Goal: Answer question/provide support: Share knowledge or assist other users

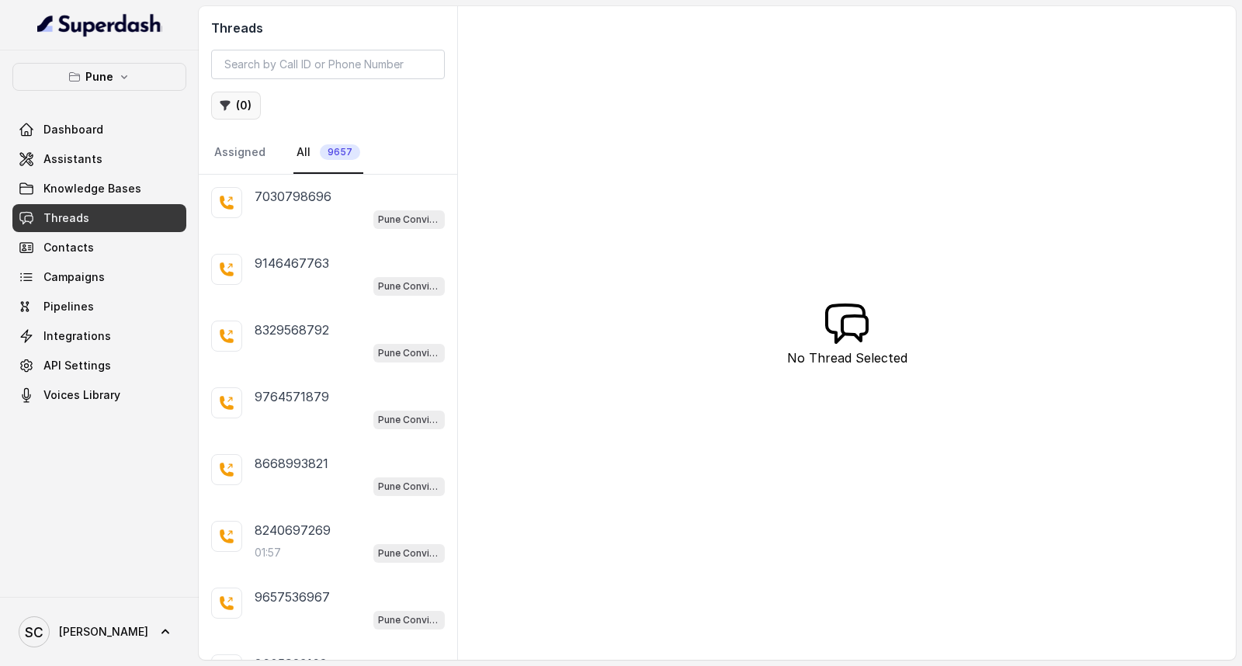
click at [231, 105] on button "( 0 )" at bounding box center [236, 106] width 50 height 28
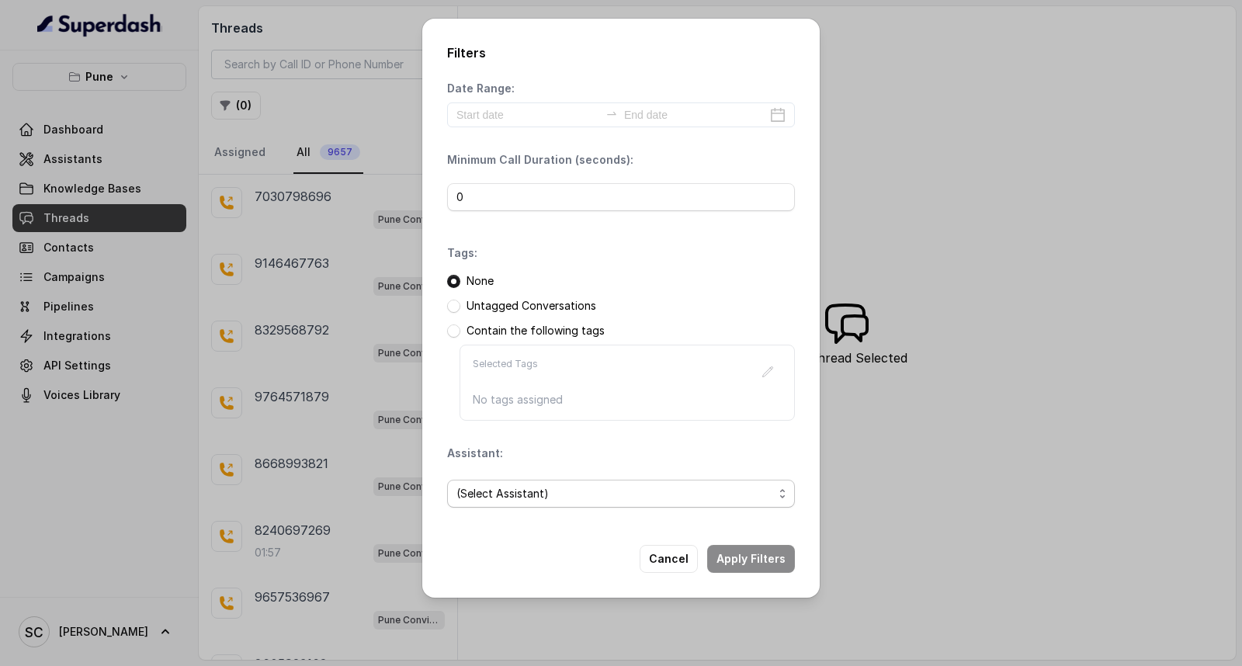
click at [498, 502] on span "(Select Assistant)" at bounding box center [614, 493] width 317 height 19
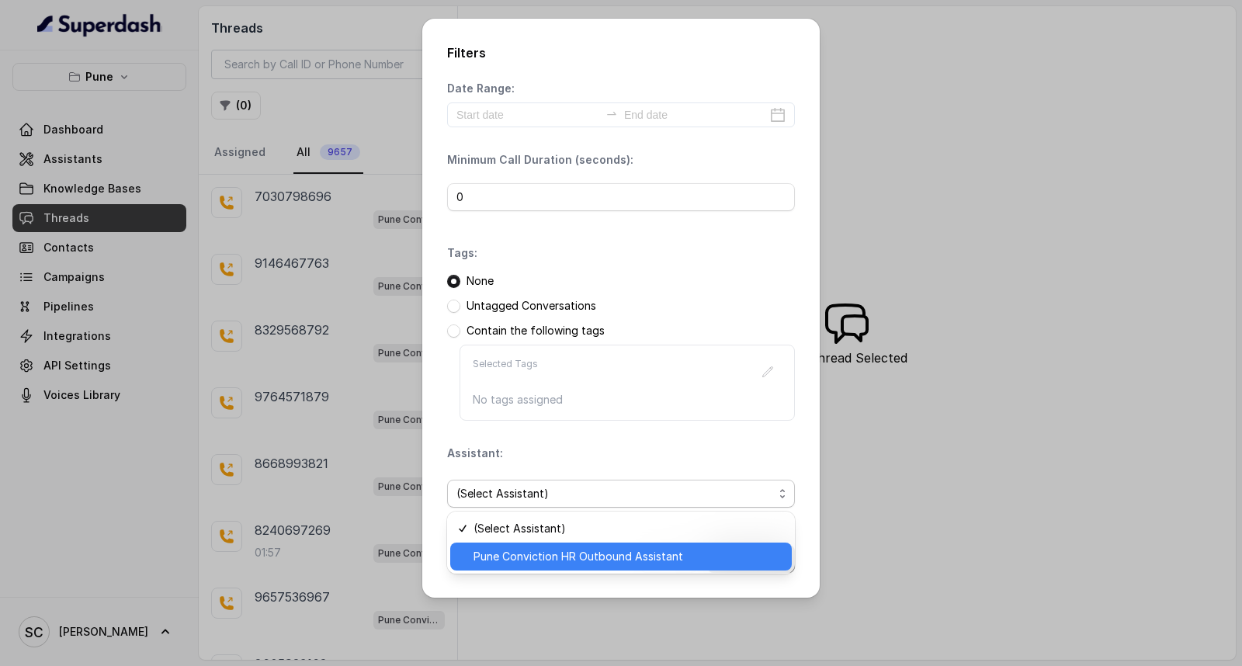
click at [495, 556] on span "Pune Conviction HR Outbound Assistant" at bounding box center [628, 556] width 309 height 19
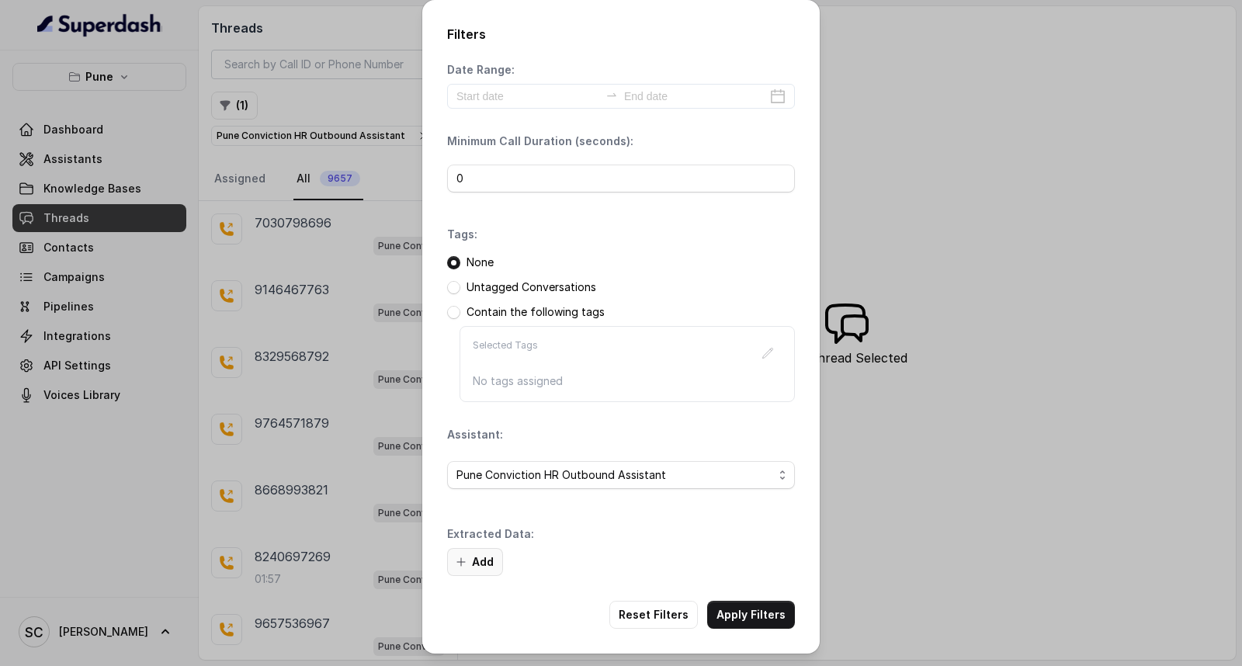
click at [477, 564] on button "Add" at bounding box center [475, 562] width 56 height 28
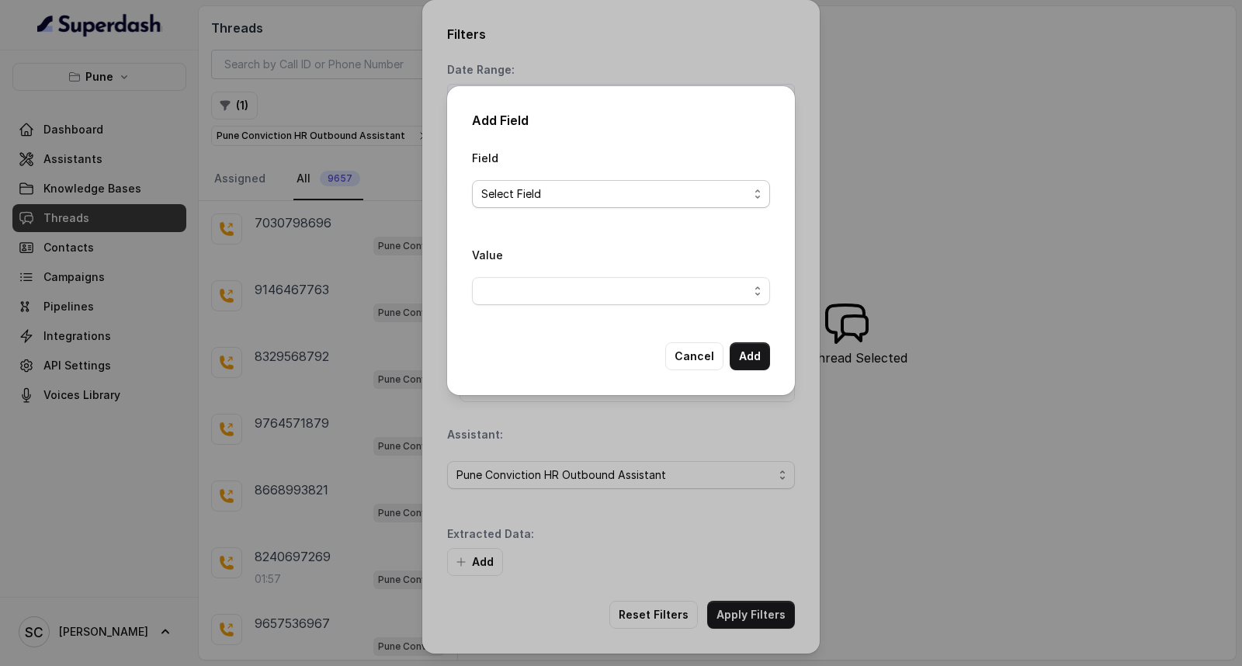
click at [593, 194] on span "Select Field" at bounding box center [614, 194] width 267 height 19
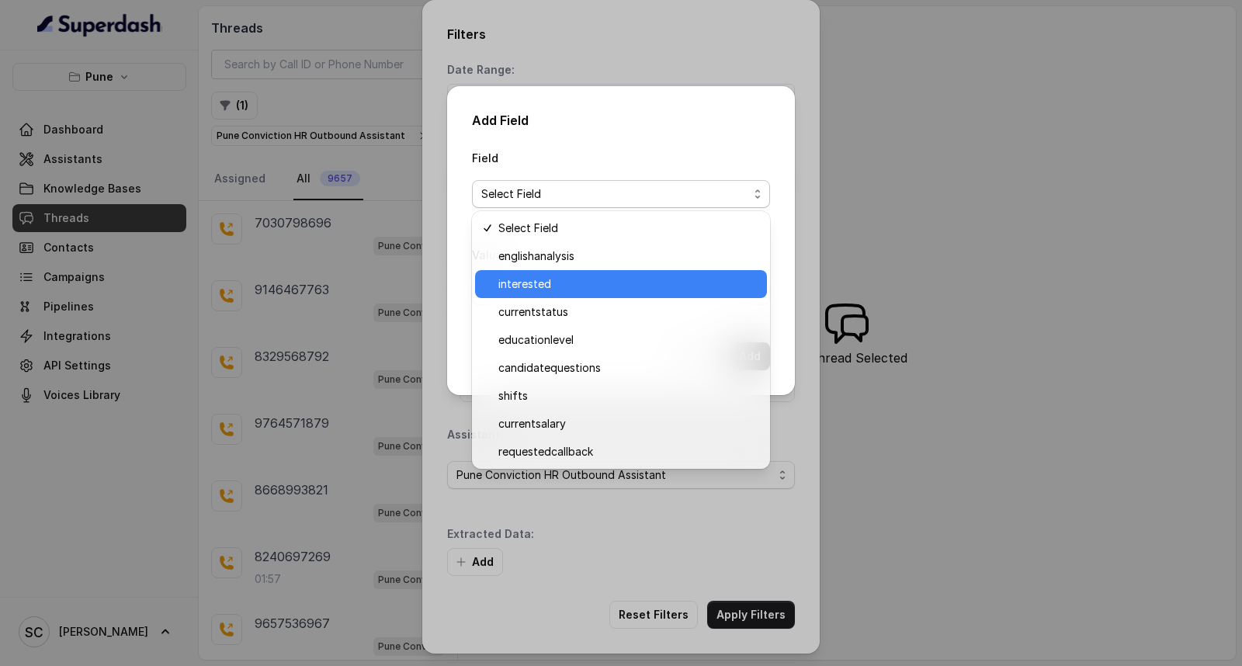
click at [550, 291] on span "interested" at bounding box center [627, 284] width 259 height 19
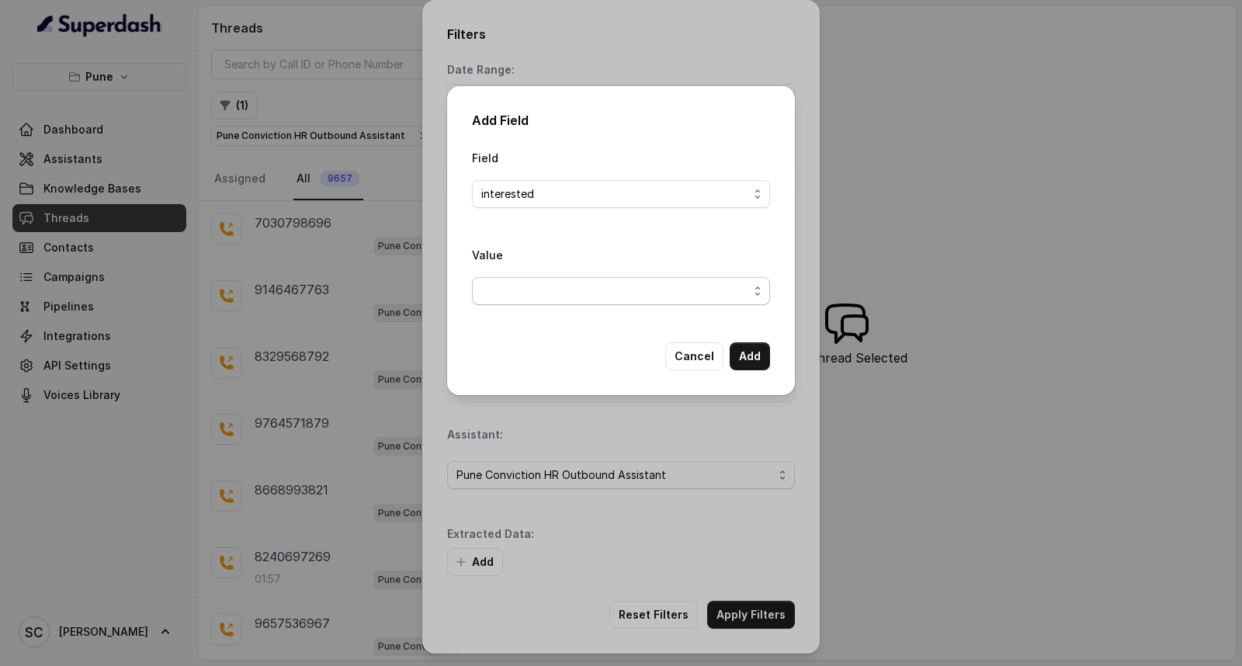
click at [550, 291] on span "button" at bounding box center [621, 291] width 298 height 28
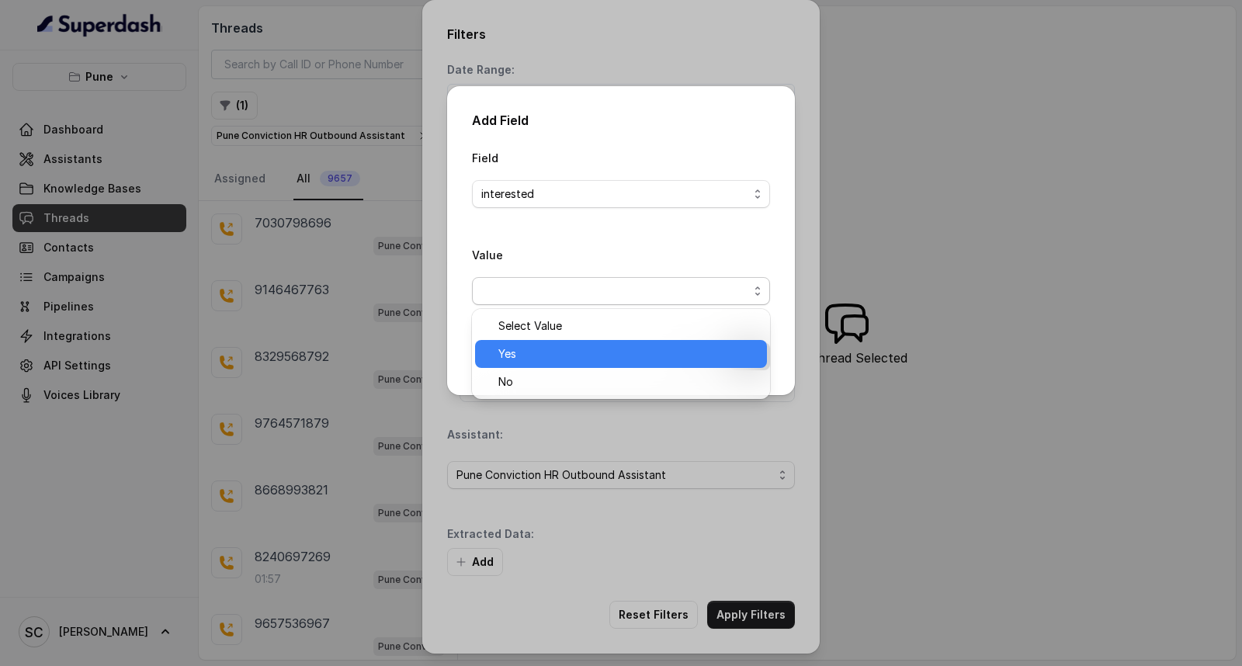
click at [538, 355] on span "Yes" at bounding box center [627, 354] width 259 height 19
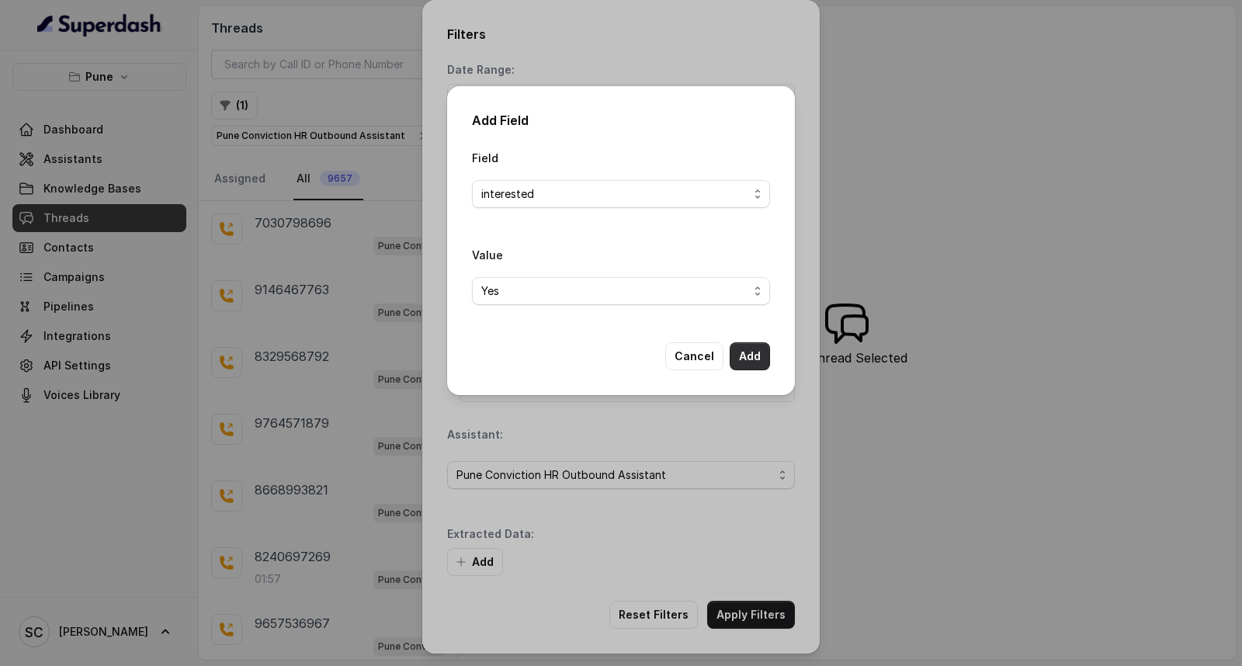
click at [751, 355] on button "Add" at bounding box center [750, 356] width 40 height 28
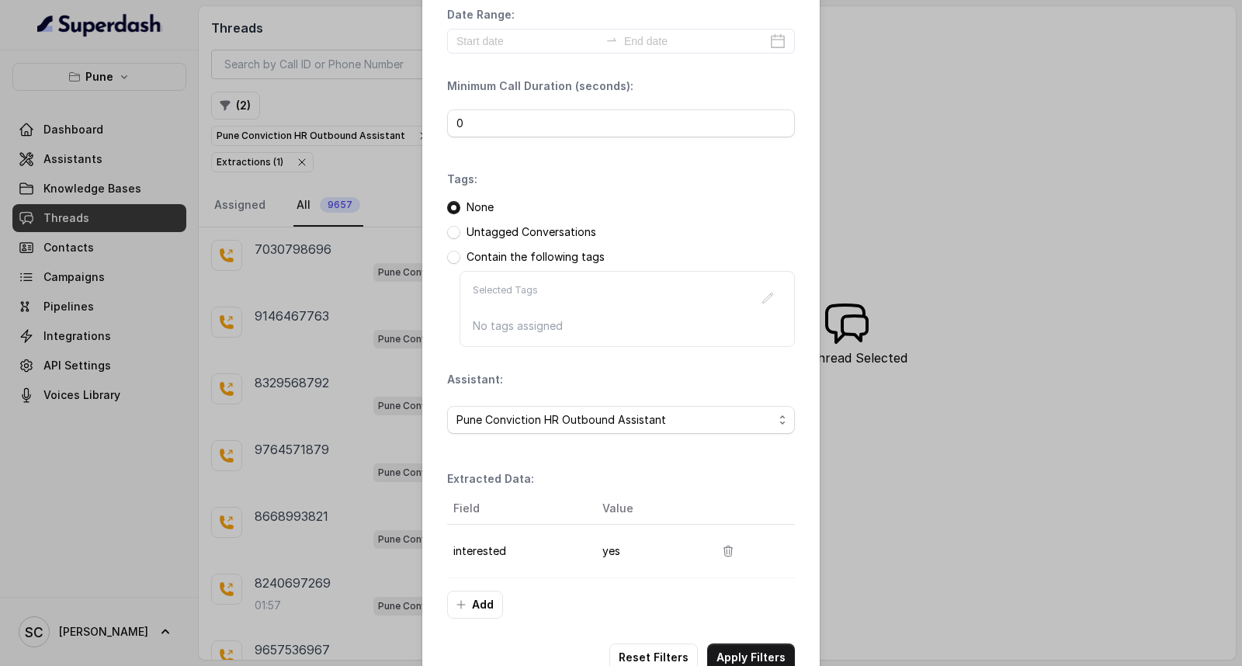
scroll to position [98, 0]
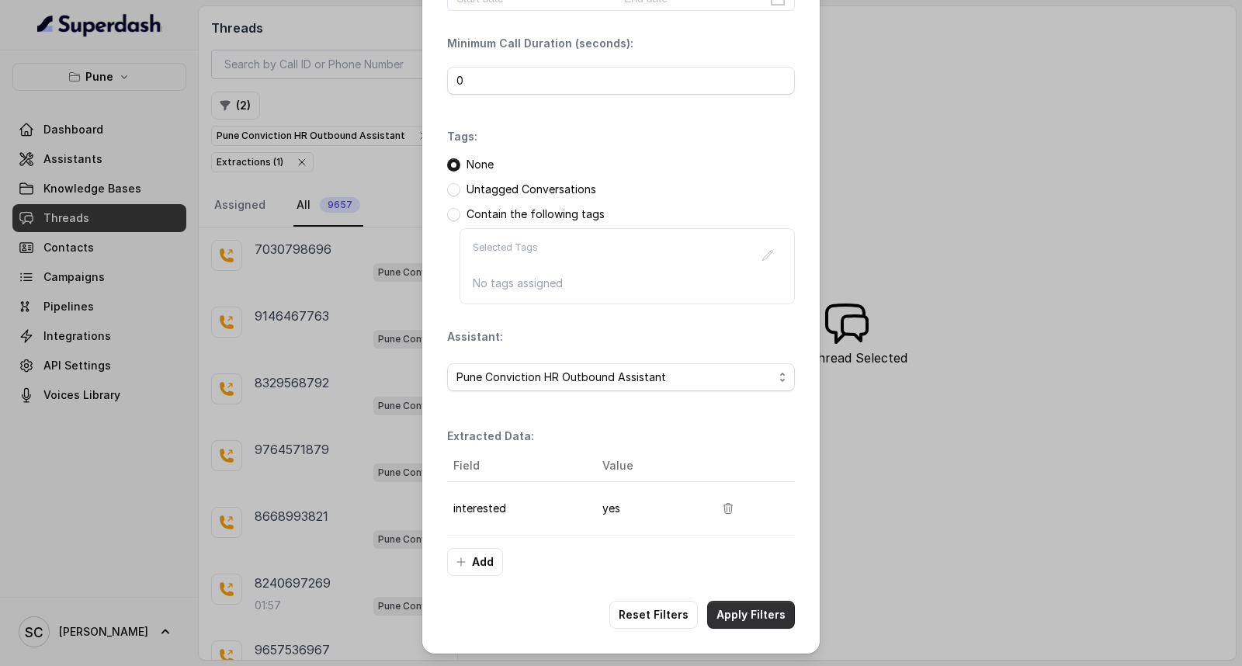
click at [738, 617] on button "Apply Filters" at bounding box center [751, 615] width 88 height 28
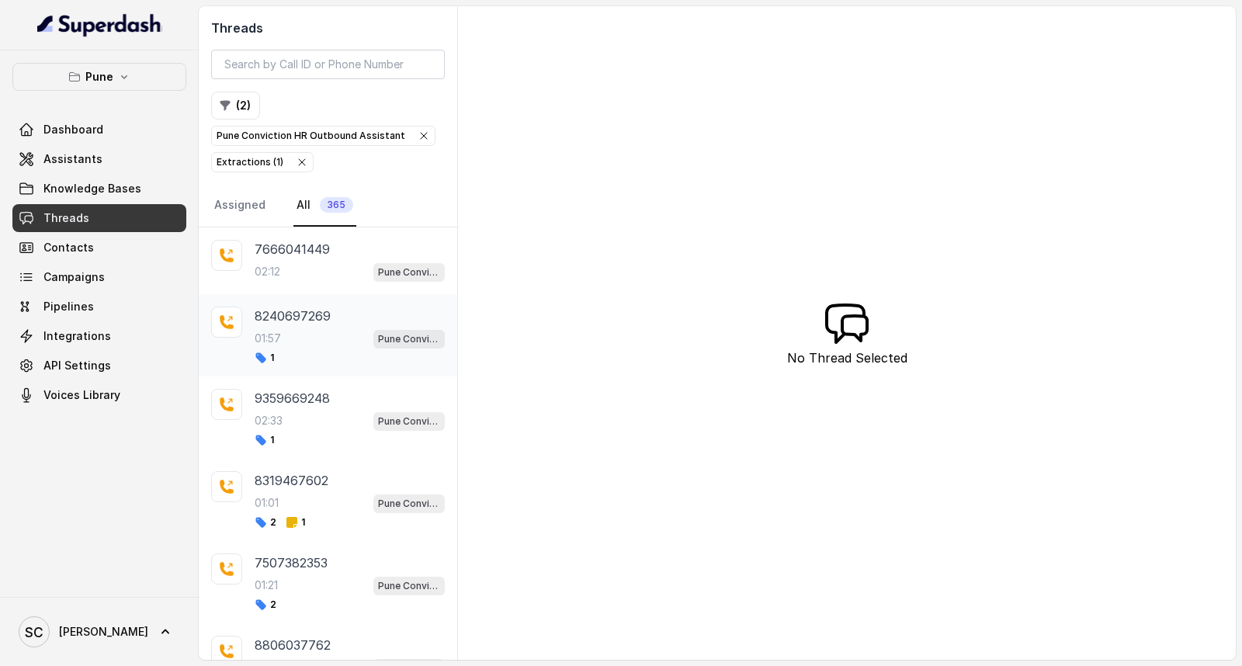
click at [297, 344] on div "01:57 Pune Conviction HR Outbound Assistant" at bounding box center [350, 338] width 190 height 20
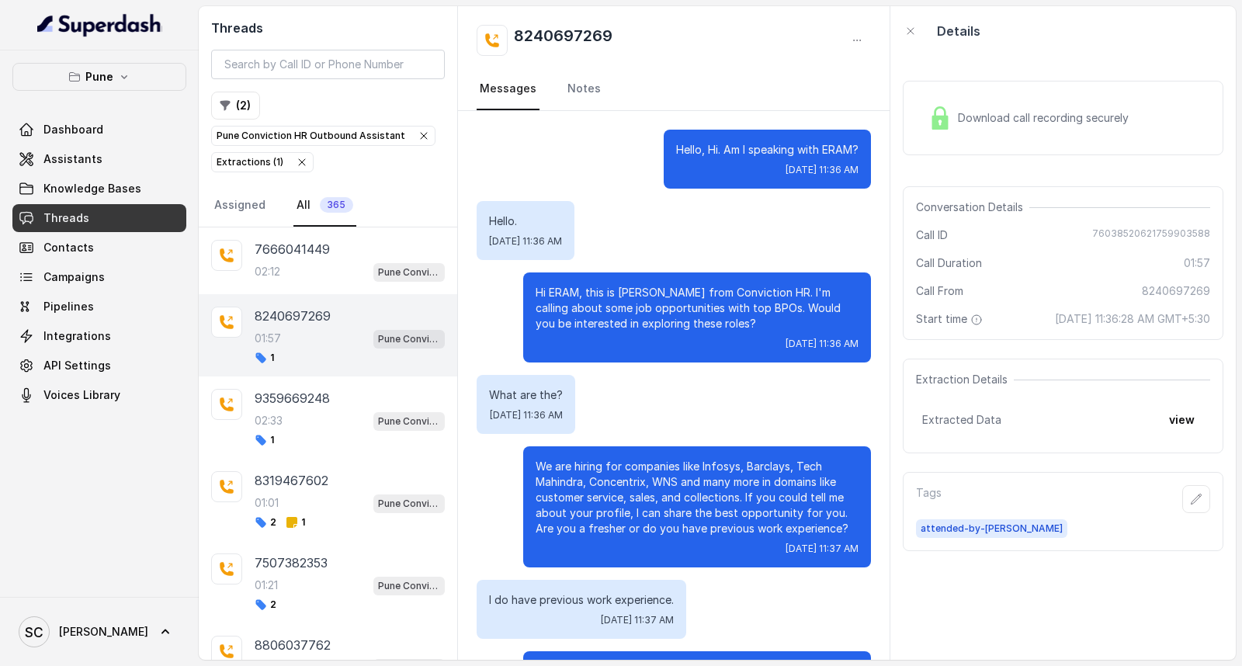
scroll to position [1231, 0]
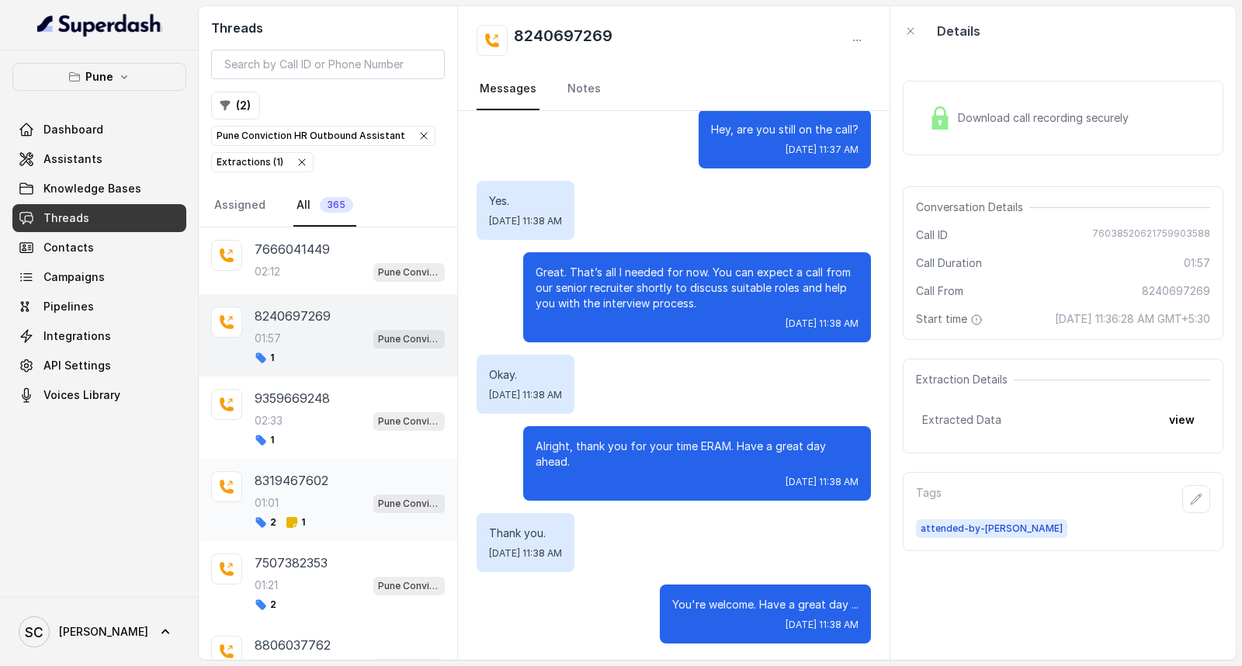
click at [293, 509] on div "01:01 Pune Conviction HR Outbound Assistant" at bounding box center [350, 503] width 190 height 20
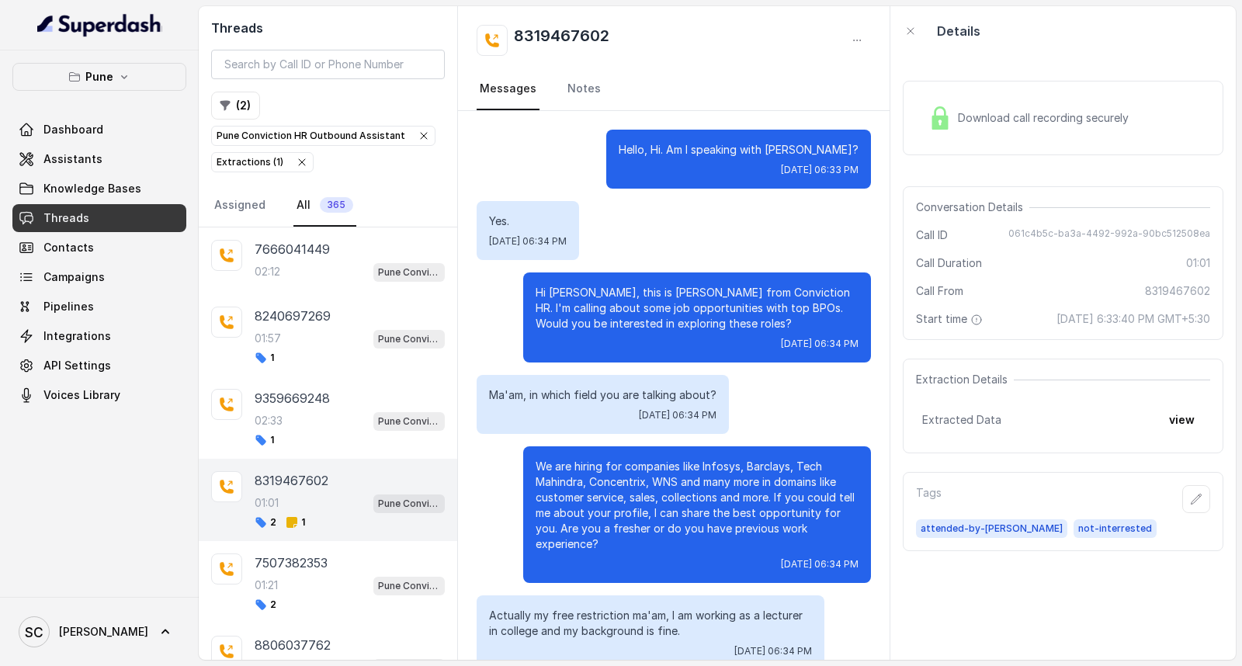
scroll to position [241, 0]
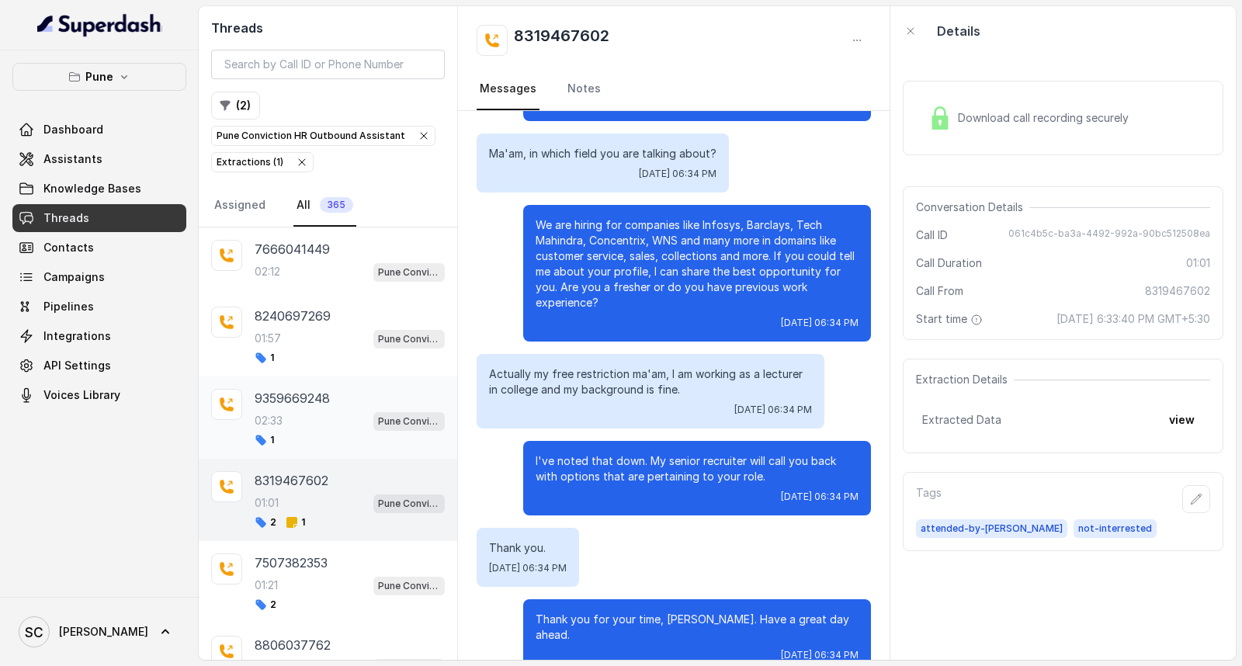
click at [292, 422] on div "02:33 Pune Conviction HR Outbound Assistant" at bounding box center [350, 421] width 190 height 20
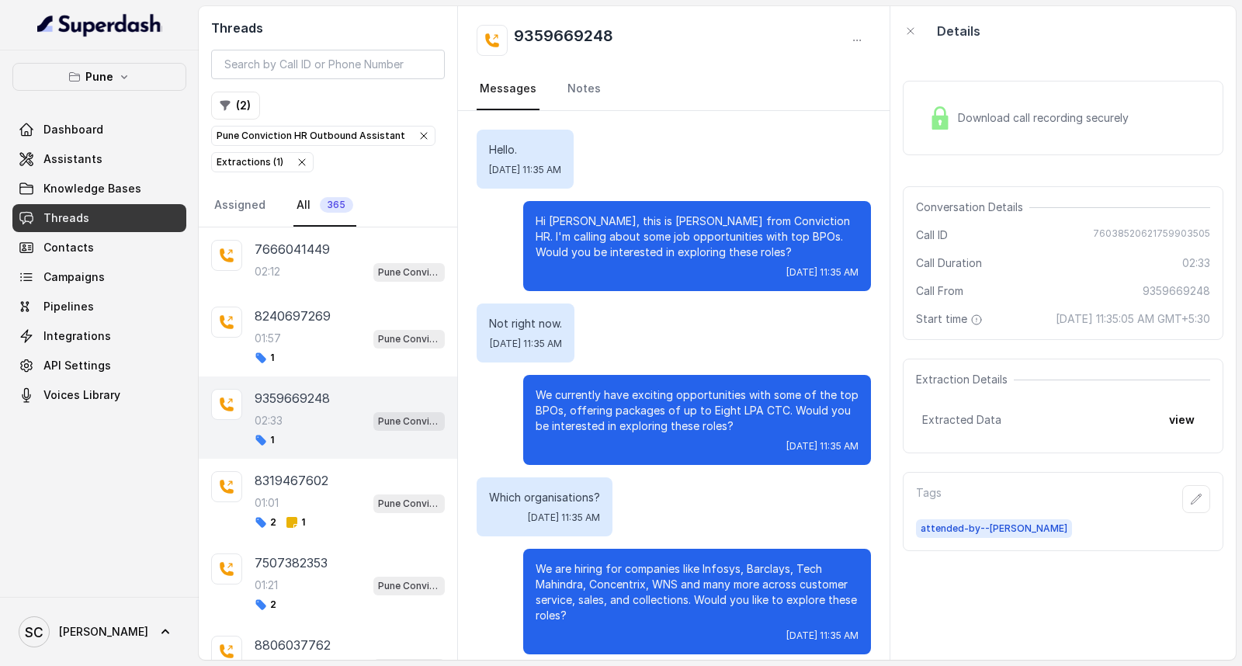
scroll to position [1641, 0]
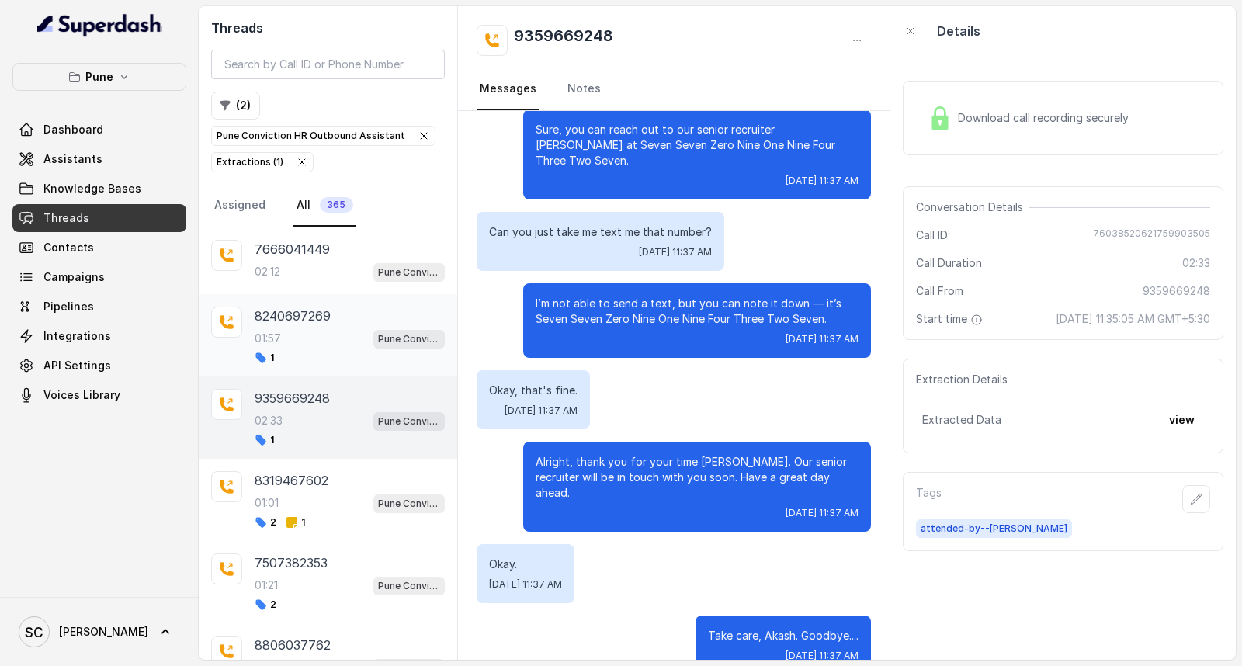
click at [300, 354] on div "1" at bounding box center [350, 358] width 190 height 12
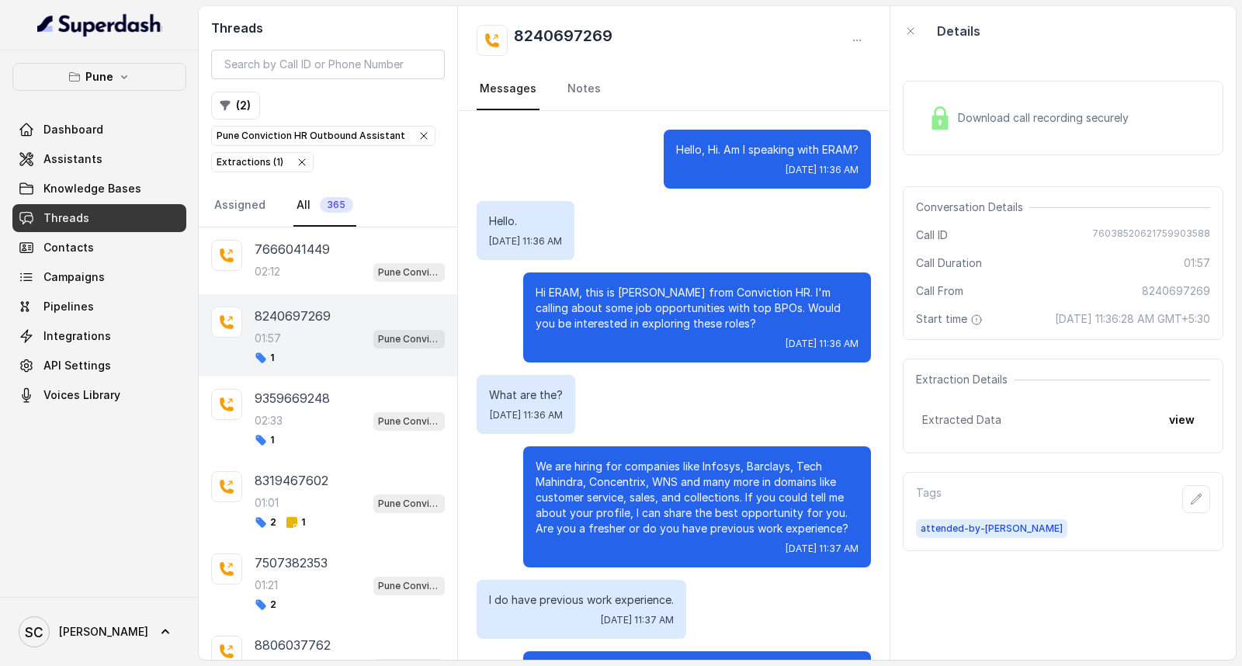
scroll to position [1231, 0]
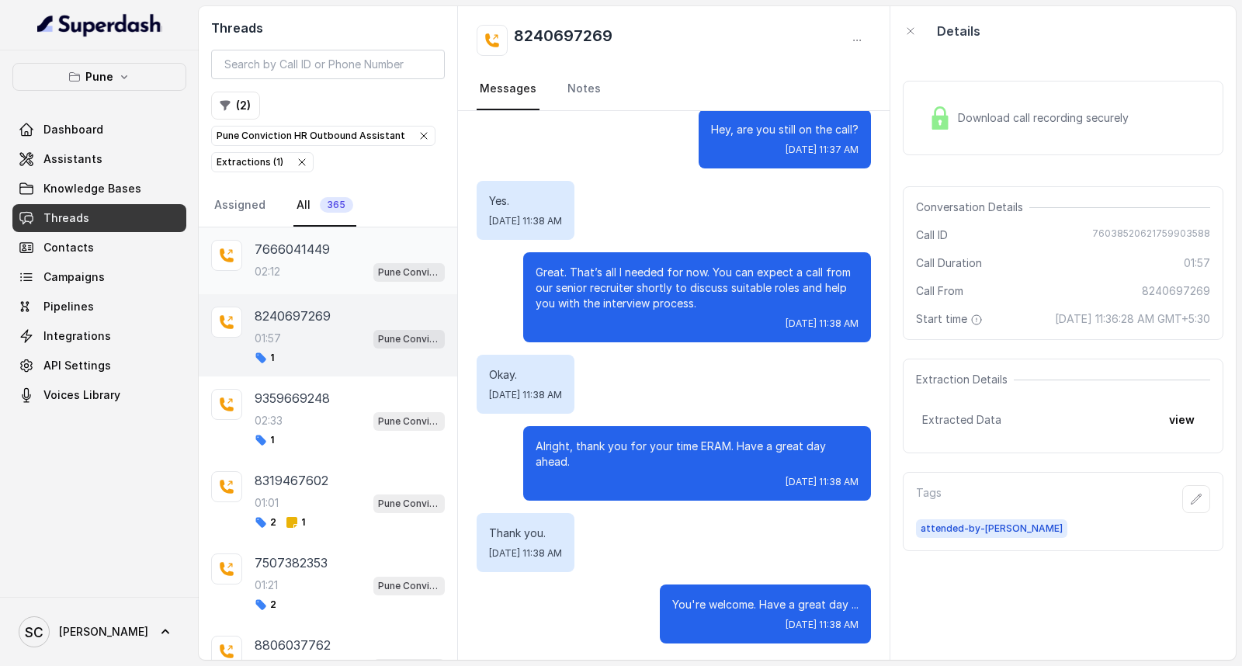
click at [313, 283] on div "7666041449 02:12 Pune Conviction HR Outbound Assistant" at bounding box center [328, 260] width 258 height 67
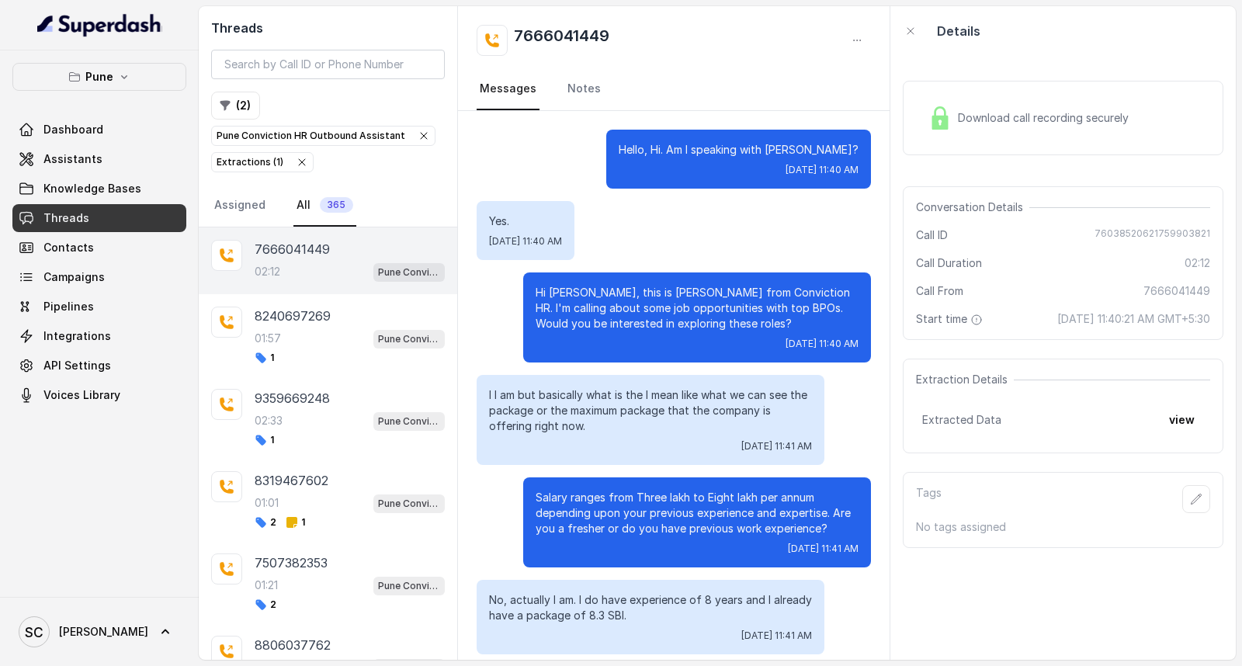
scroll to position [983, 0]
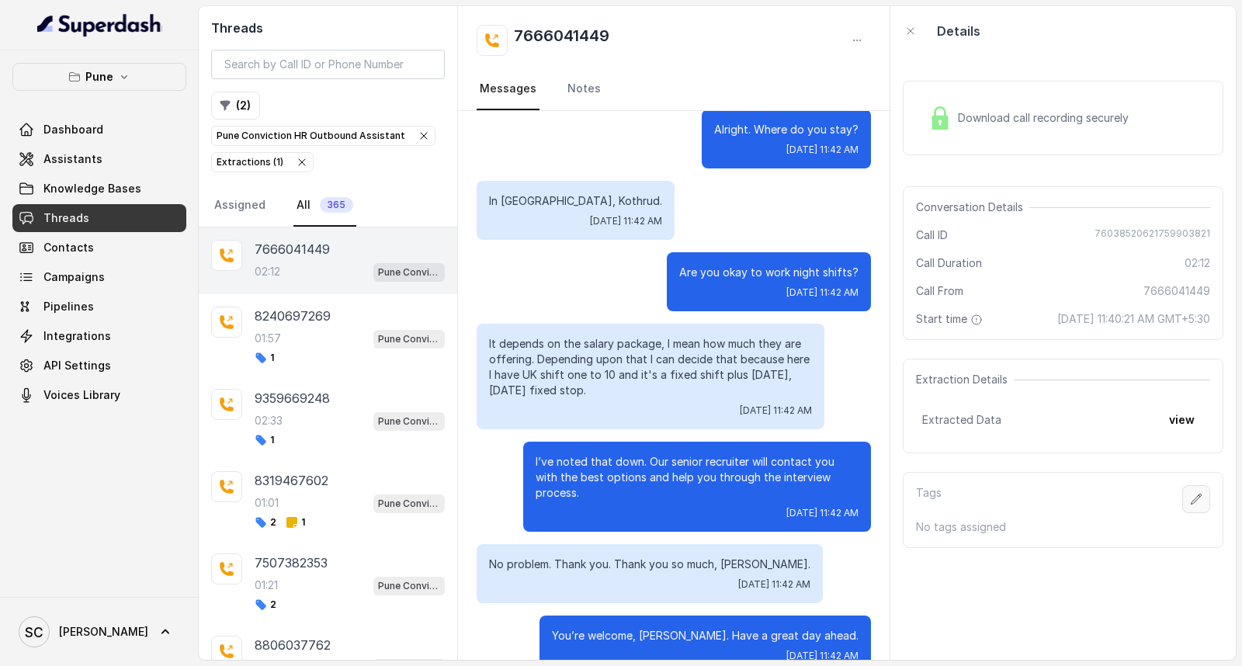
click at [1190, 498] on icon "button" at bounding box center [1196, 499] width 12 height 12
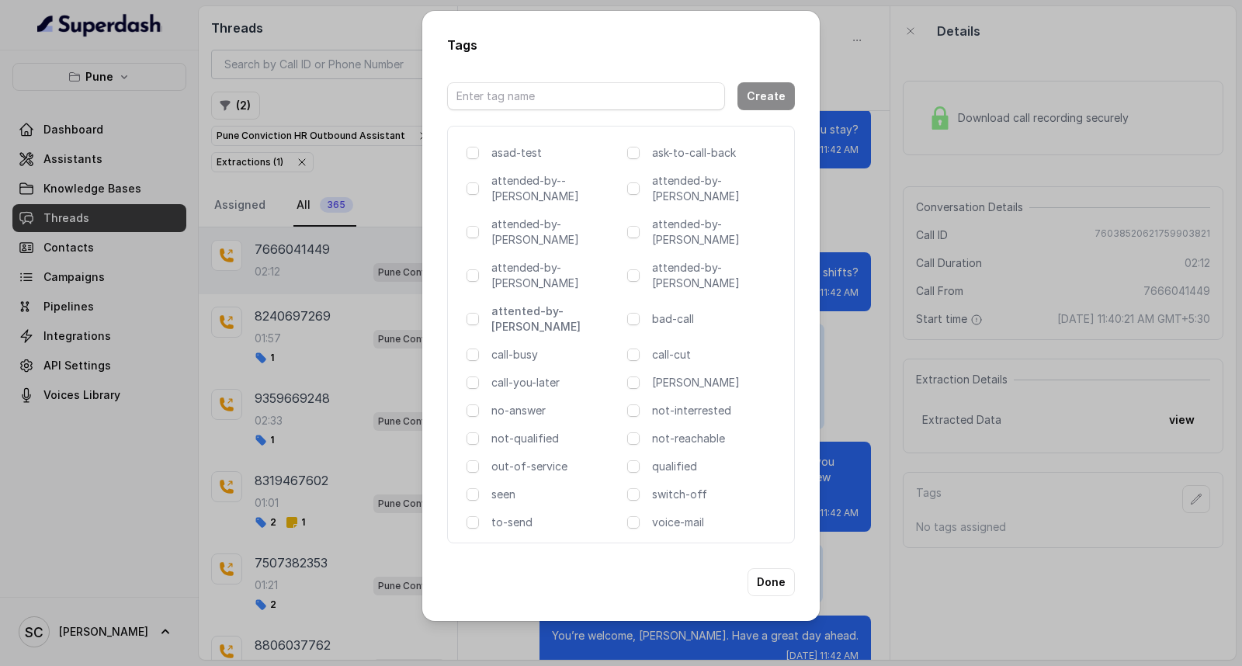
click at [554, 304] on p "attented-by-[PERSON_NAME]" at bounding box center [556, 319] width 130 height 31
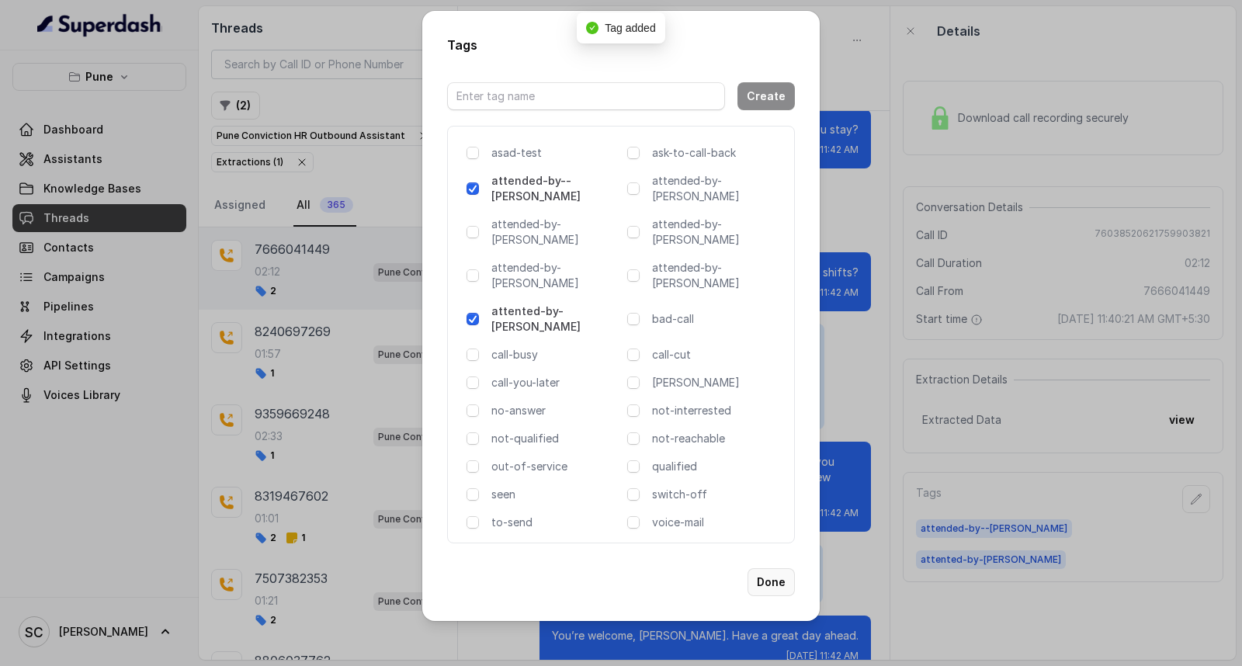
click at [774, 568] on button "Done" at bounding box center [771, 582] width 47 height 28
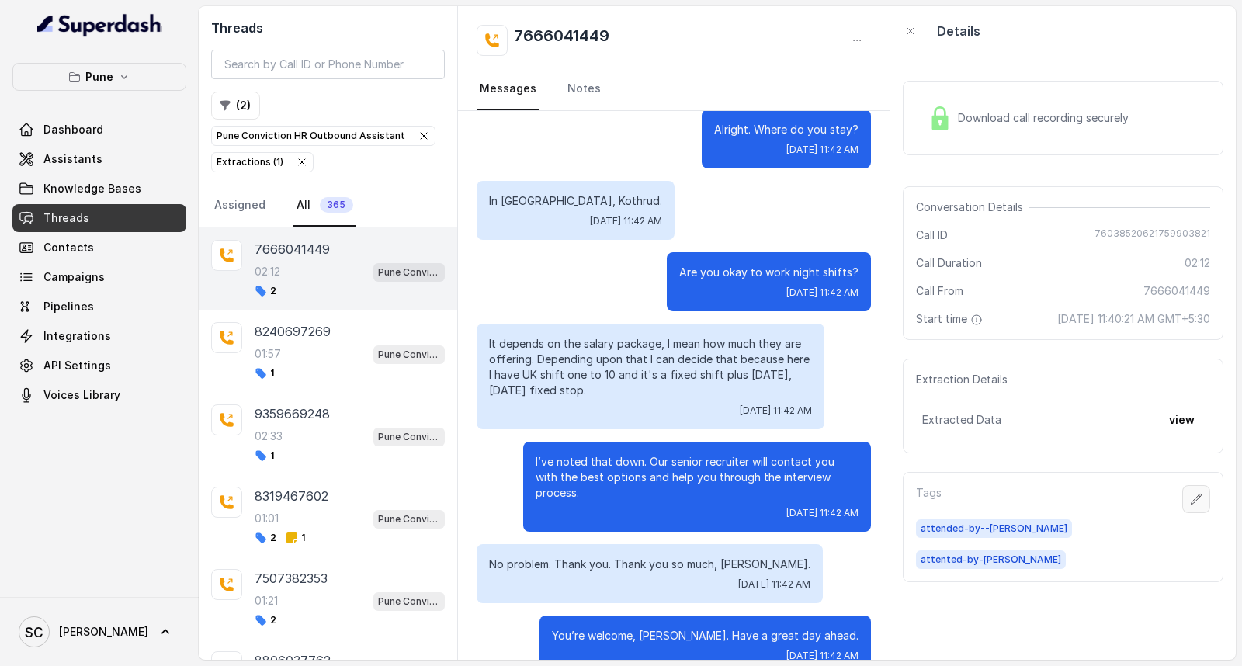
click at [1192, 501] on button "button" at bounding box center [1196, 499] width 28 height 28
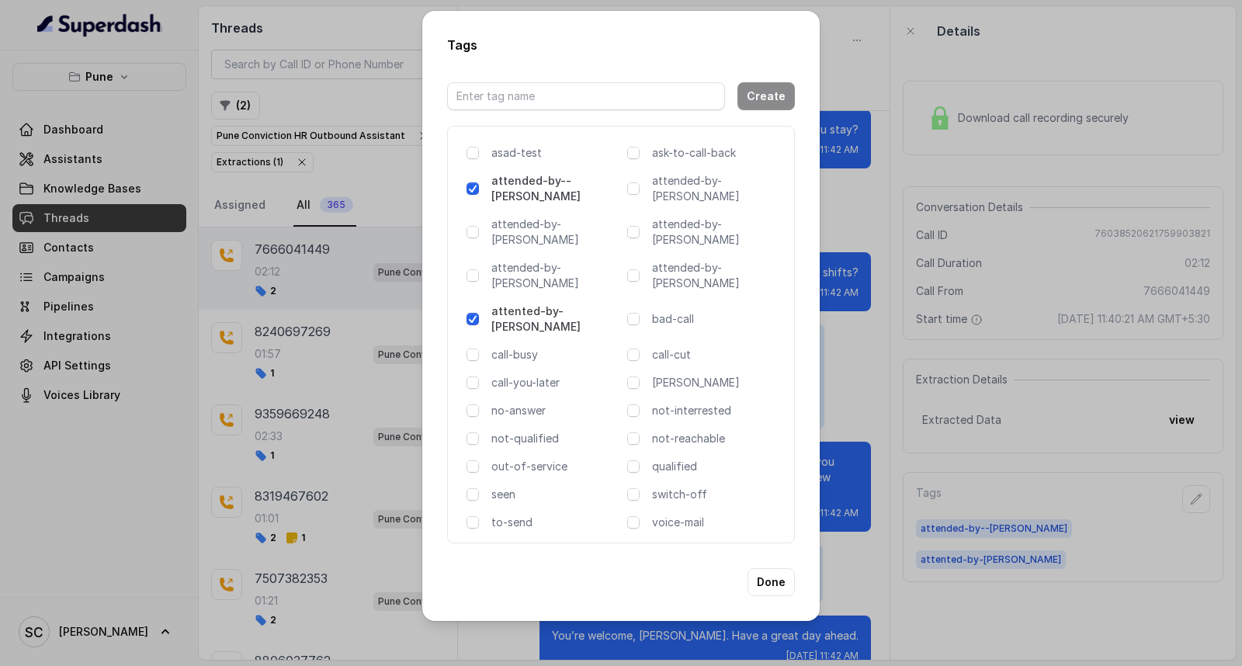
click at [512, 304] on p "attented-by-[PERSON_NAME]" at bounding box center [556, 319] width 130 height 31
click at [774, 568] on button "Done" at bounding box center [771, 582] width 47 height 28
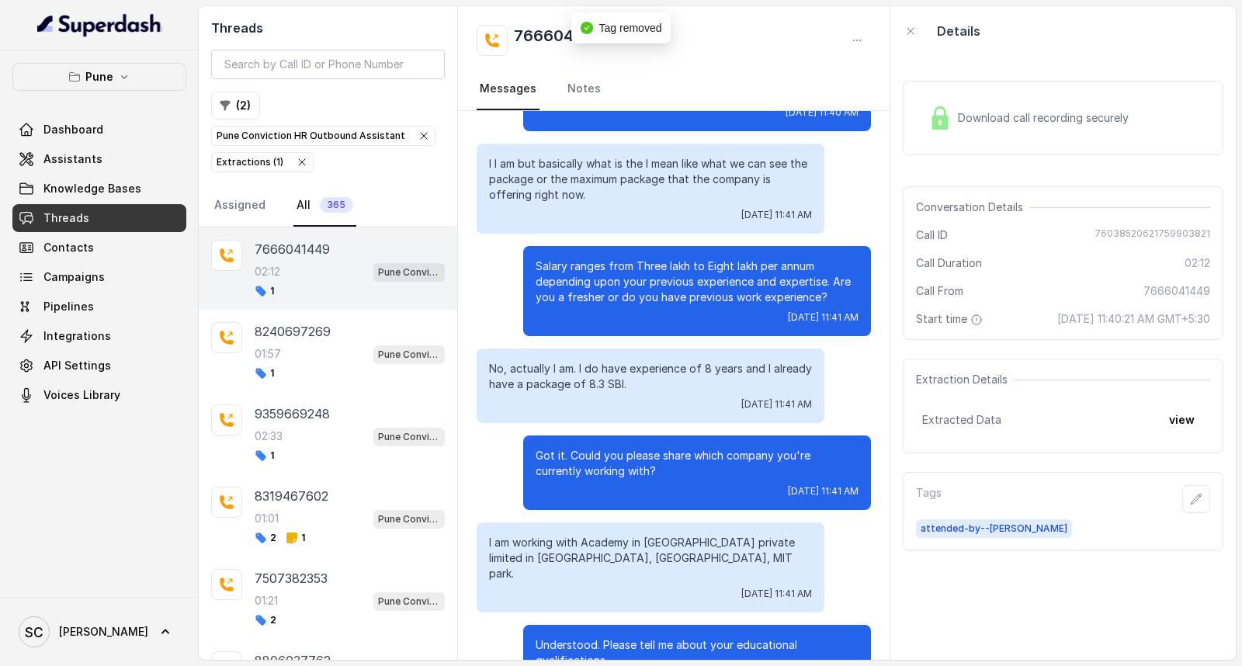
scroll to position [0, 0]
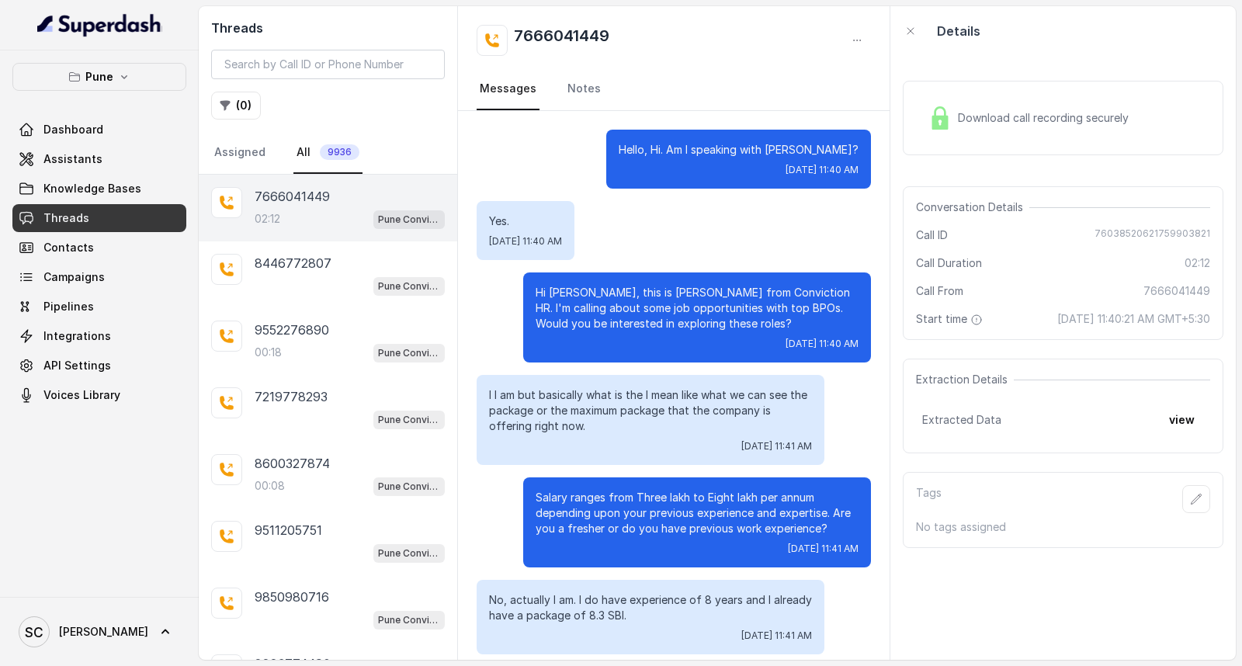
scroll to position [983, 0]
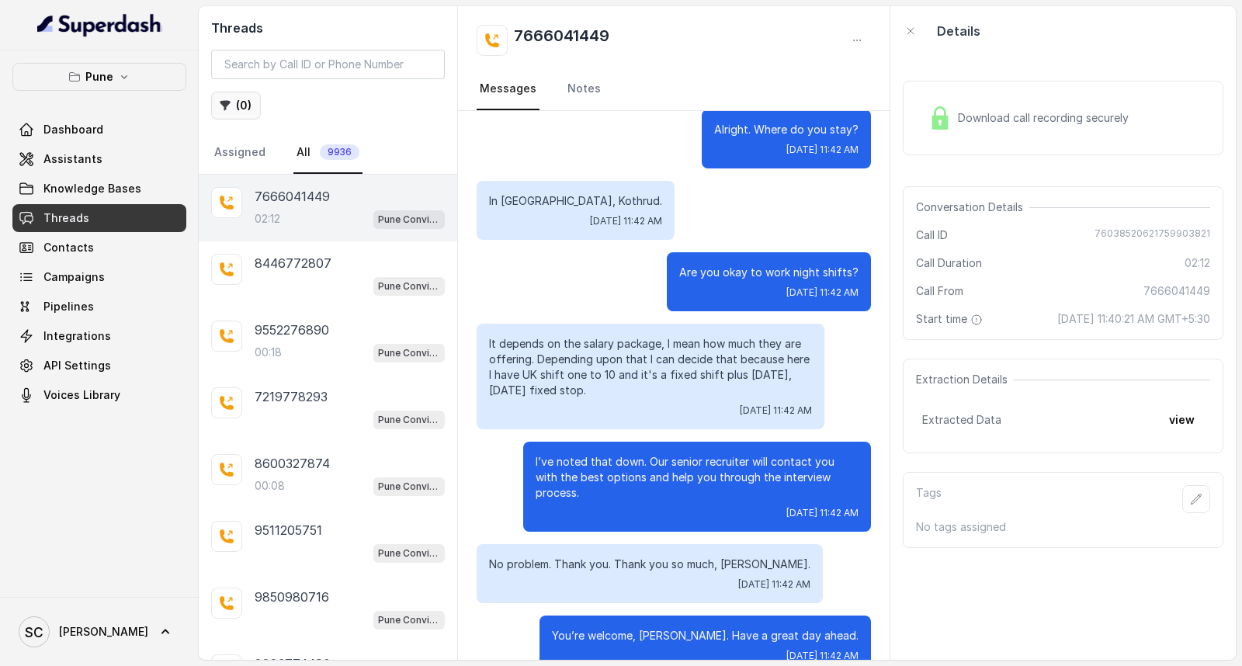
click at [234, 102] on button "( 0 )" at bounding box center [236, 106] width 50 height 28
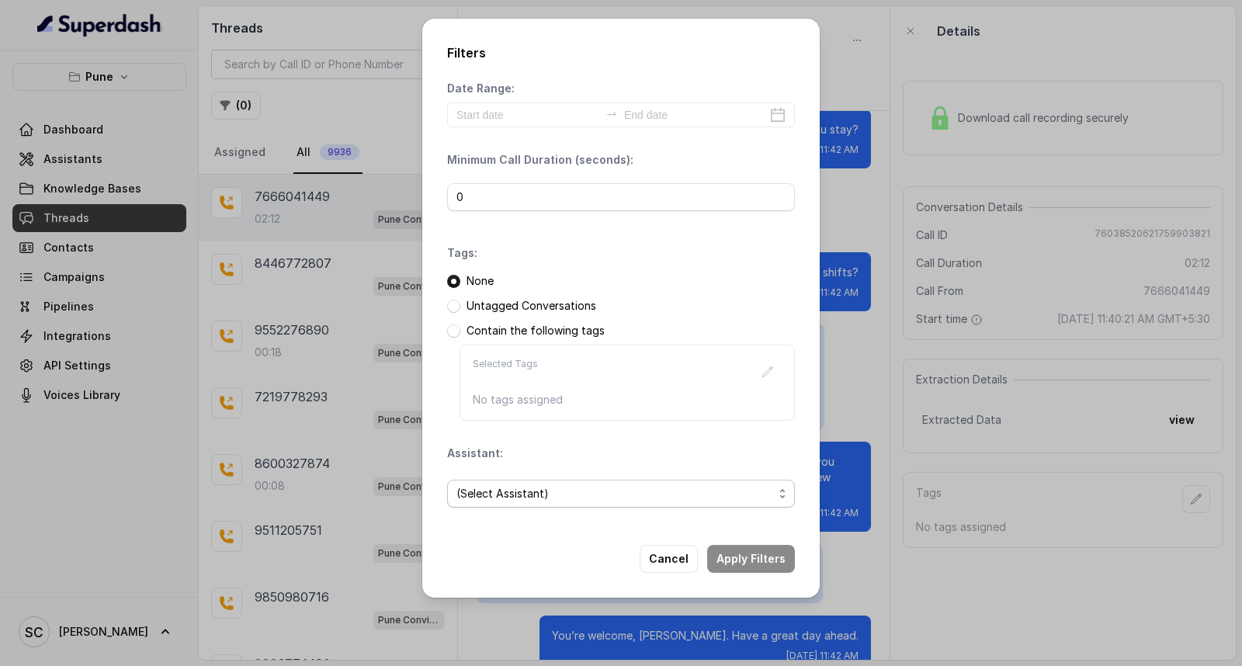
click at [515, 491] on span "(Select Assistant)" at bounding box center [614, 493] width 317 height 19
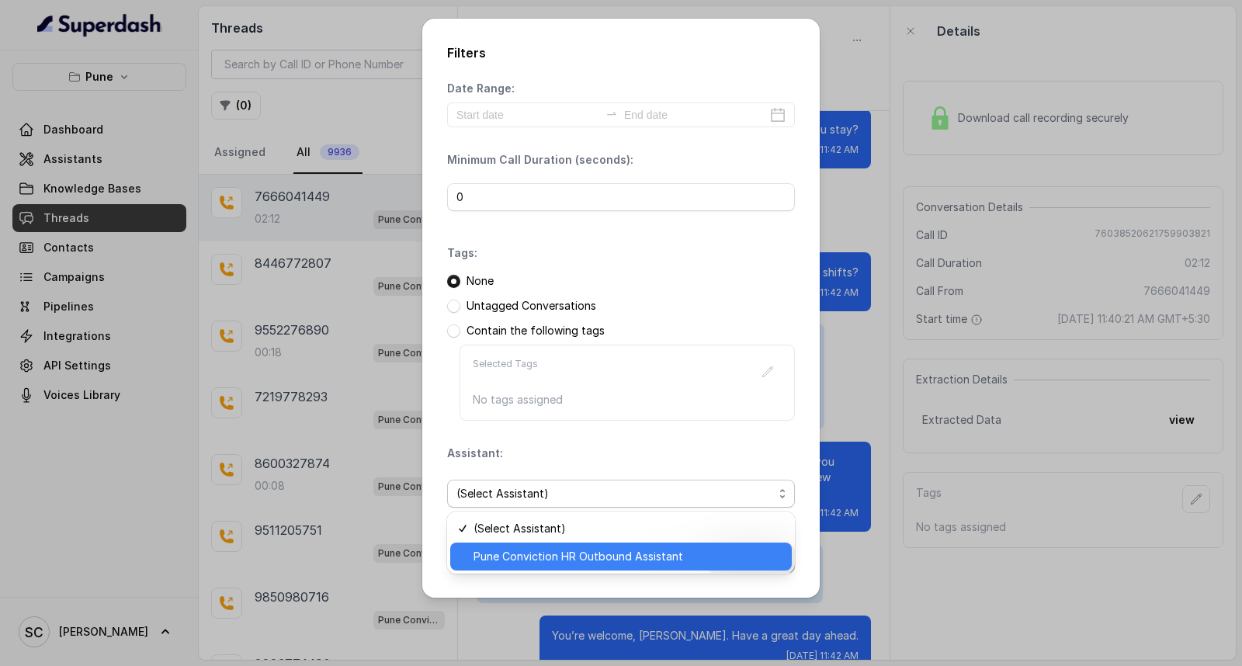
click at [506, 549] on span "Pune Conviction HR Outbound Assistant" at bounding box center [628, 556] width 309 height 19
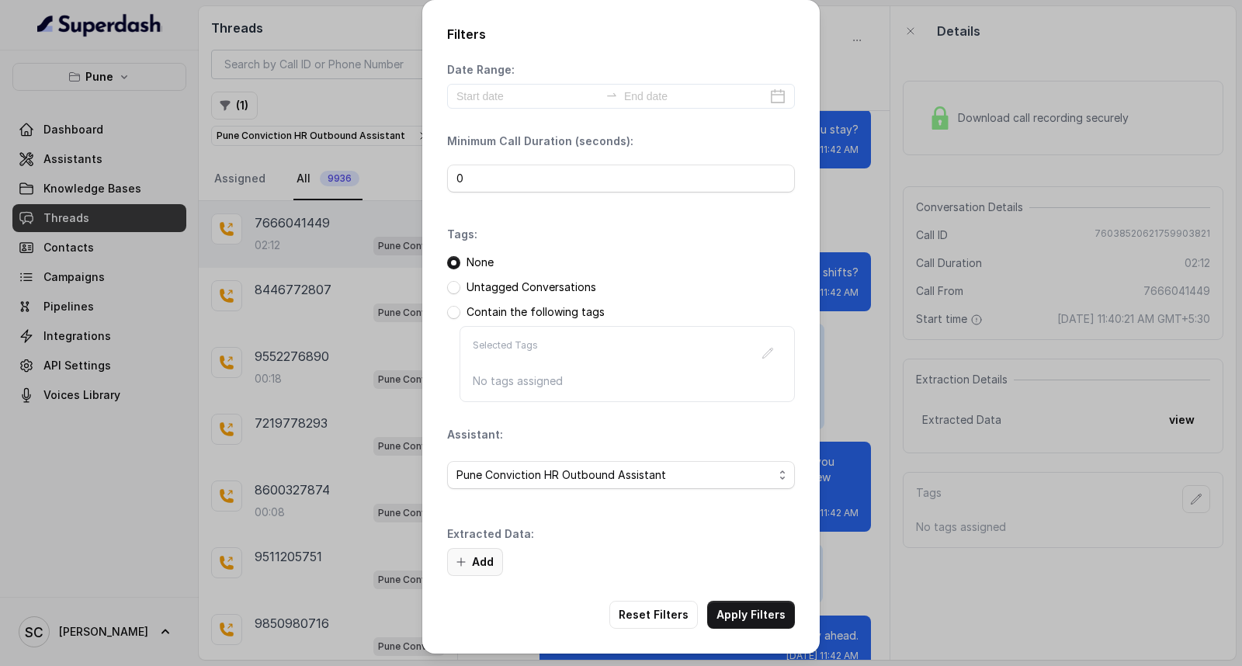
click at [470, 567] on button "Add" at bounding box center [475, 562] width 56 height 28
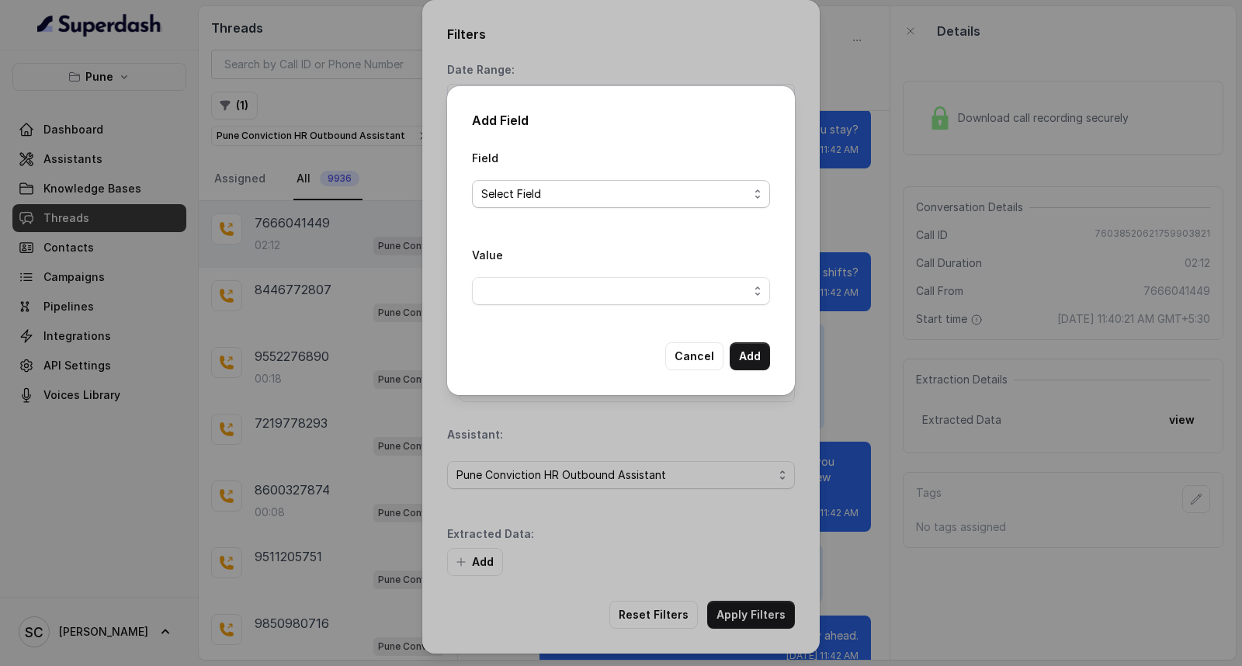
click at [578, 189] on span "Select Field" at bounding box center [614, 194] width 267 height 19
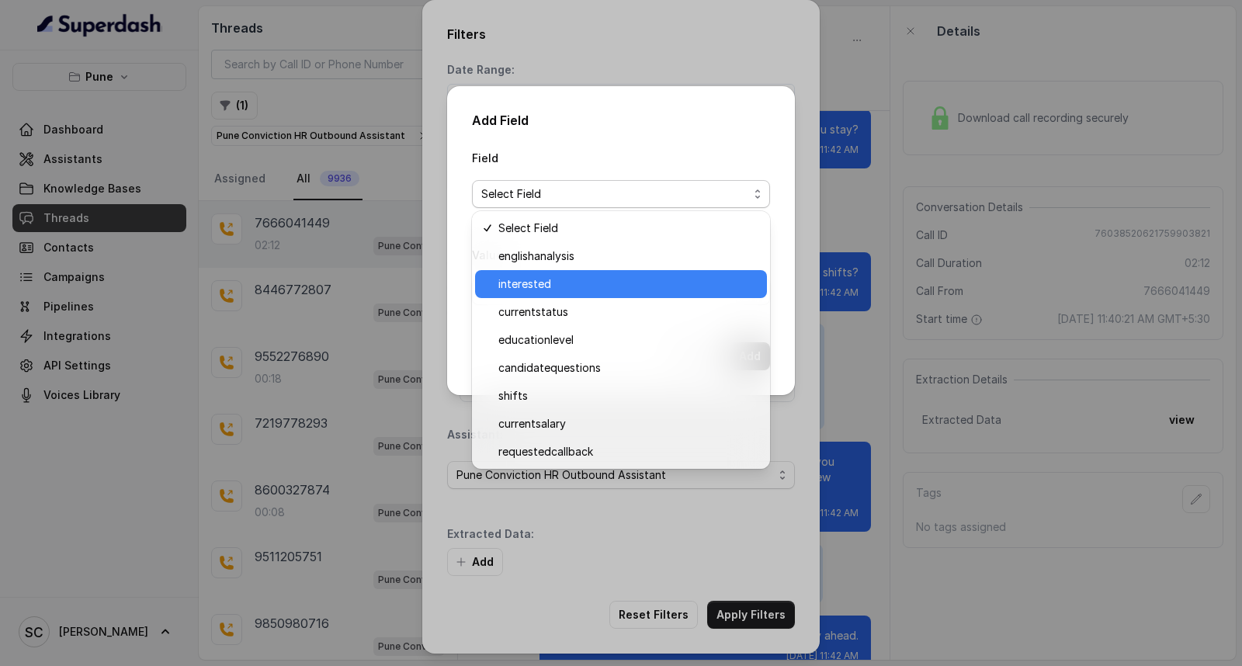
click at [544, 280] on span "interested" at bounding box center [627, 284] width 259 height 19
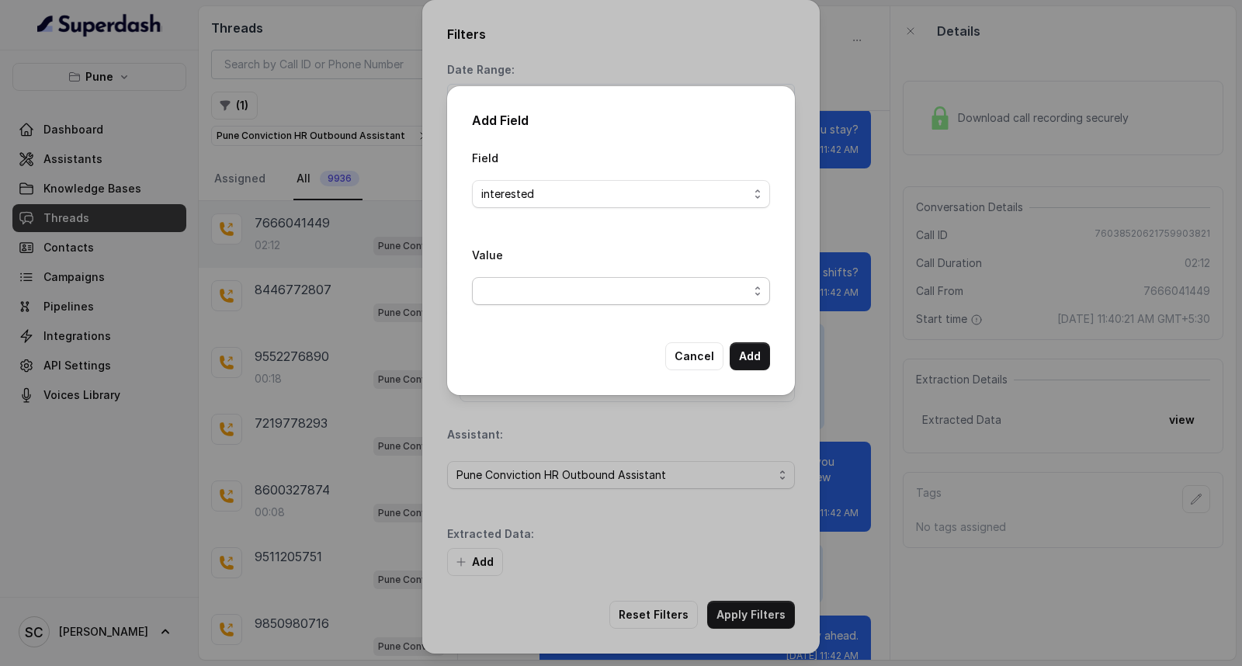
click at [542, 290] on span "button" at bounding box center [621, 291] width 298 height 28
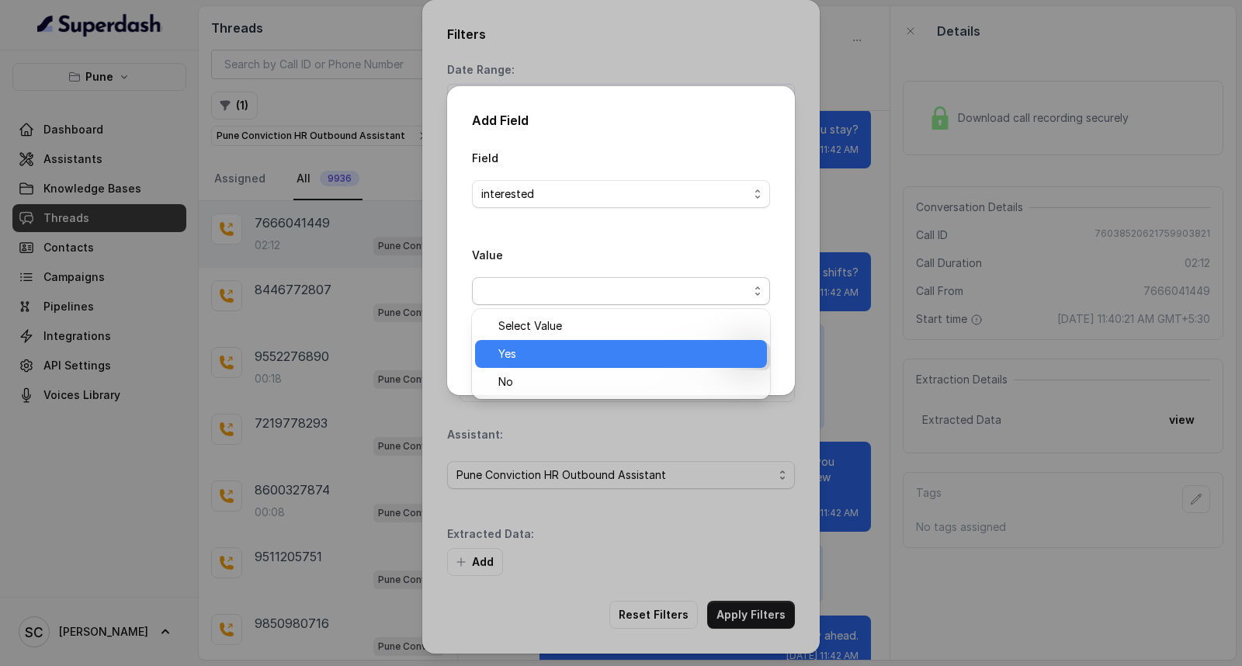
click at [554, 359] on span "Yes" at bounding box center [627, 354] width 259 height 19
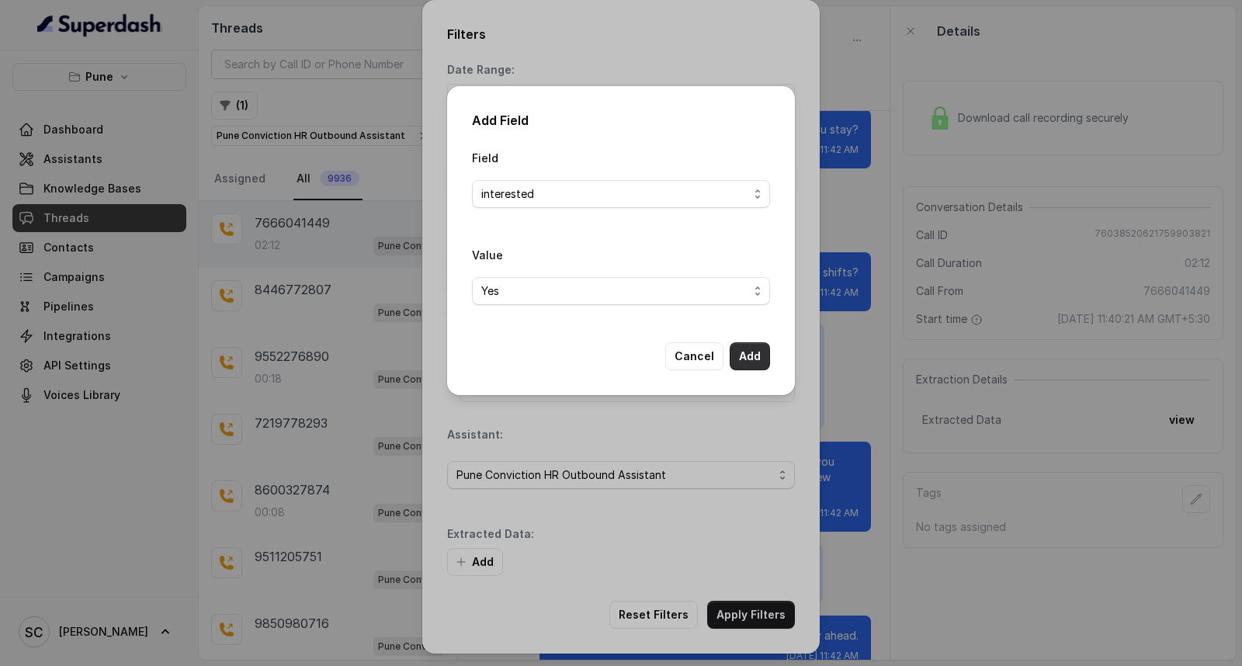
click at [751, 356] on button "Add" at bounding box center [750, 356] width 40 height 28
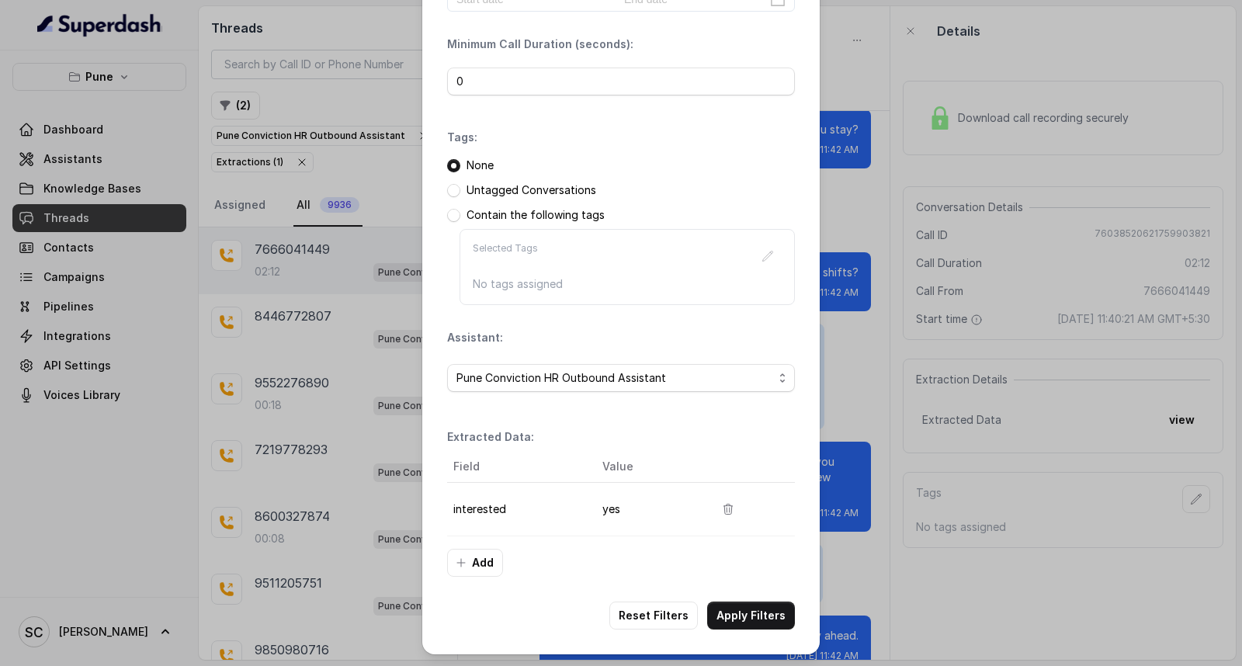
scroll to position [98, 0]
click at [726, 617] on button "Apply Filters" at bounding box center [751, 615] width 88 height 28
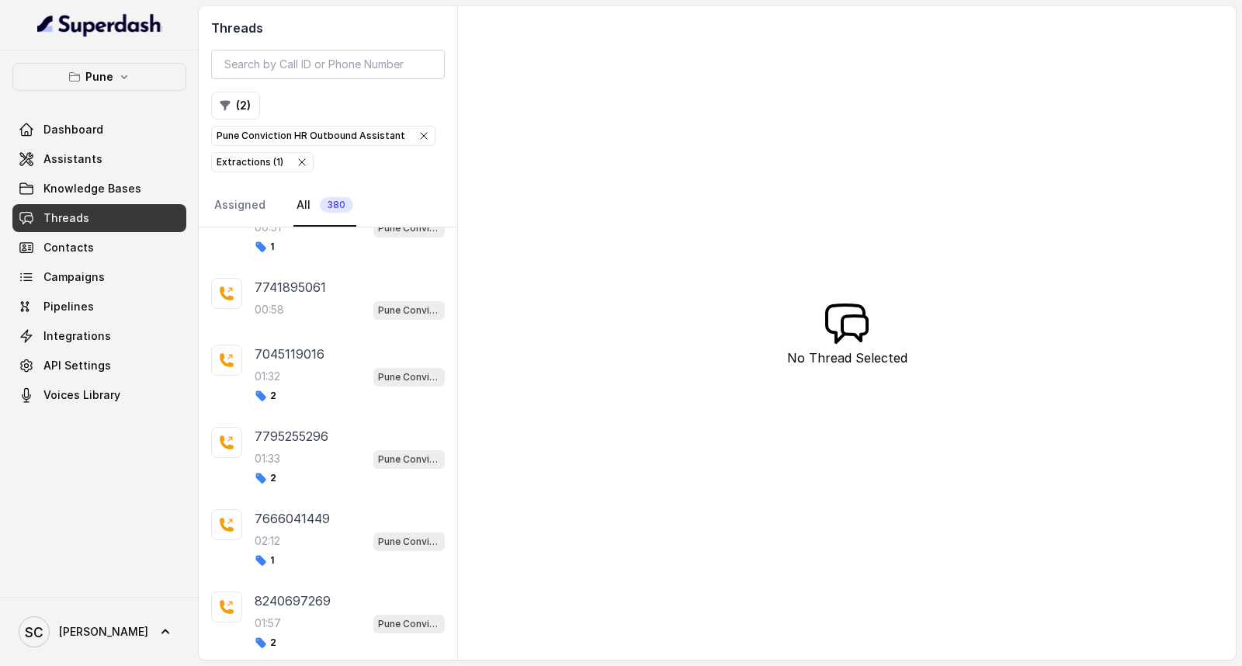
scroll to position [689, 0]
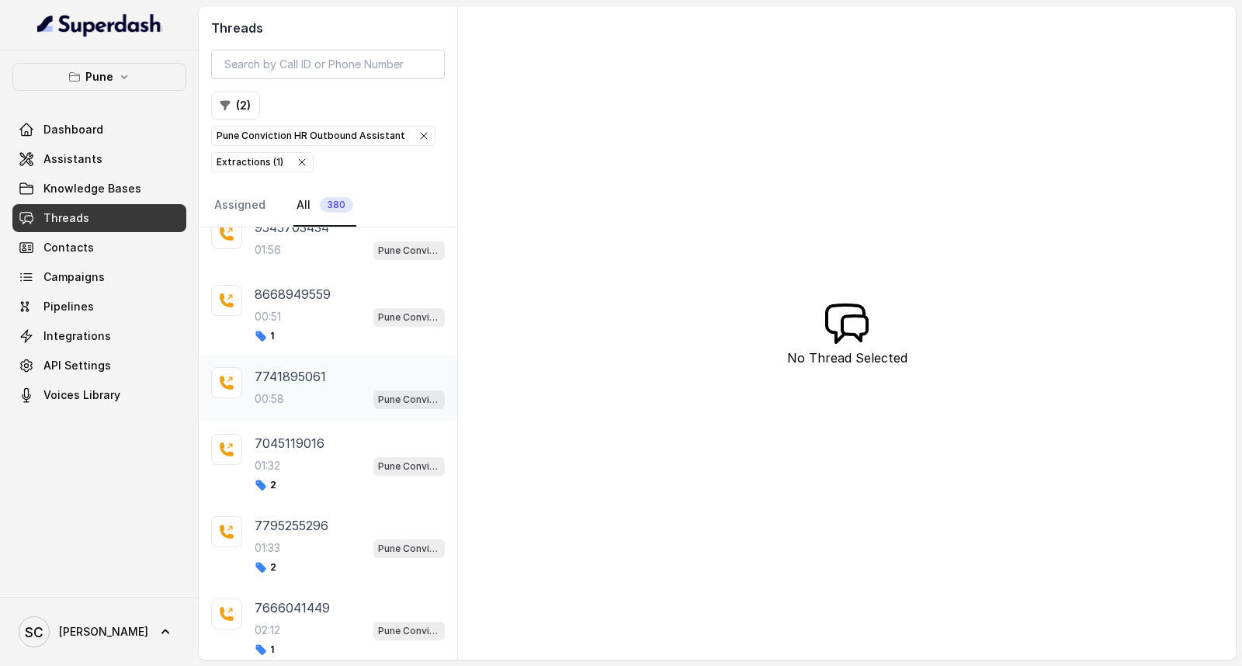
click at [283, 397] on p "00:58" at bounding box center [269, 399] width 29 height 16
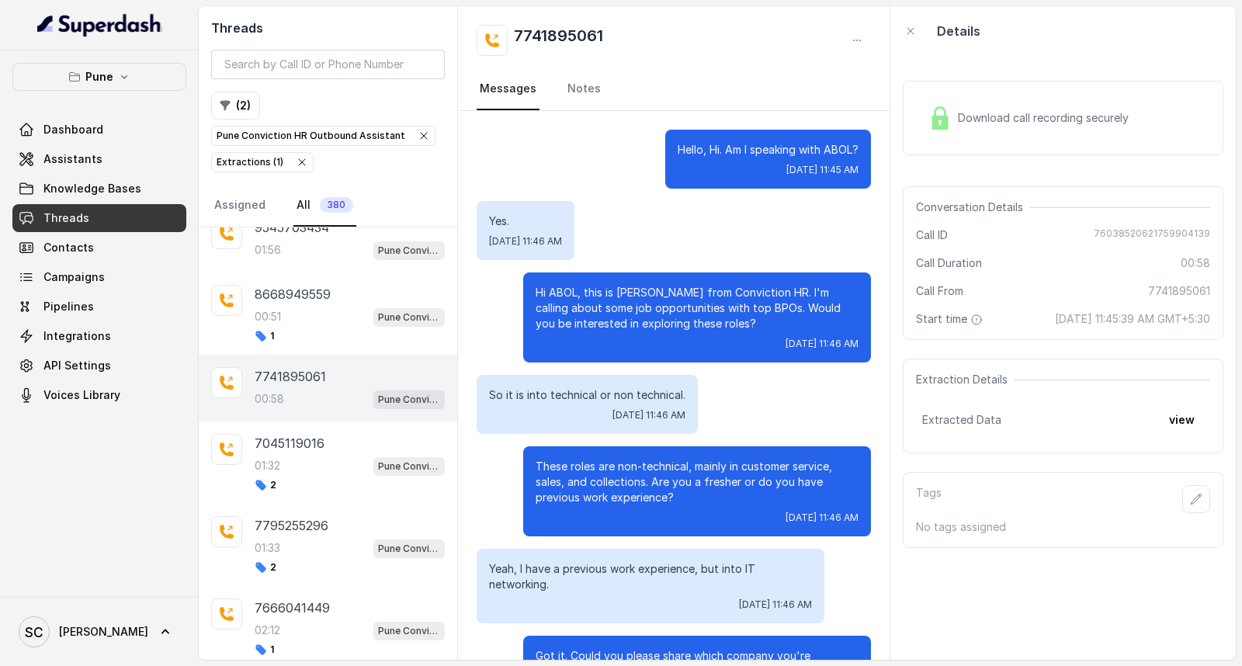
scroll to position [257, 0]
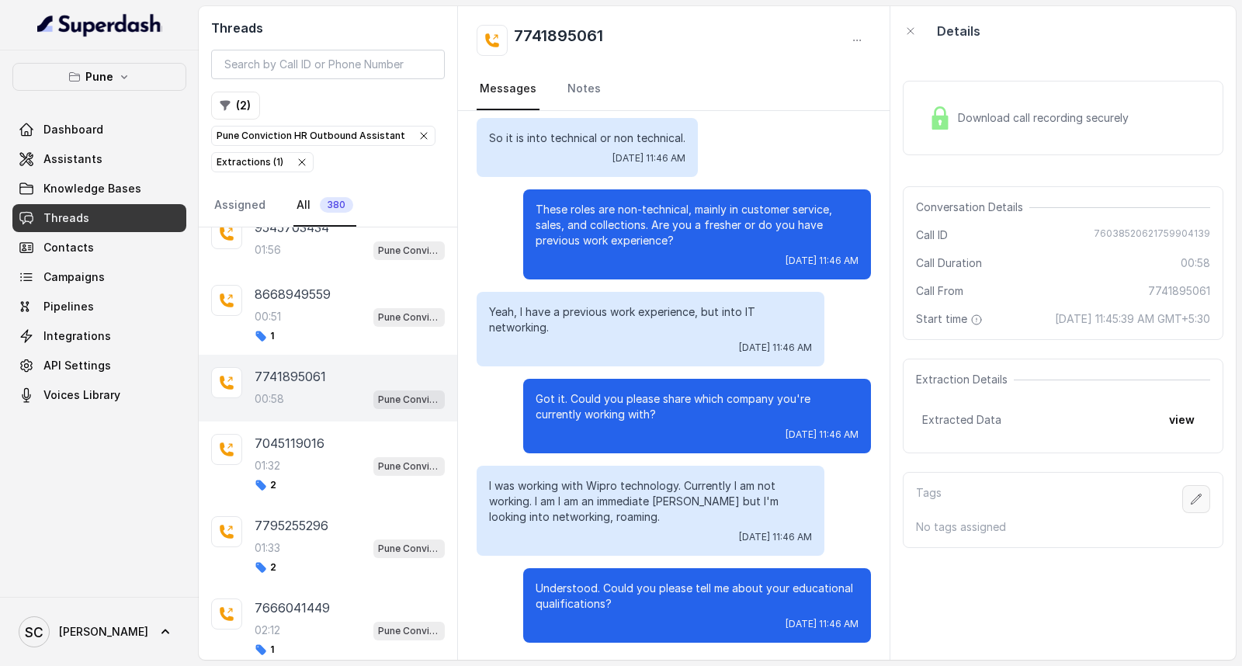
click at [1183, 489] on button "button" at bounding box center [1196, 499] width 28 height 28
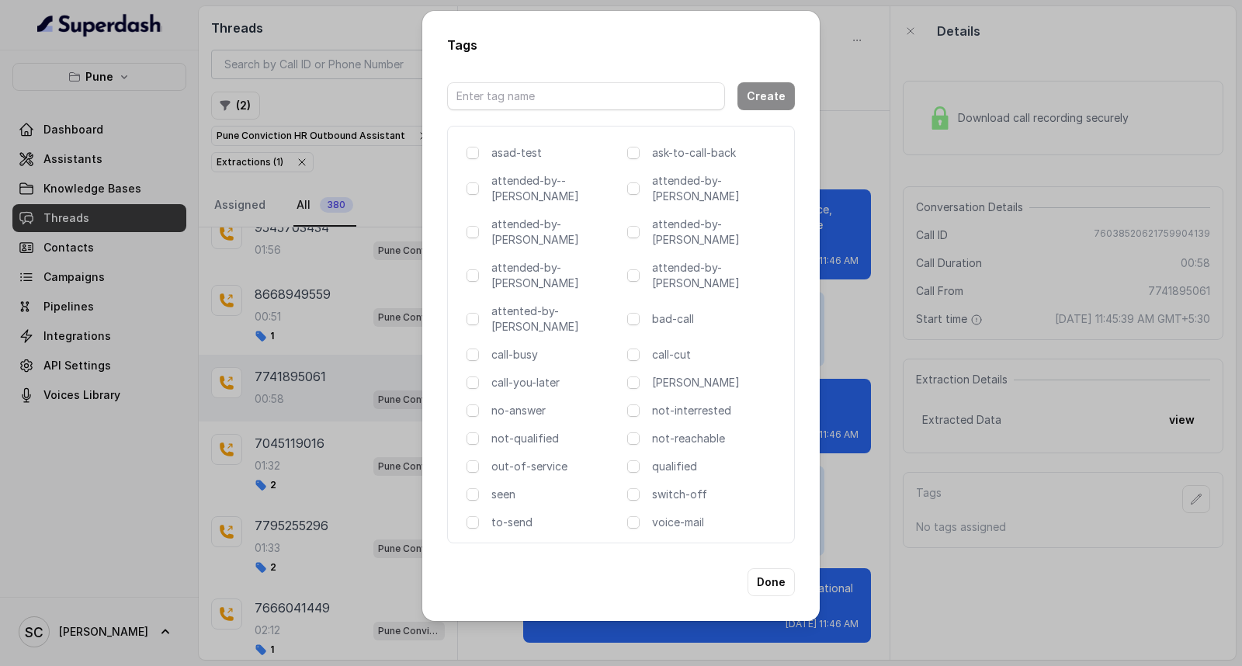
click at [536, 289] on div "asad-test ask-to-call-back attended-by--komal attended-by-amaan attended-by-amr…" at bounding box center [621, 335] width 348 height 418
click at [549, 304] on p "attented-by-[PERSON_NAME]" at bounding box center [556, 319] width 130 height 31
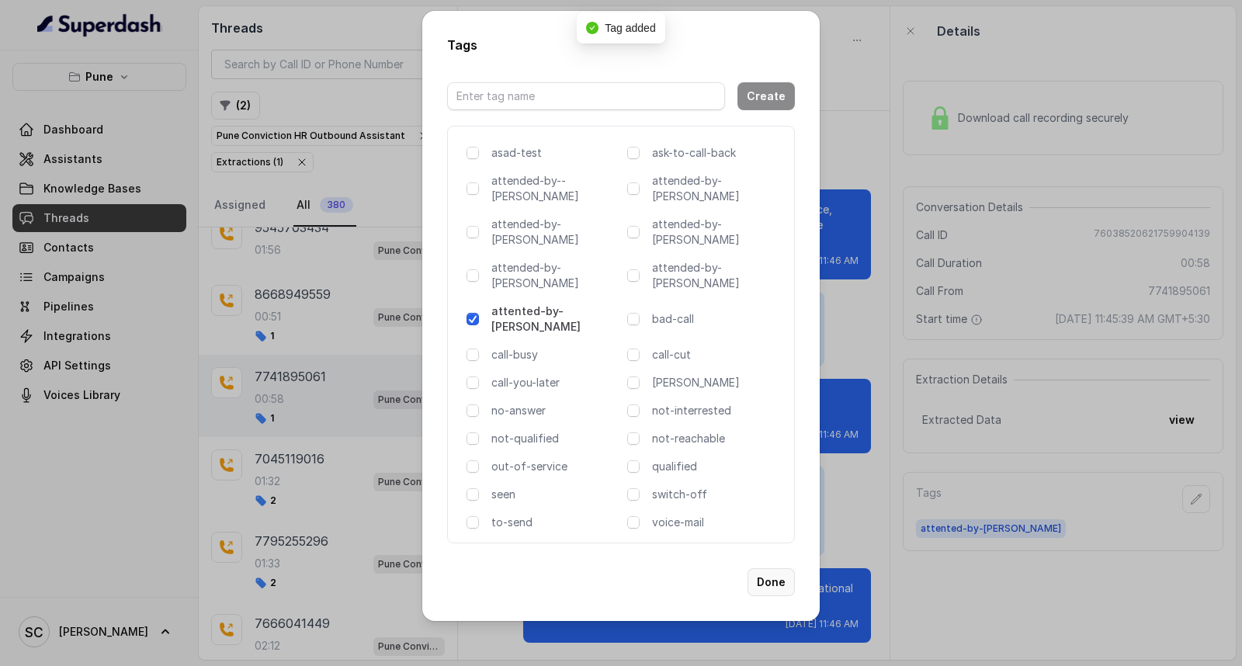
click at [776, 568] on button "Done" at bounding box center [771, 582] width 47 height 28
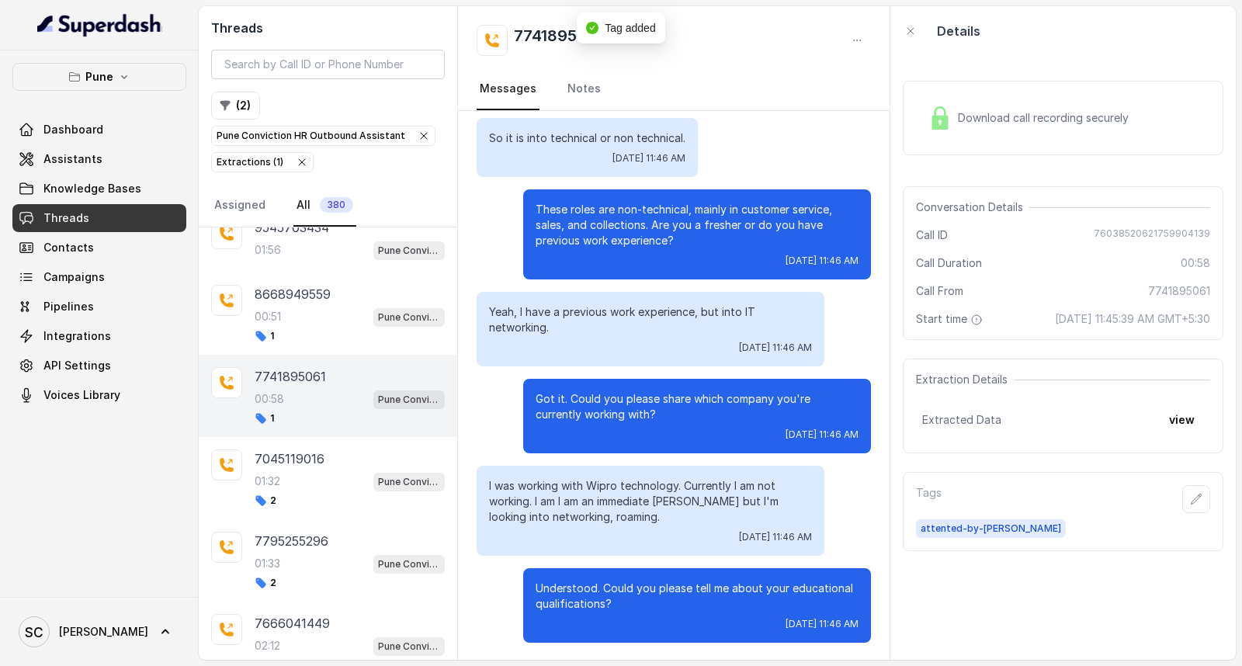
click at [533, 33] on h2 "7741895061" at bounding box center [558, 40] width 89 height 31
copy div "7741895061"
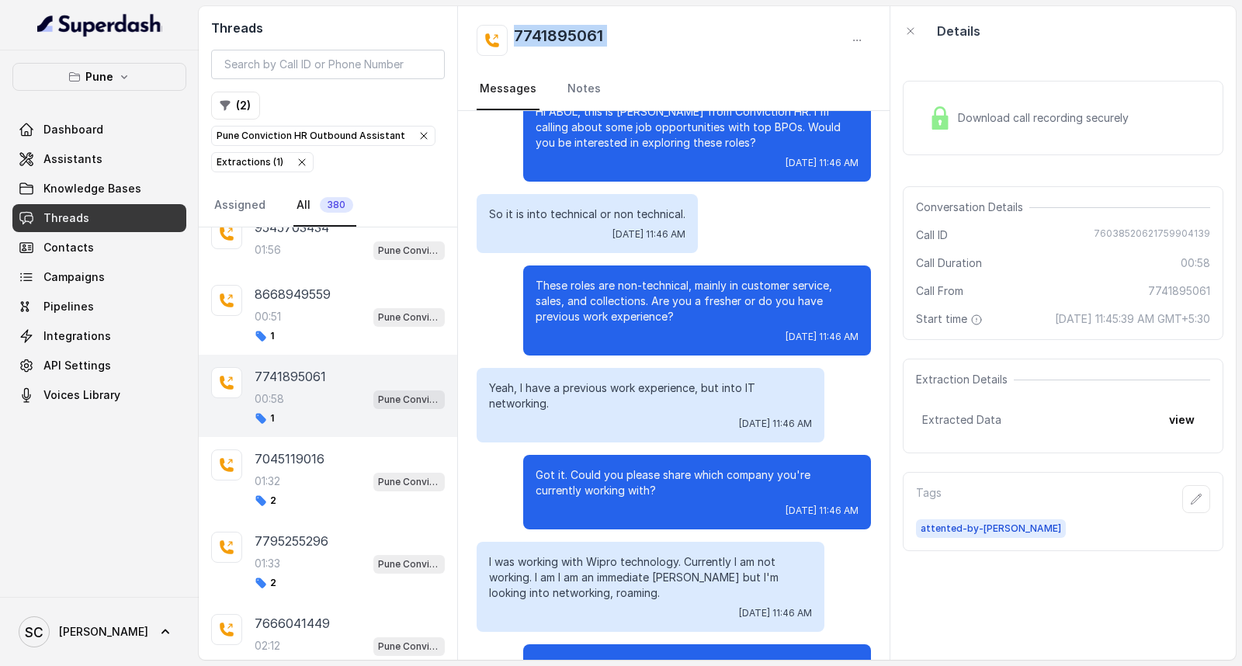
scroll to position [0, 0]
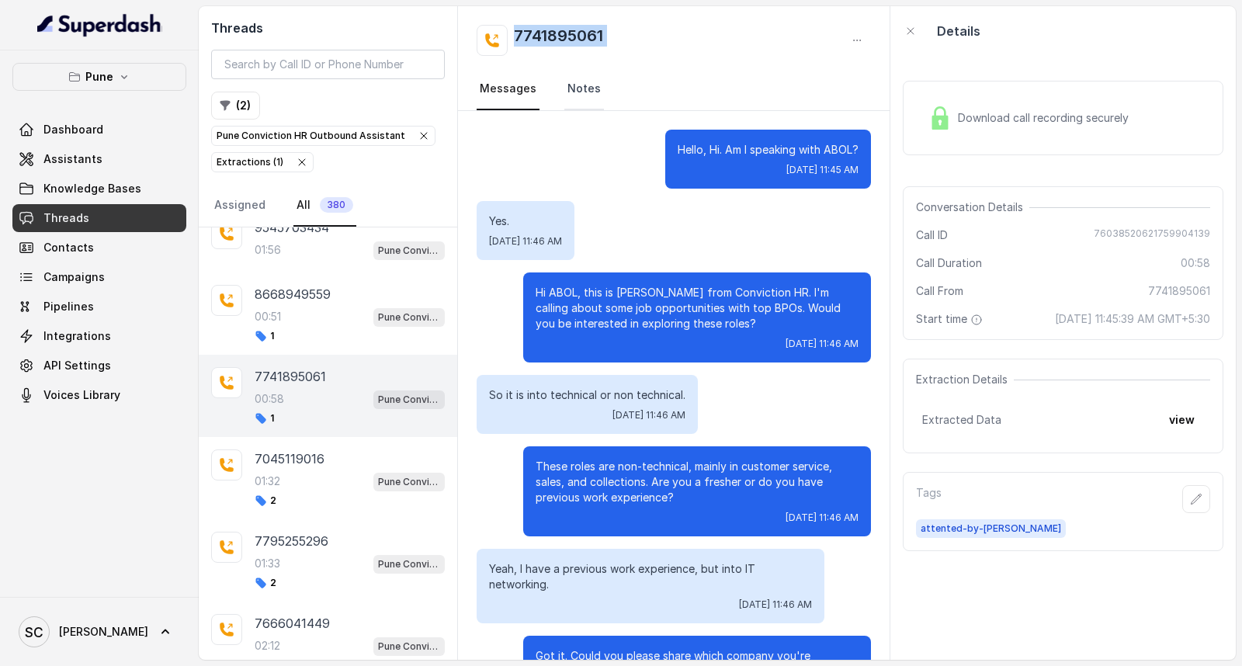
click at [577, 78] on link "Notes" at bounding box center [584, 89] width 40 height 42
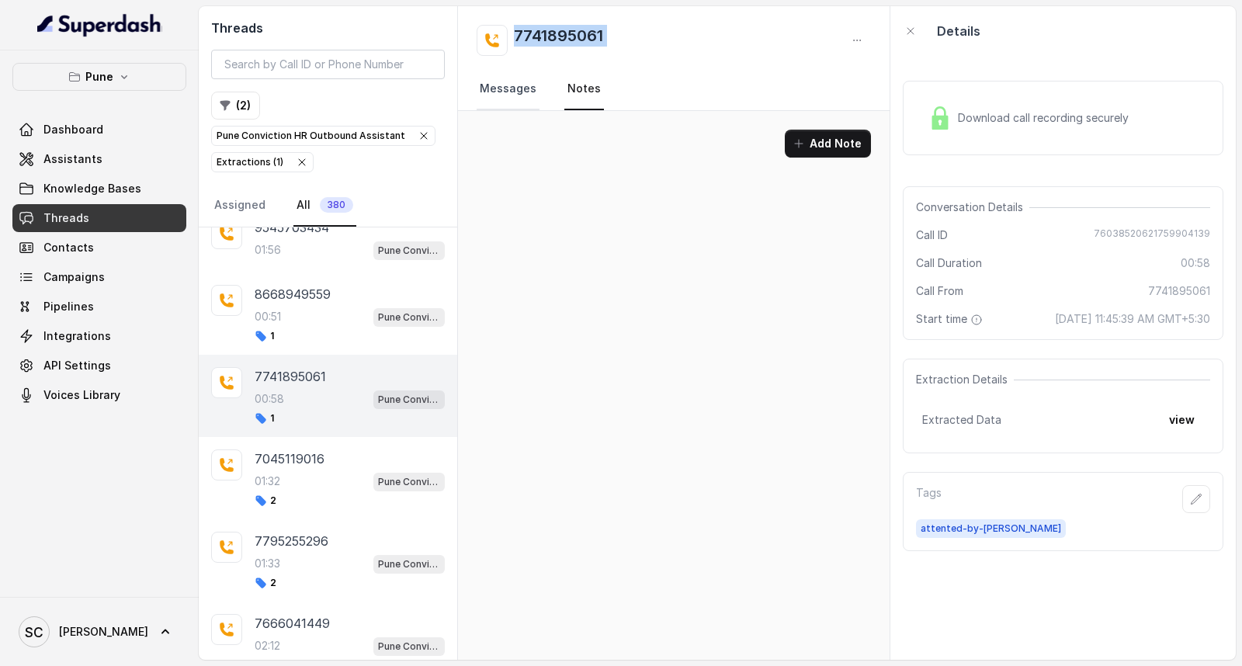
click at [523, 90] on link "Messages" at bounding box center [508, 89] width 63 height 42
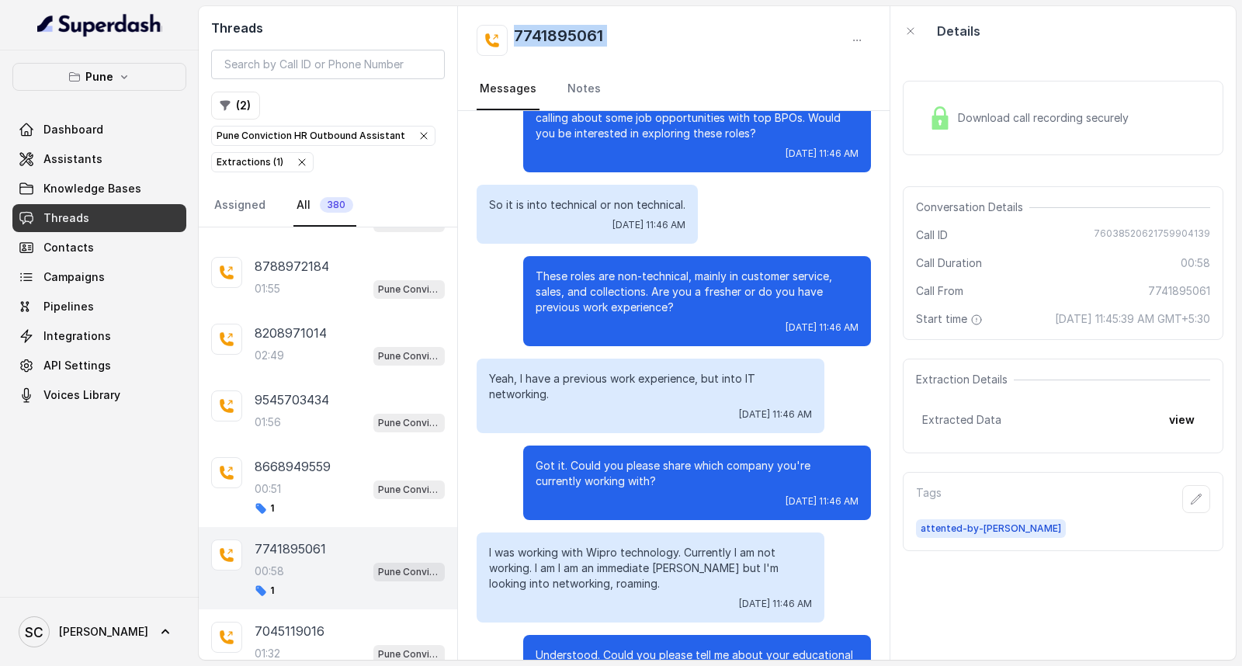
scroll to position [257, 0]
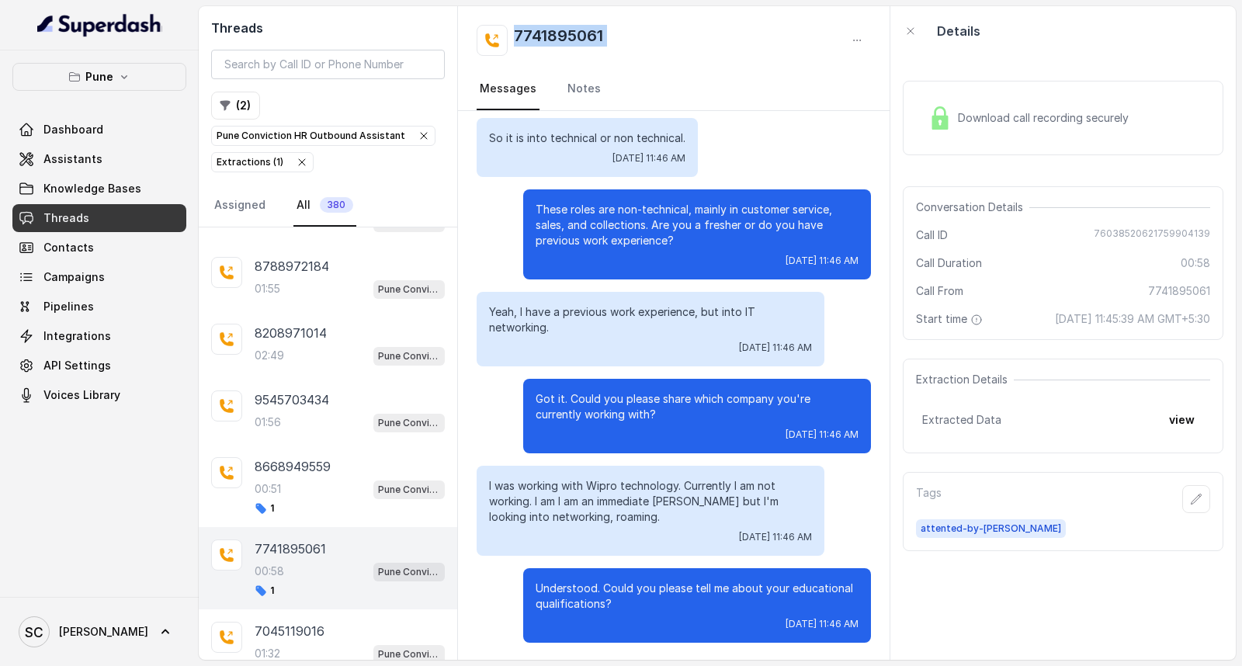
click at [586, 31] on h2 "7741895061" at bounding box center [558, 40] width 89 height 31
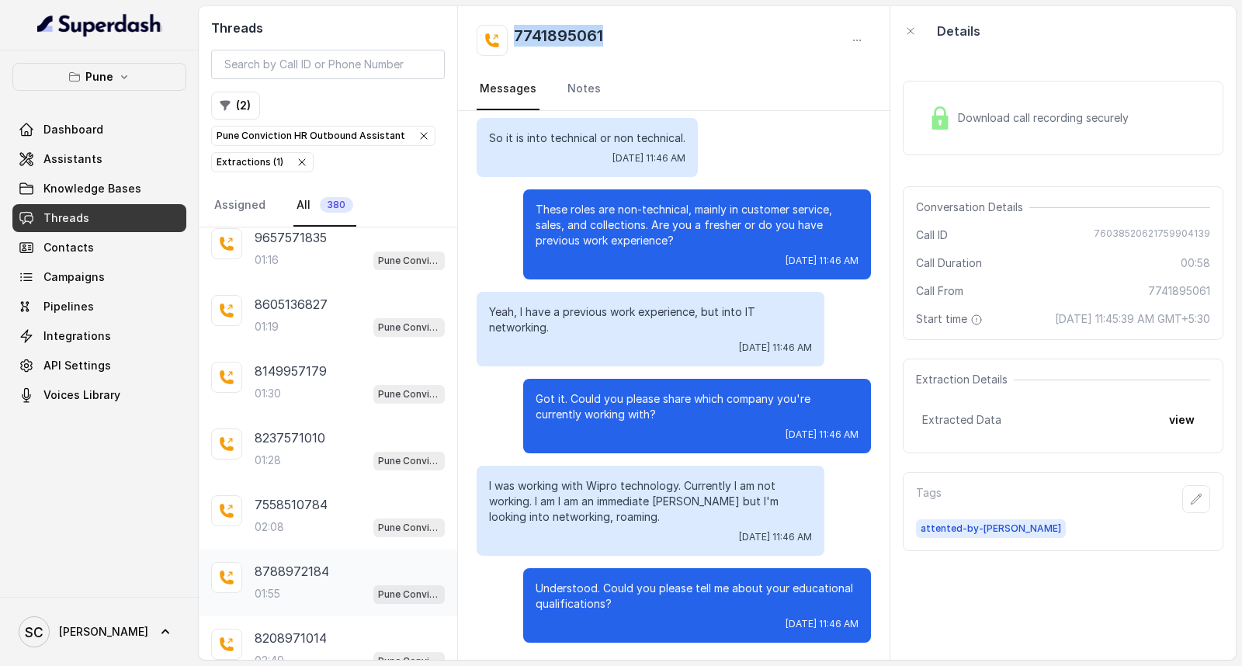
scroll to position [0, 0]
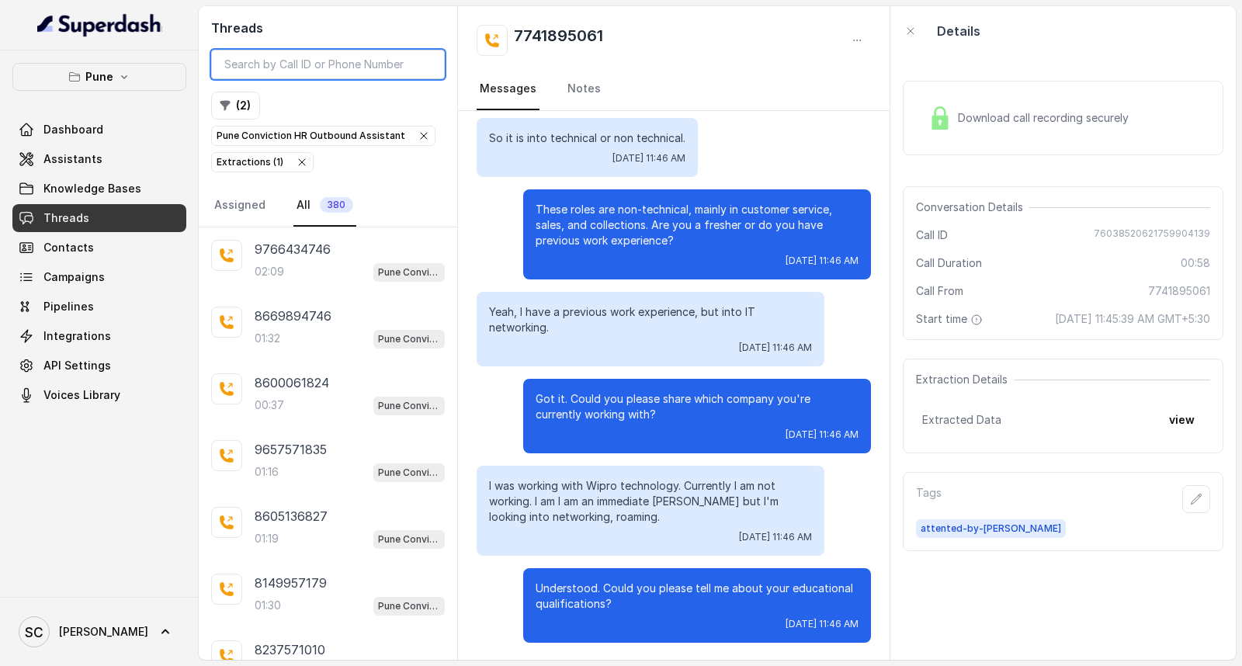
click at [324, 61] on input "search" at bounding box center [328, 64] width 234 height 29
paste input "7741895061"
type input "7741895061"
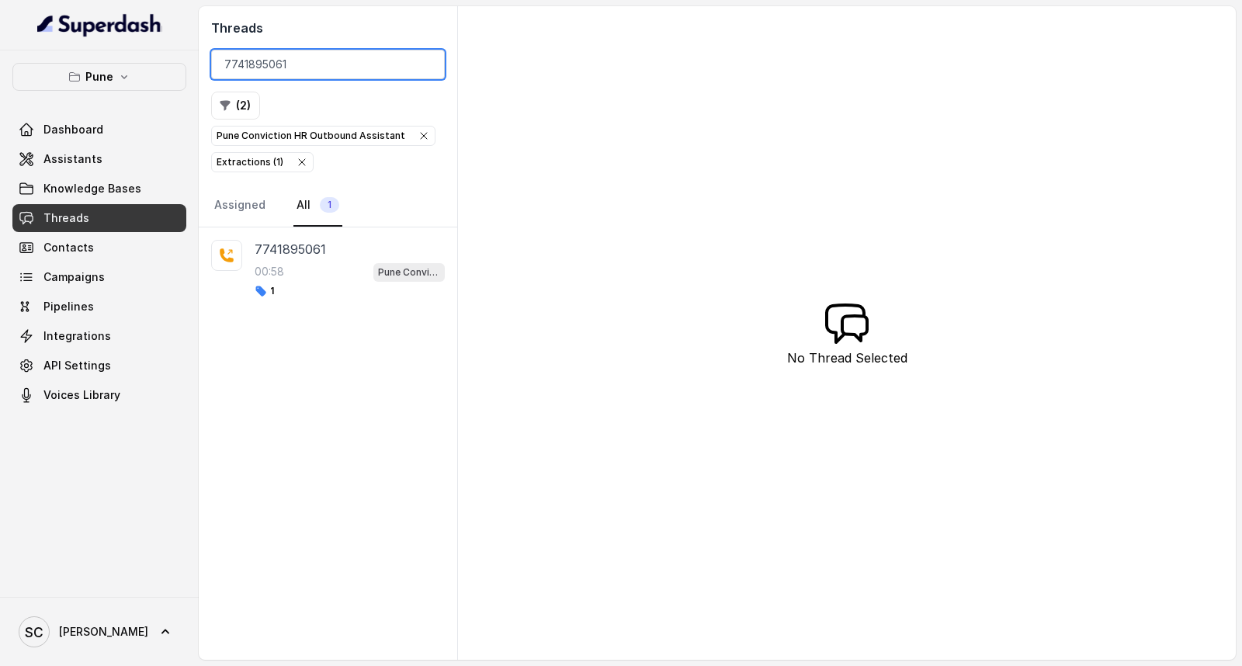
click at [427, 64] on input "7741895061" at bounding box center [328, 64] width 234 height 29
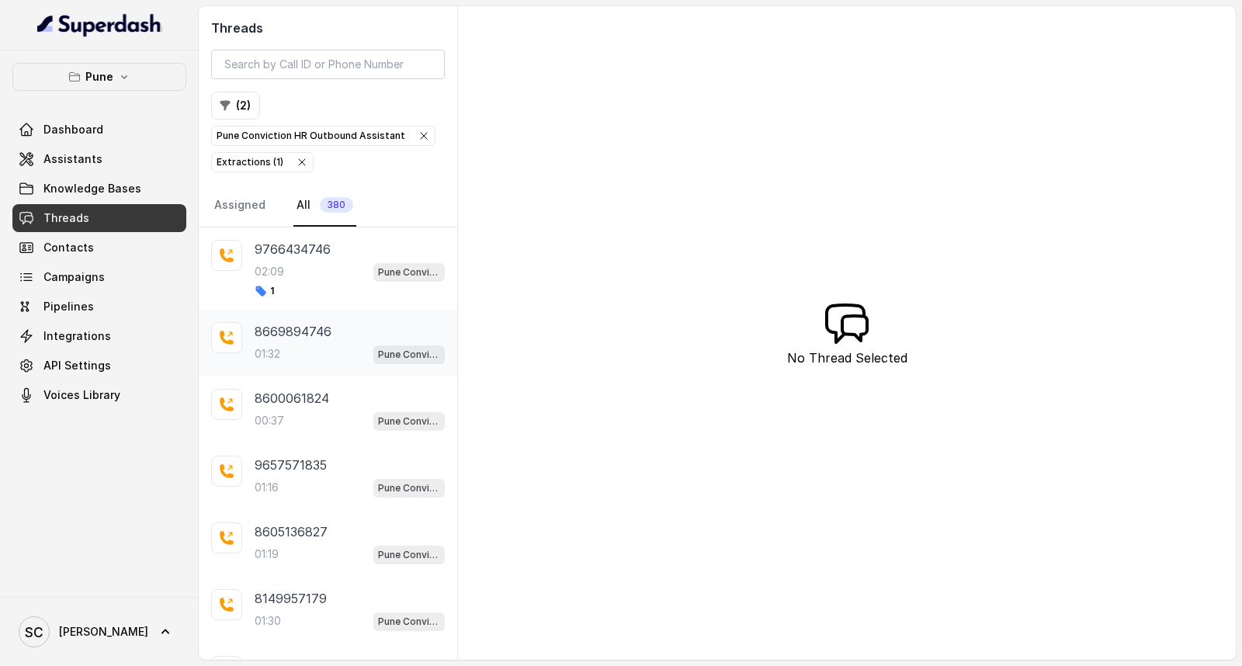
click at [306, 357] on div "01:32 Pune Conviction HR Outbound Assistant" at bounding box center [350, 354] width 190 height 20
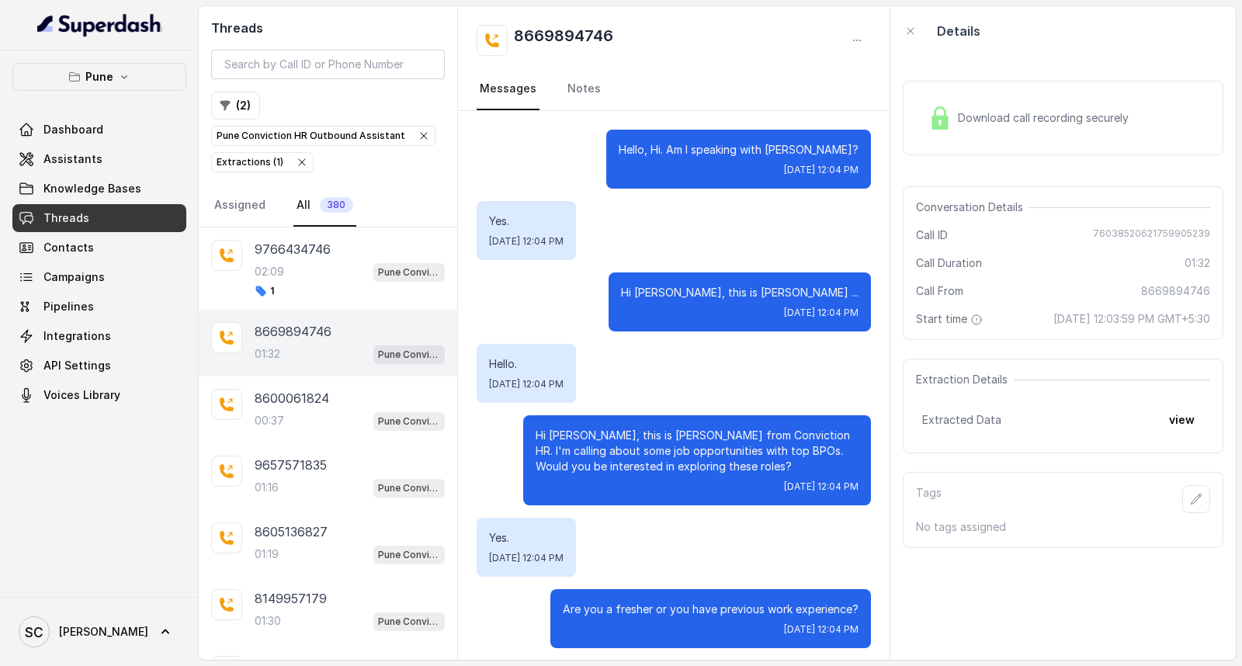
scroll to position [1082, 0]
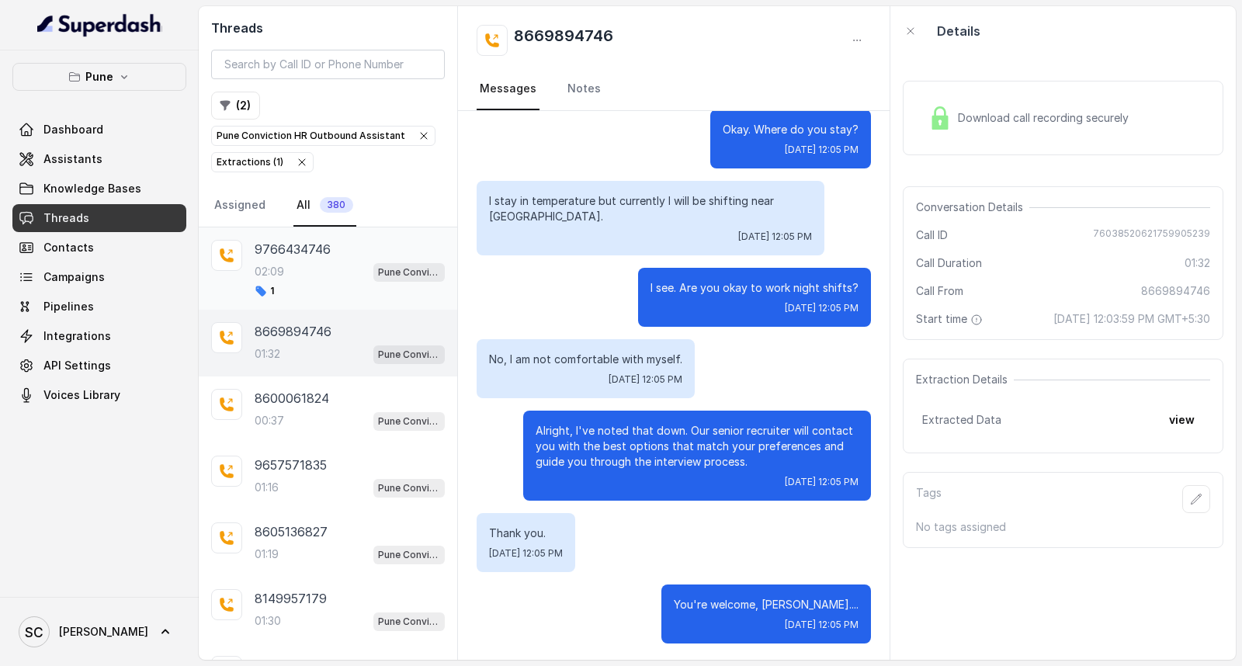
click at [316, 293] on div "1" at bounding box center [350, 291] width 190 height 12
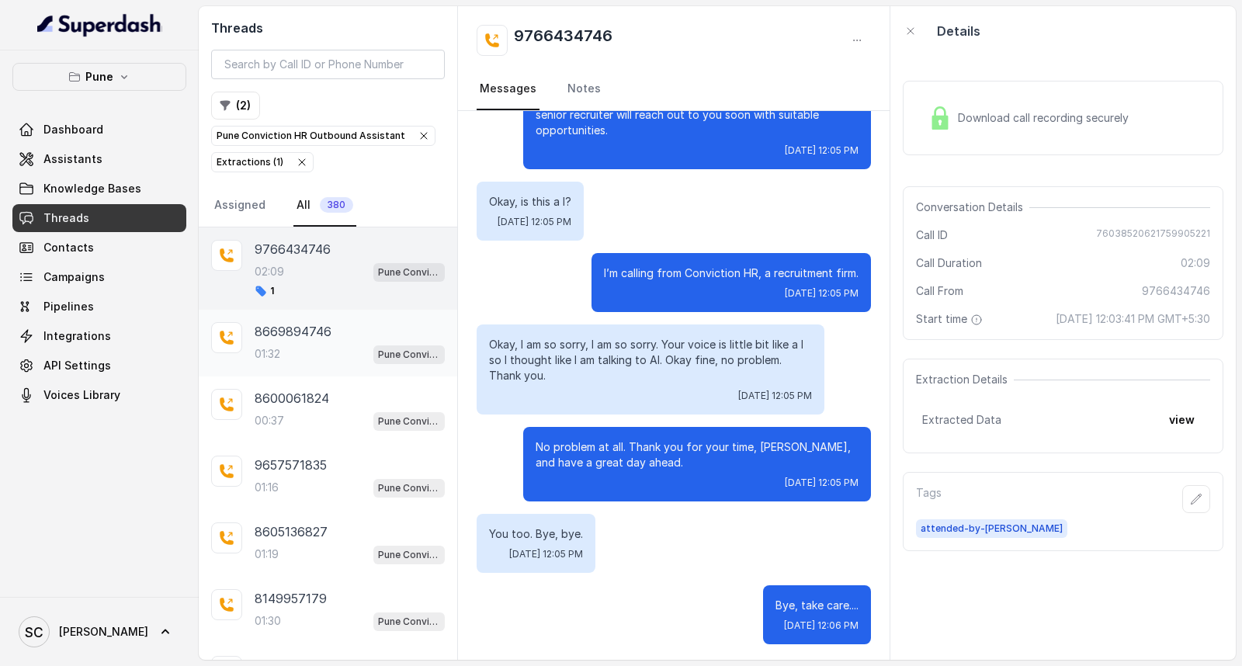
click at [314, 336] on p "8669894746" at bounding box center [293, 331] width 77 height 19
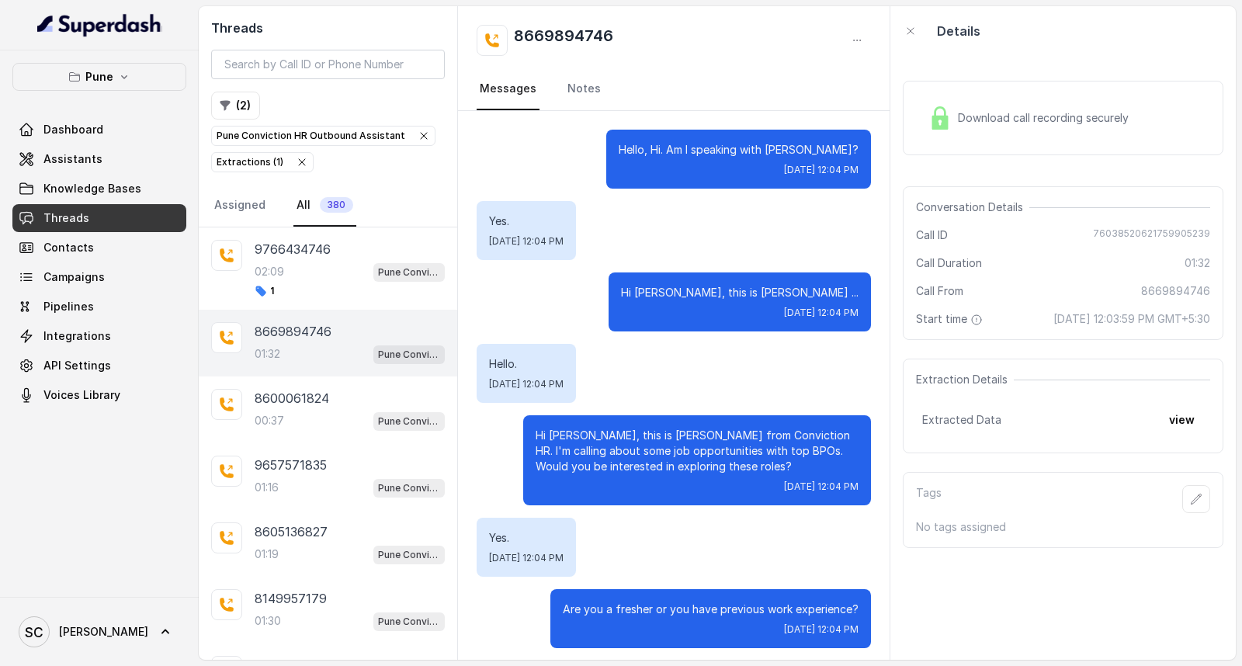
scroll to position [1082, 0]
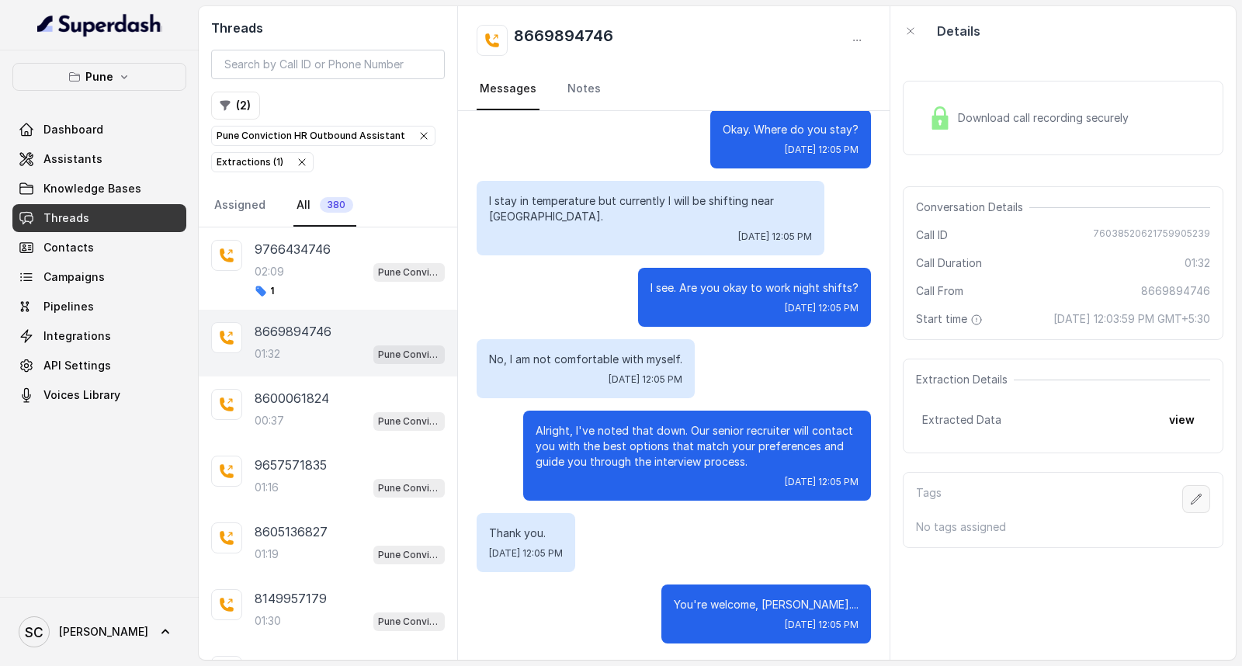
click at [1190, 494] on icon "button" at bounding box center [1196, 499] width 12 height 12
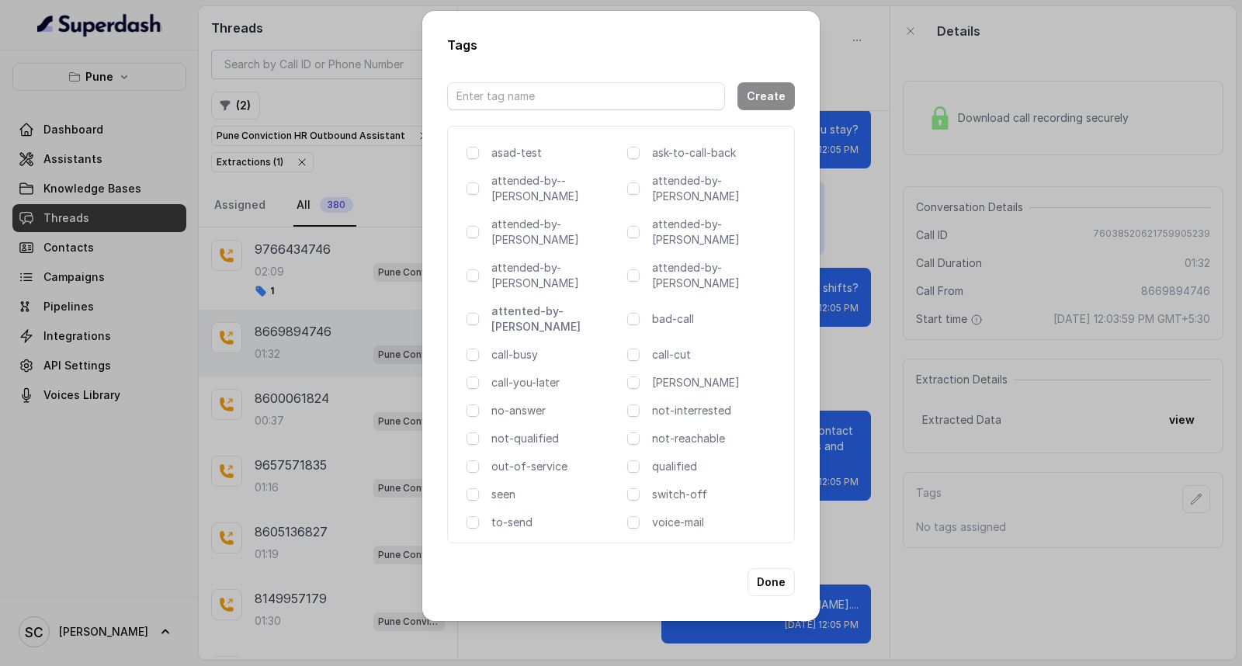
click at [553, 304] on p "attented-by-[PERSON_NAME]" at bounding box center [556, 319] width 130 height 31
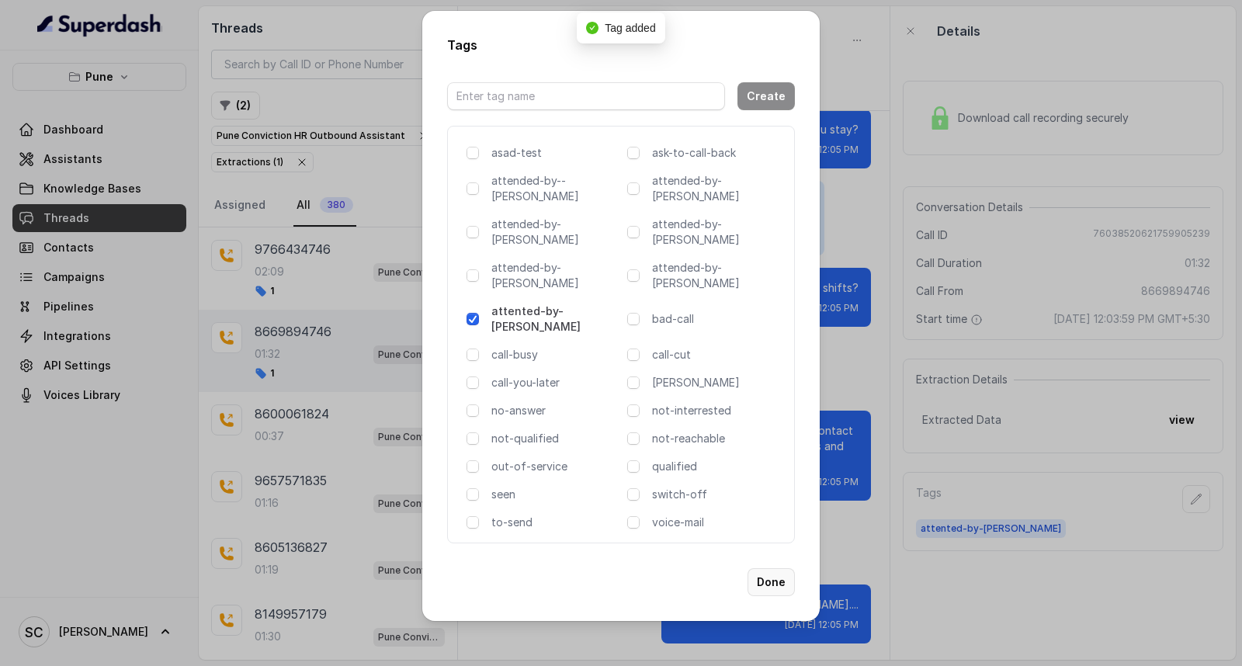
click at [770, 568] on button "Done" at bounding box center [771, 582] width 47 height 28
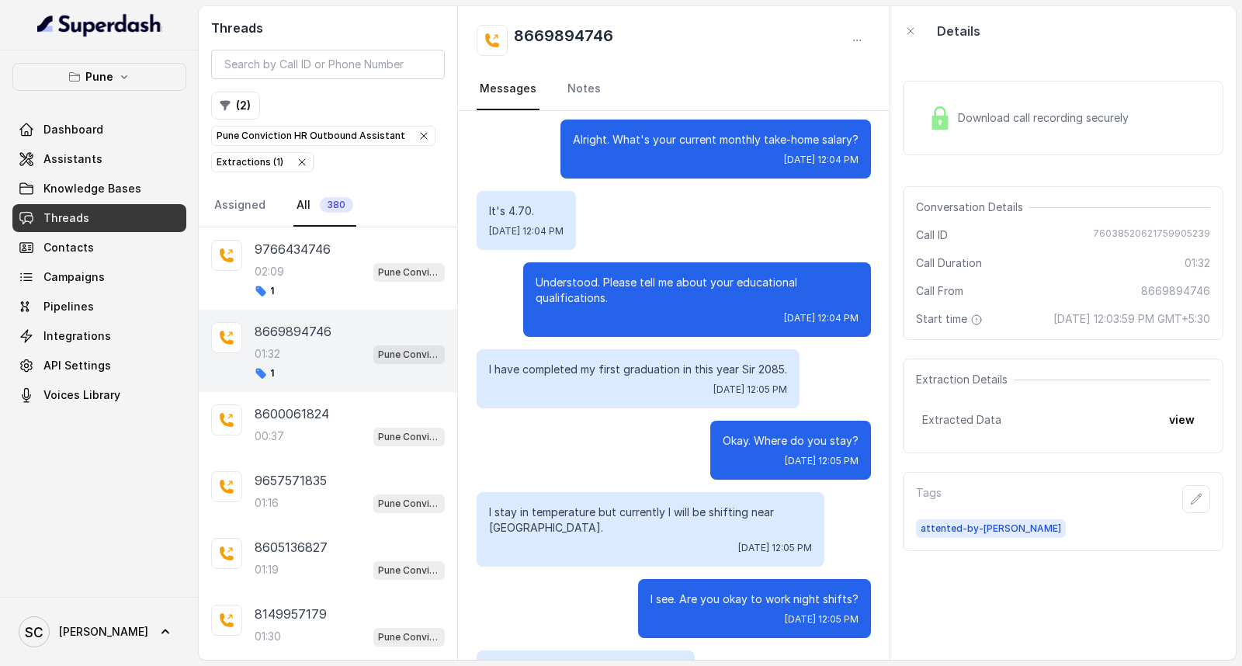
scroll to position [776, 0]
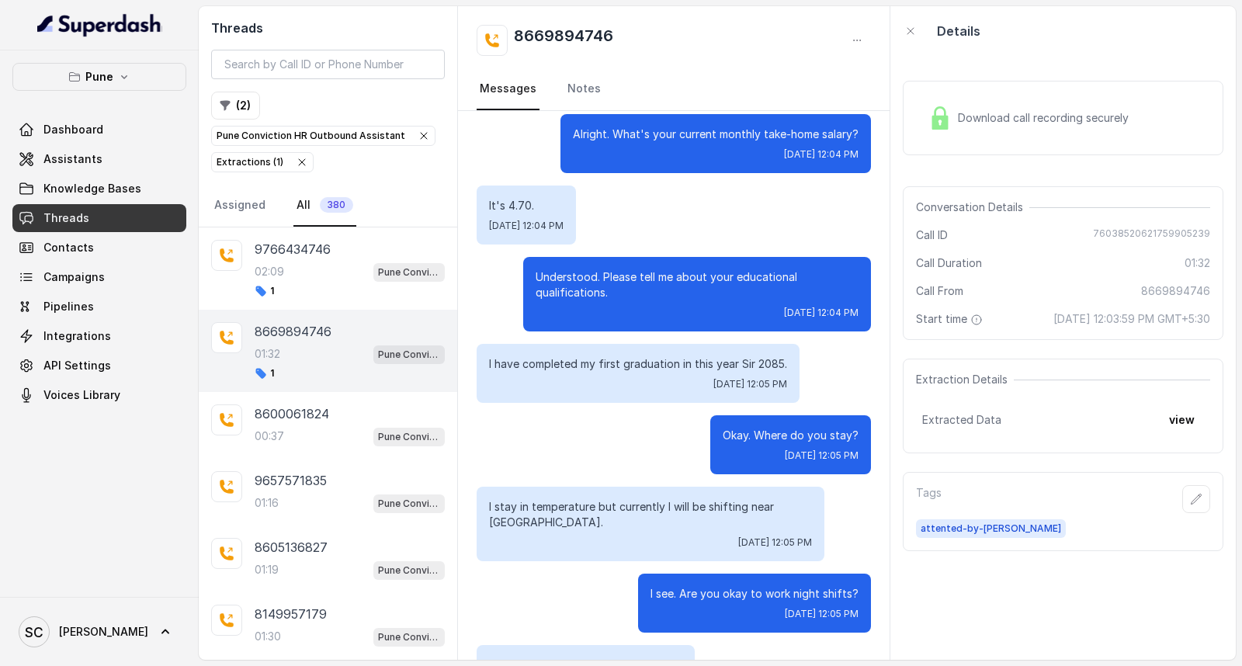
click at [603, 510] on p "I stay in temperature but currently I will be shifting near Yarmada." at bounding box center [650, 514] width 323 height 31
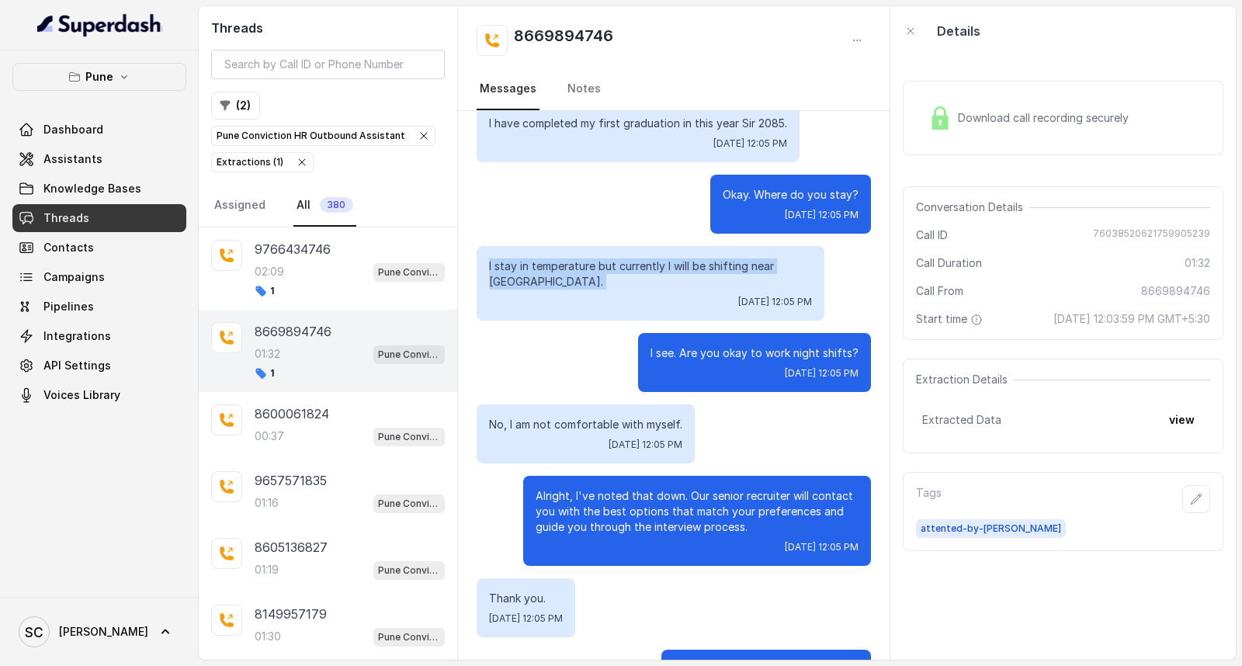
scroll to position [1082, 0]
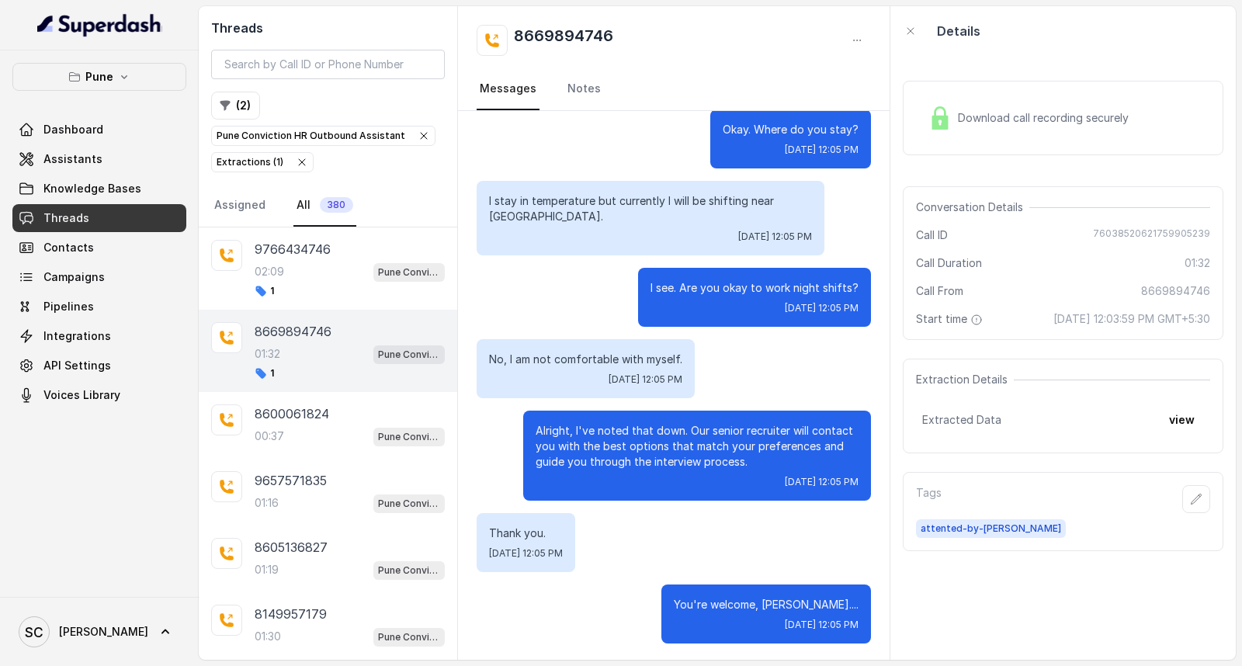
click at [658, 381] on span "Wed, Oct 8, 2025, 12:05 PM" at bounding box center [646, 379] width 74 height 12
click at [683, 305] on div "Wed, Oct 8, 2025, 12:05 PM" at bounding box center [755, 308] width 208 height 12
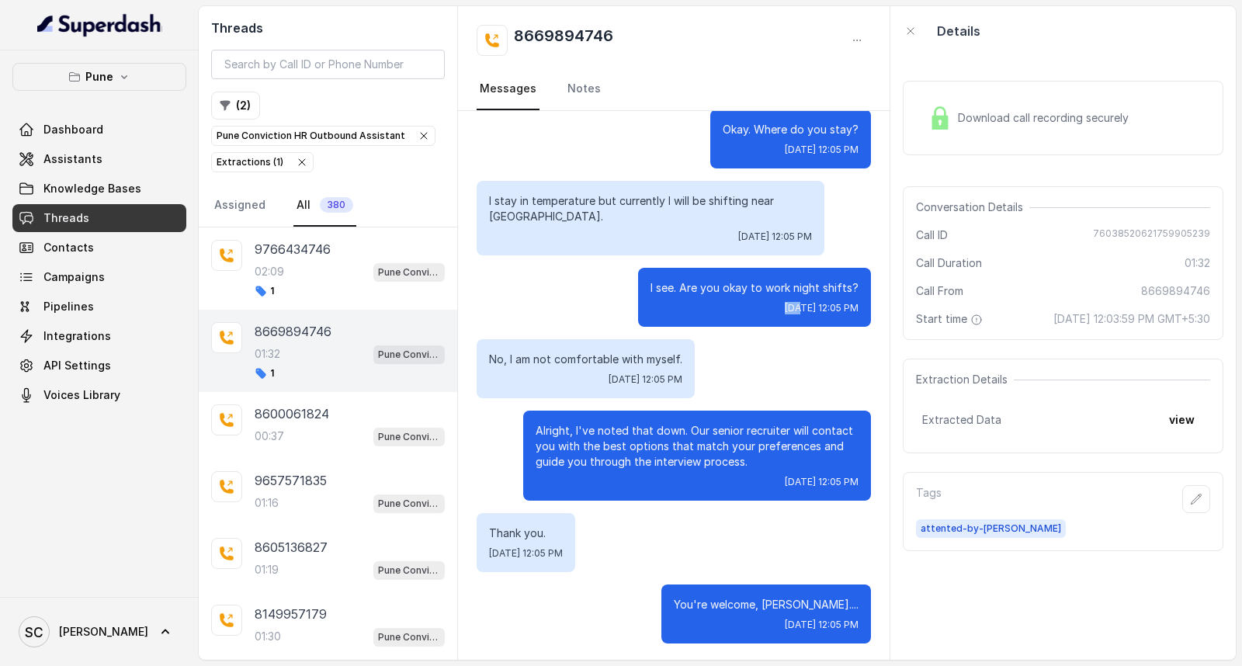
click at [683, 305] on div "Wed, Oct 8, 2025, 12:05 PM" at bounding box center [755, 308] width 208 height 12
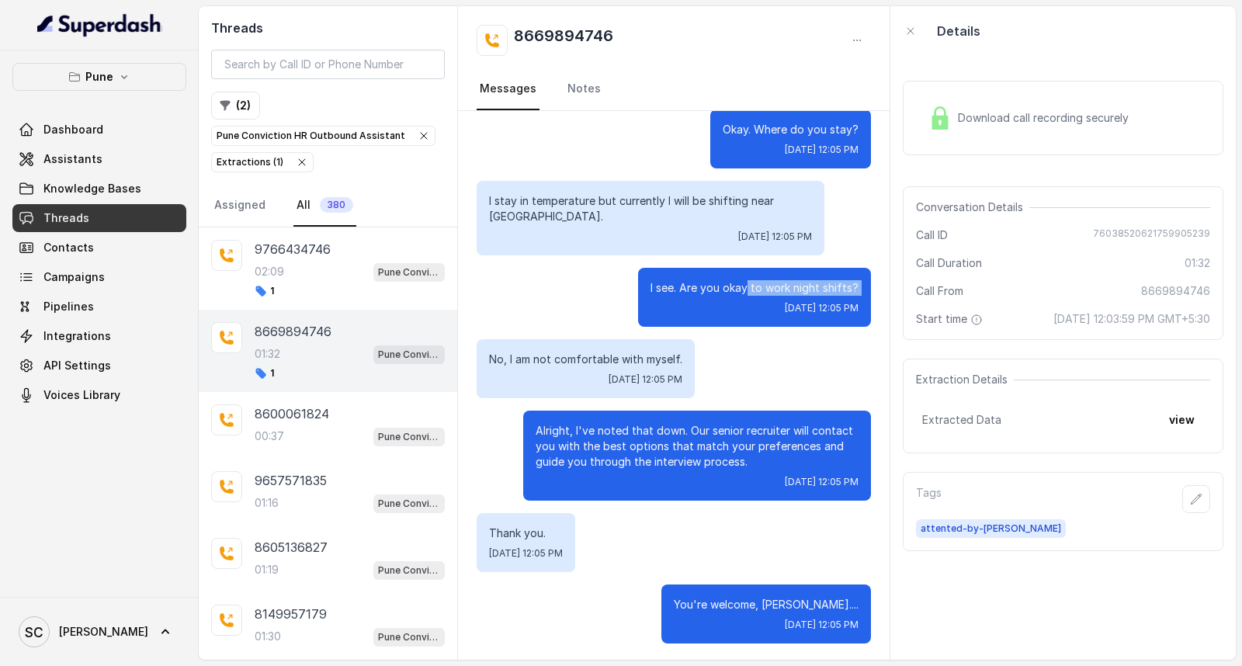
drag, startPoint x: 738, startPoint y: 279, endPoint x: 708, endPoint y: 297, distance: 35.1
click at [708, 297] on div "I see. Are you okay to work night shifts? Wed, Oct 8, 2025, 12:05 PM" at bounding box center [754, 297] width 233 height 59
click at [588, 94] on link "Notes" at bounding box center [584, 89] width 40 height 42
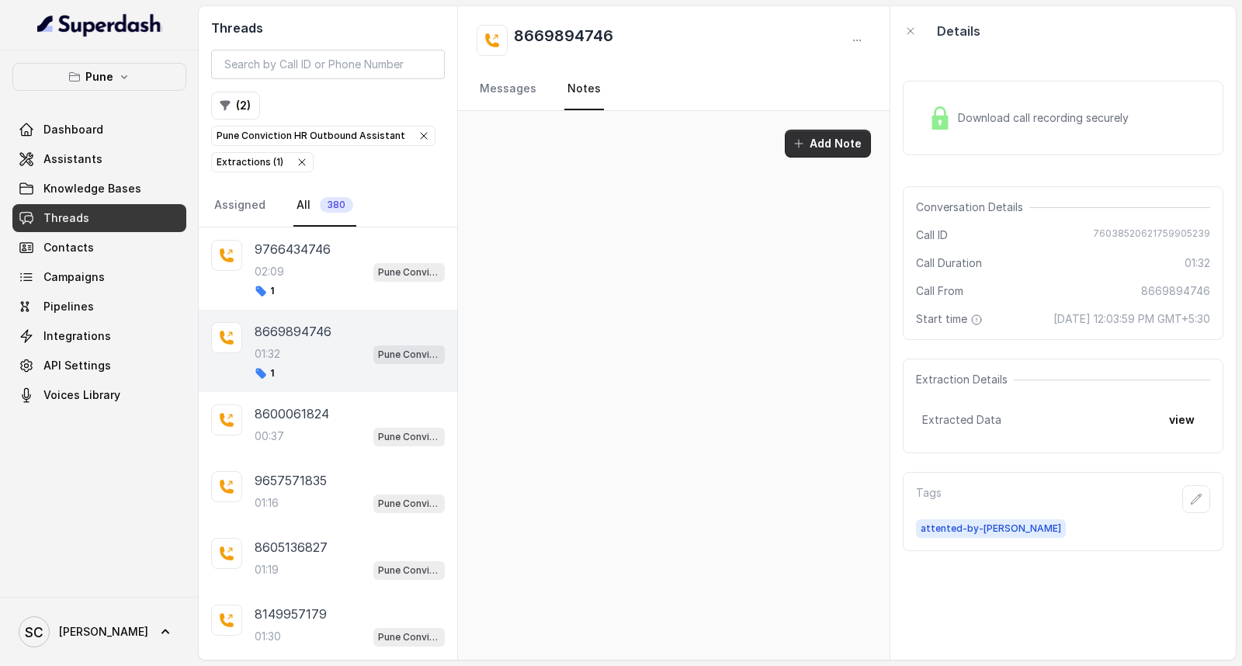
click at [834, 147] on button "Add Note" at bounding box center [828, 144] width 86 height 28
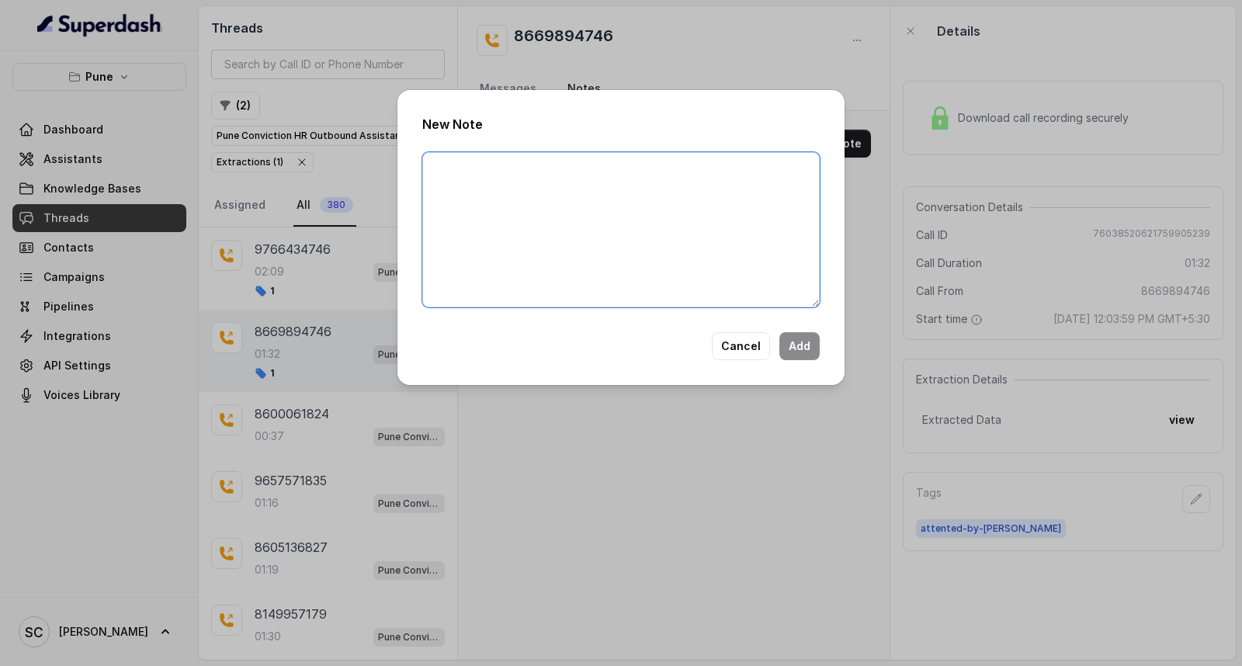
click at [734, 233] on textarea at bounding box center [620, 229] width 397 height 155
paste textarea "Name Number Recruiter Name of attender Comments AI Improvement"
click at [532, 168] on textarea "Name Number Recruiter Name of attender Comments AI Improvement" at bounding box center [620, 229] width 397 height 155
click at [517, 176] on textarea "Name Simran Number Recruiter Name of attender Comments AI Improvement" at bounding box center [620, 229] width 397 height 155
click at [513, 179] on textarea "Name Simran Number Recruiter Name of attender Comments AI Improvement" at bounding box center [620, 229] width 397 height 155
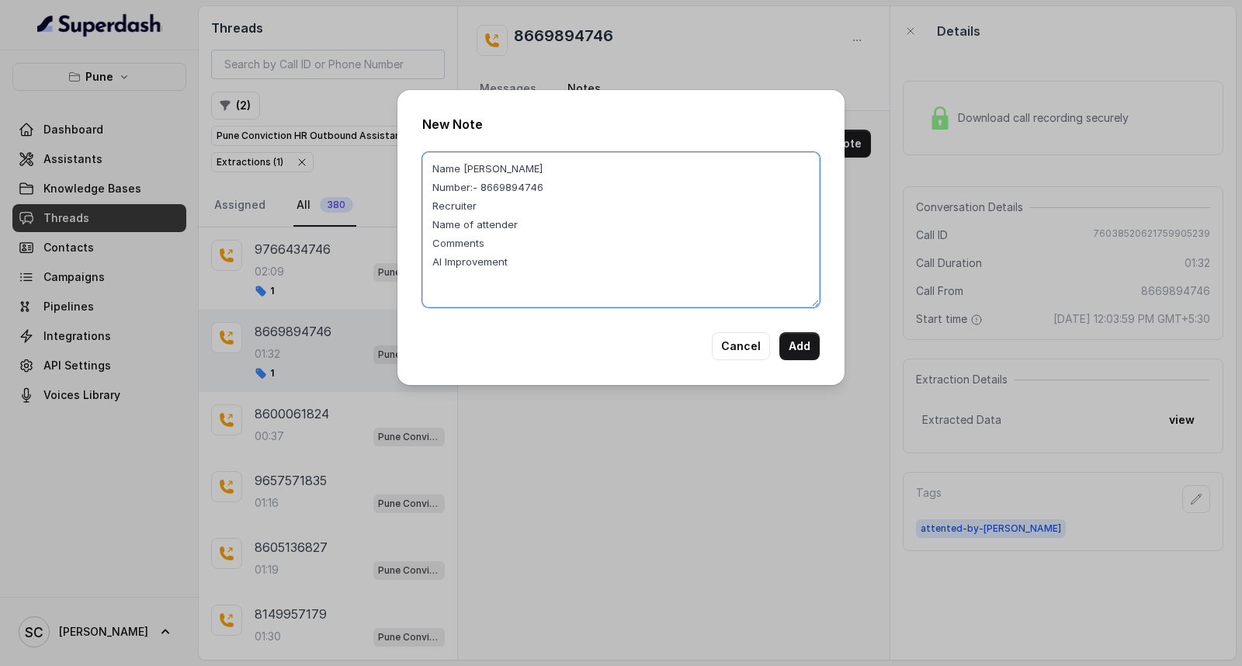
click at [519, 208] on textarea "Name Simran Number:- 8669894746 Recruiter Name of attender Comments AI Improvem…" at bounding box center [620, 229] width 397 height 155
click at [639, 228] on textarea "Name Simran Number:- 8669894746 Recruiter RUPAL Name of attender Comments AI Im…" at bounding box center [620, 229] width 397 height 155
click at [493, 242] on textarea "Name Simran Number:- 8669894746 Recruiter RUPAL Name of attender: RUPAL Comment…" at bounding box center [620, 229] width 397 height 155
paste textarea "Candidate is looking job for technical role in Non Voice Role only"
type textarea "Name Simran Number:- 8669894746 Recruiter RUPAL Name of attender: RUPAL Comment…"
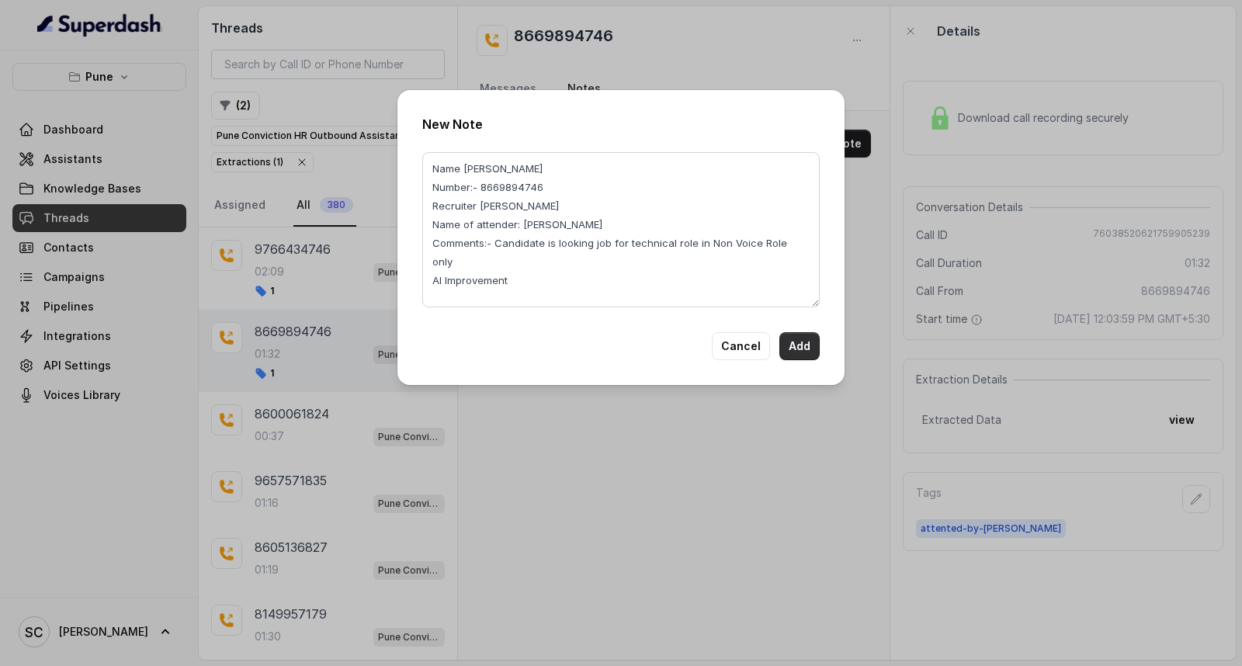
click at [792, 343] on button "Add" at bounding box center [799, 346] width 40 height 28
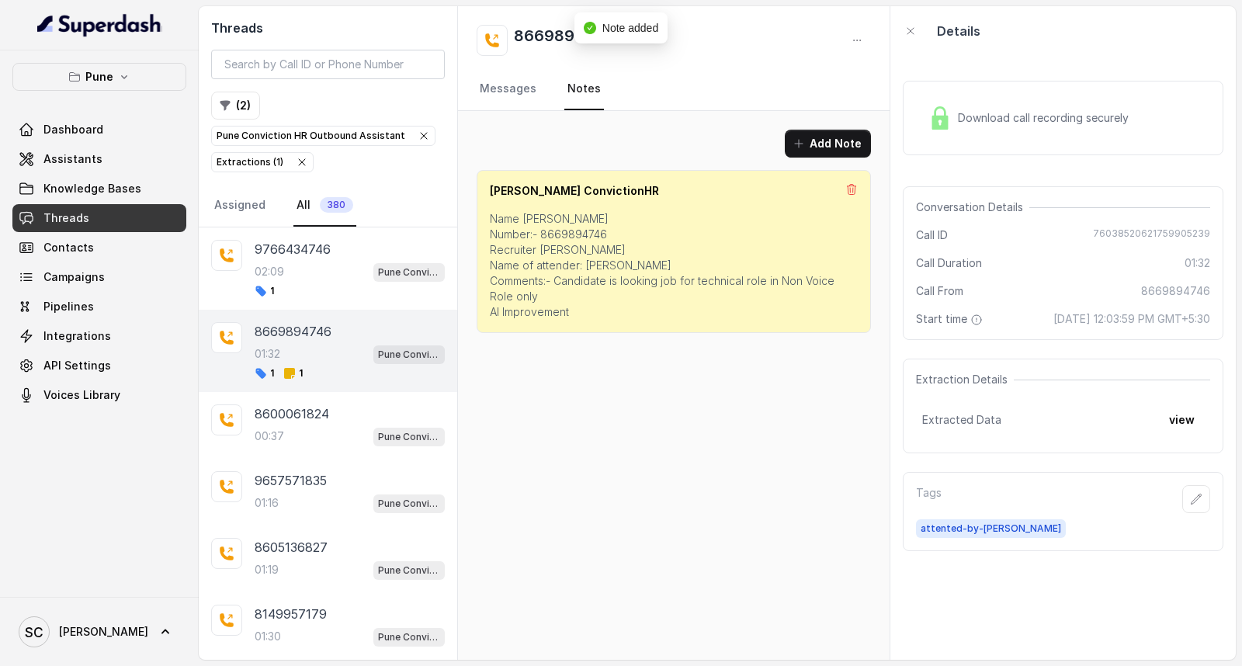
click at [537, 40] on h2 "8669894746" at bounding box center [563, 40] width 99 height 31
copy div "8669894746"
click at [1190, 500] on icon "button" at bounding box center [1196, 499] width 12 height 12
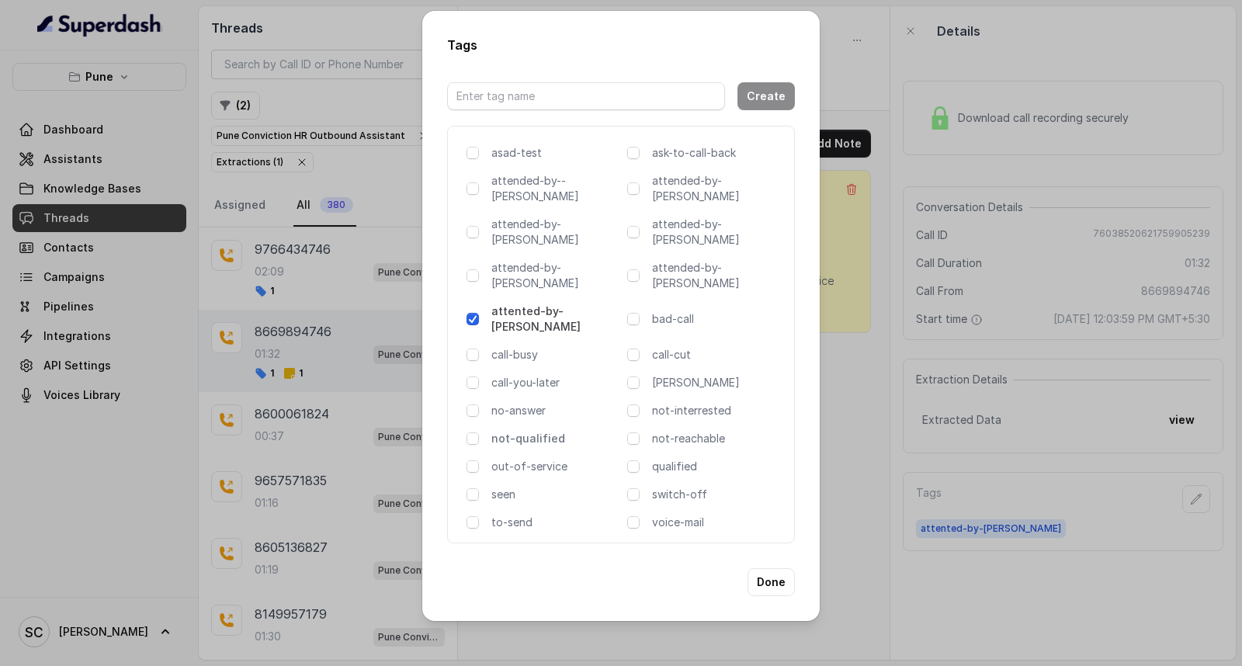
click at [526, 431] on p "not-qualified" at bounding box center [556, 439] width 130 height 16
click at [775, 568] on button "Done" at bounding box center [771, 582] width 47 height 28
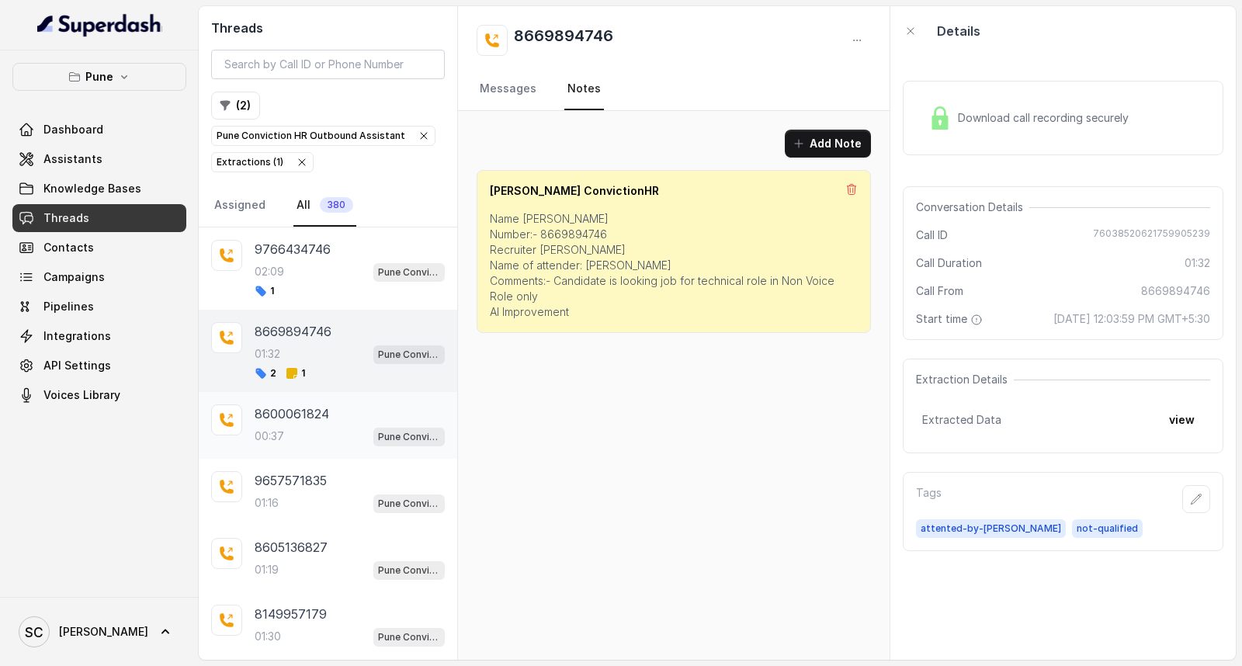
click at [273, 423] on p "8600061824" at bounding box center [292, 413] width 75 height 19
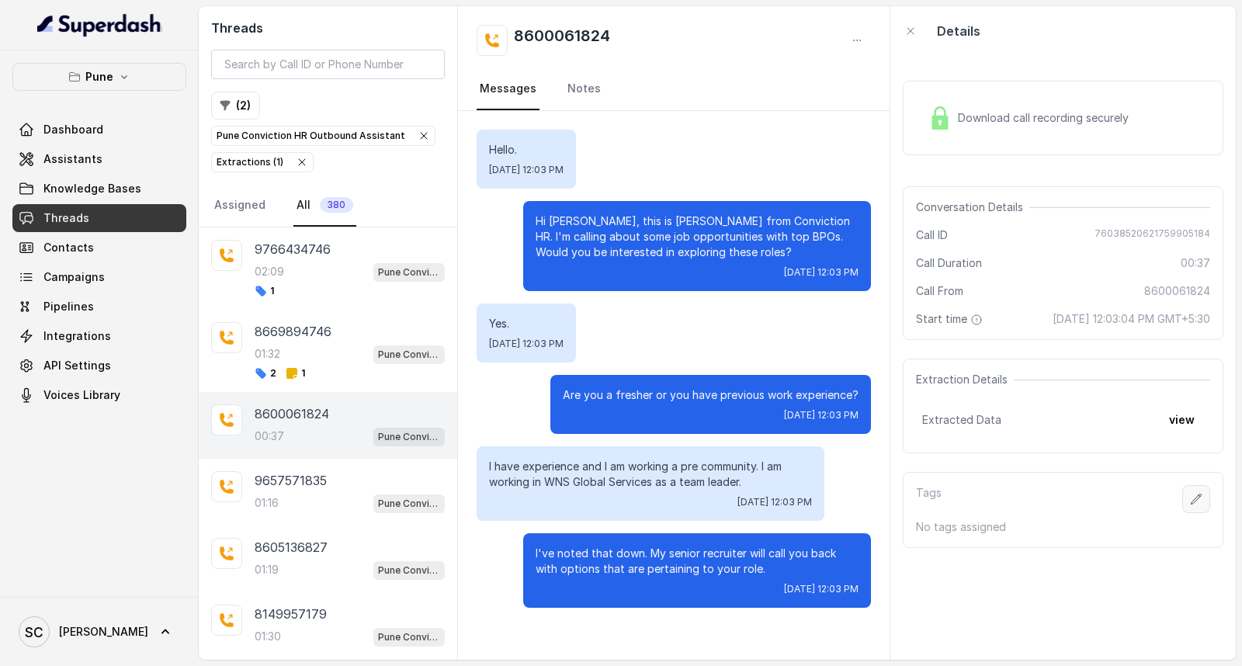
click at [1190, 494] on icon "button" at bounding box center [1196, 499] width 12 height 12
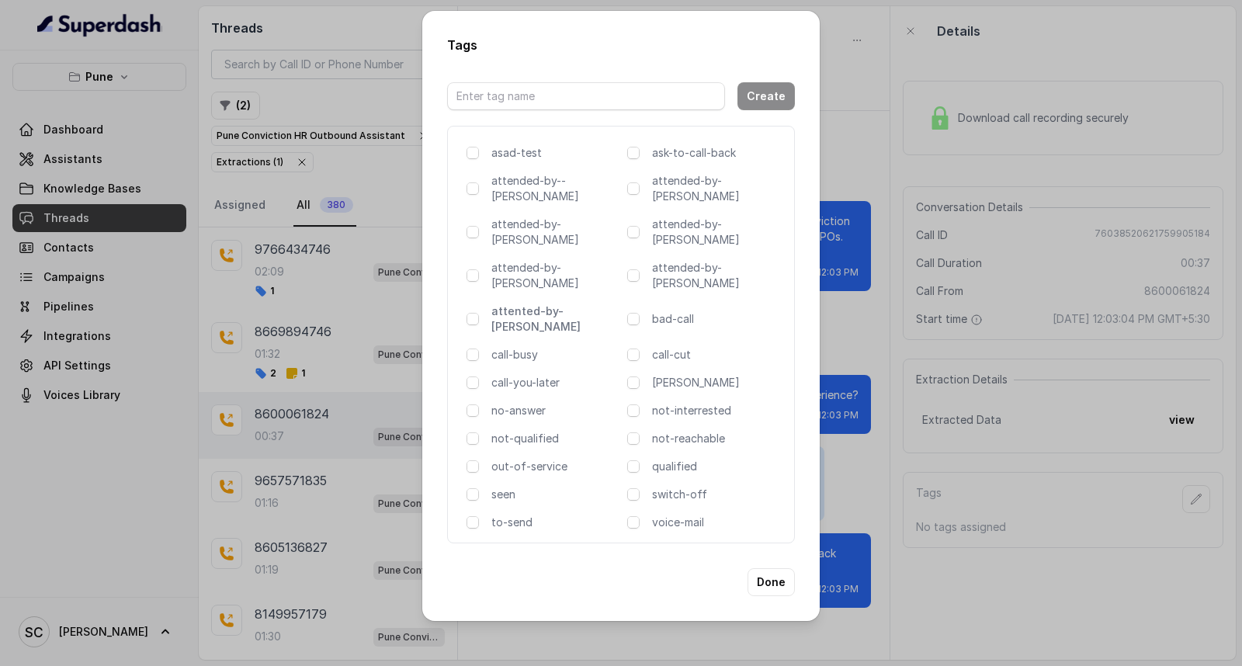
click at [501, 304] on p "attented-by-[PERSON_NAME]" at bounding box center [556, 319] width 130 height 31
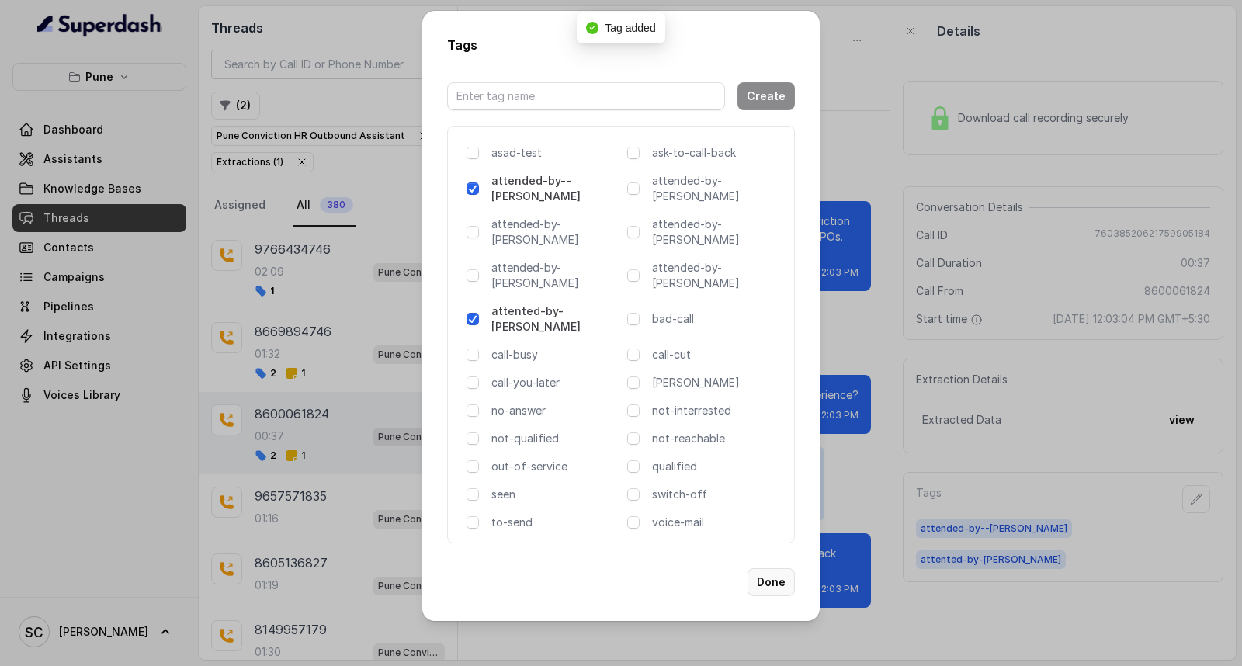
click at [777, 568] on button "Done" at bounding box center [771, 582] width 47 height 28
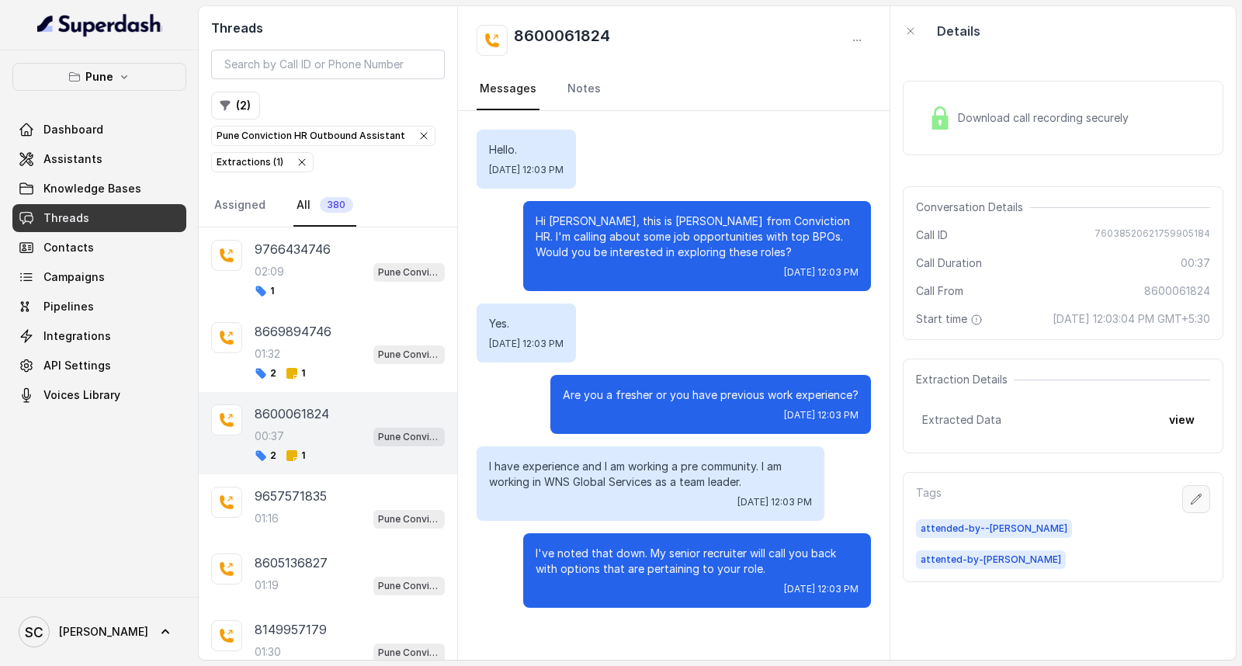
click at [1190, 499] on icon "button" at bounding box center [1196, 499] width 12 height 12
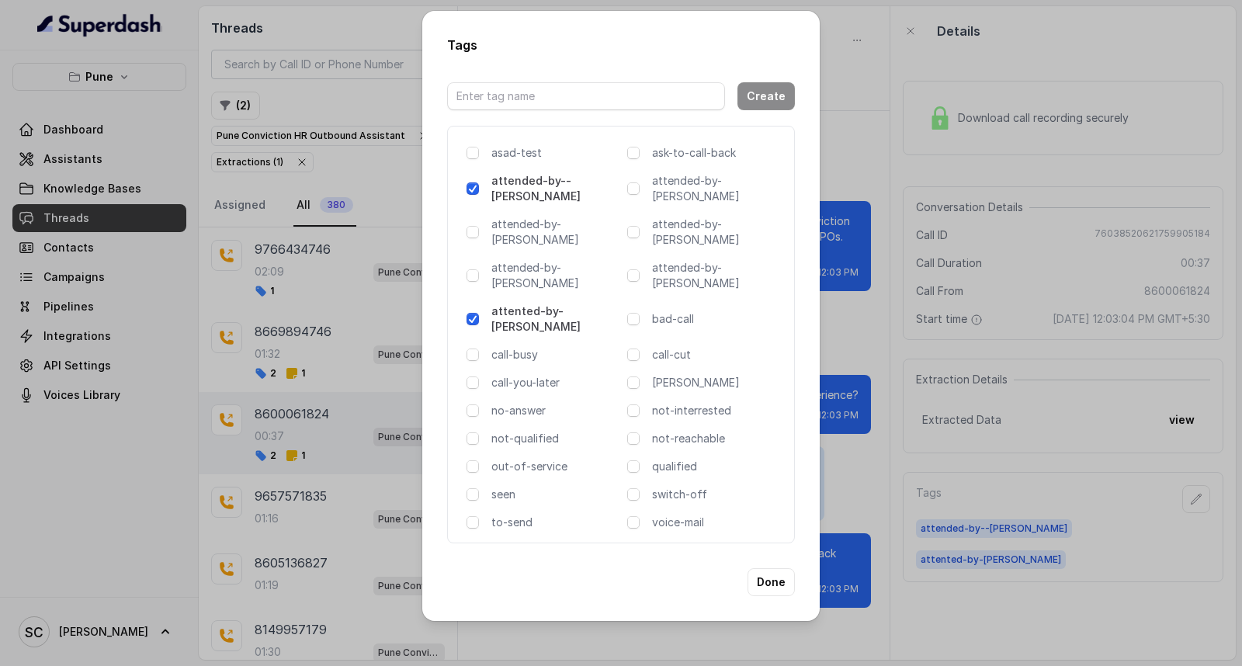
click at [559, 304] on p "attented-by-[PERSON_NAME]" at bounding box center [556, 319] width 130 height 31
click at [772, 568] on button "Done" at bounding box center [771, 582] width 47 height 28
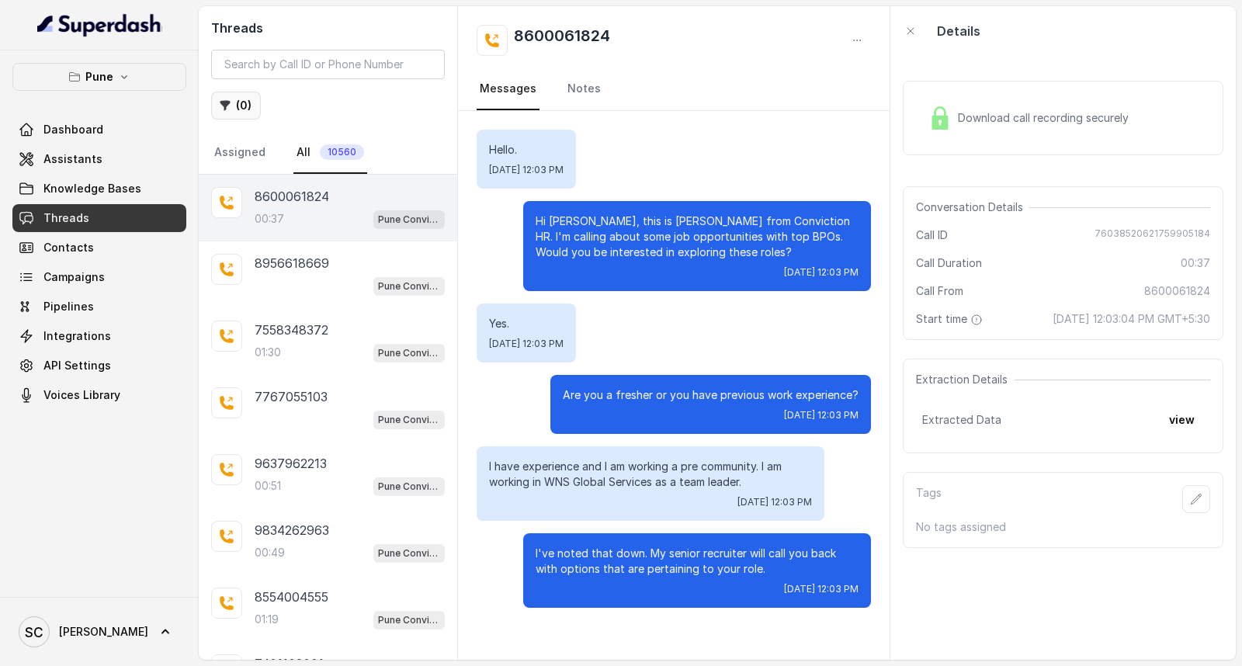
click at [230, 109] on icon "button" at bounding box center [225, 105] width 12 height 12
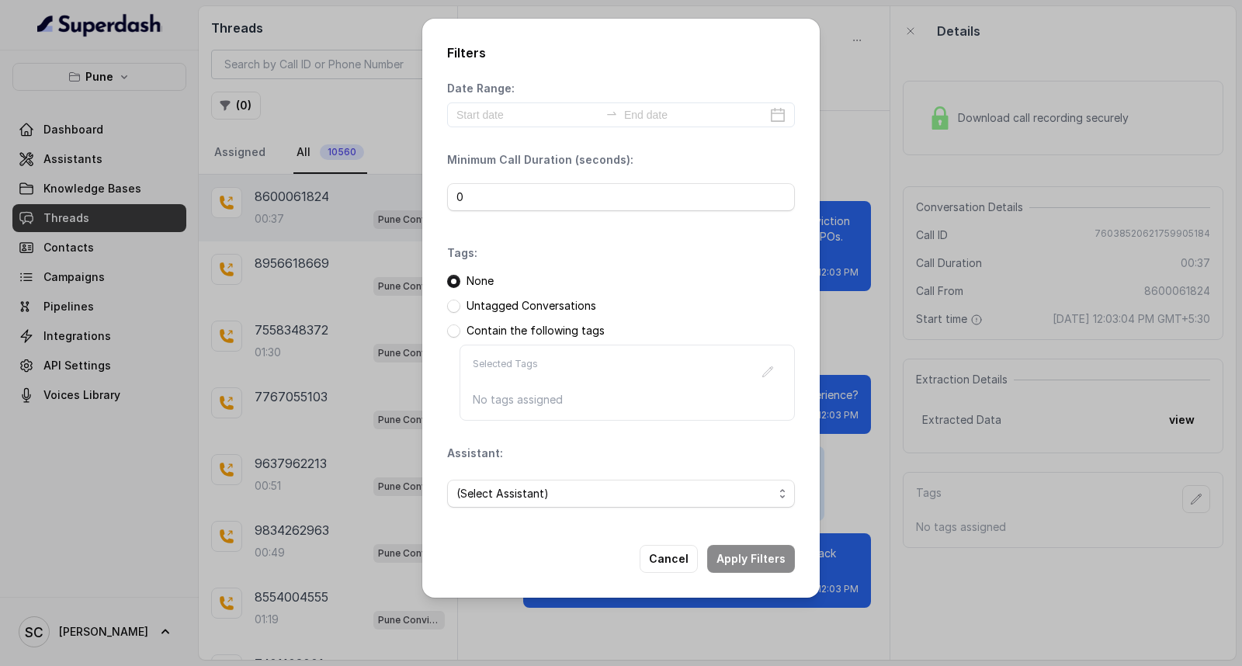
click at [516, 304] on p "Untagged Conversations" at bounding box center [532, 306] width 130 height 16
click at [451, 308] on span at bounding box center [453, 306] width 13 height 13
click at [507, 497] on span "(Select Assistant)" at bounding box center [614, 493] width 317 height 19
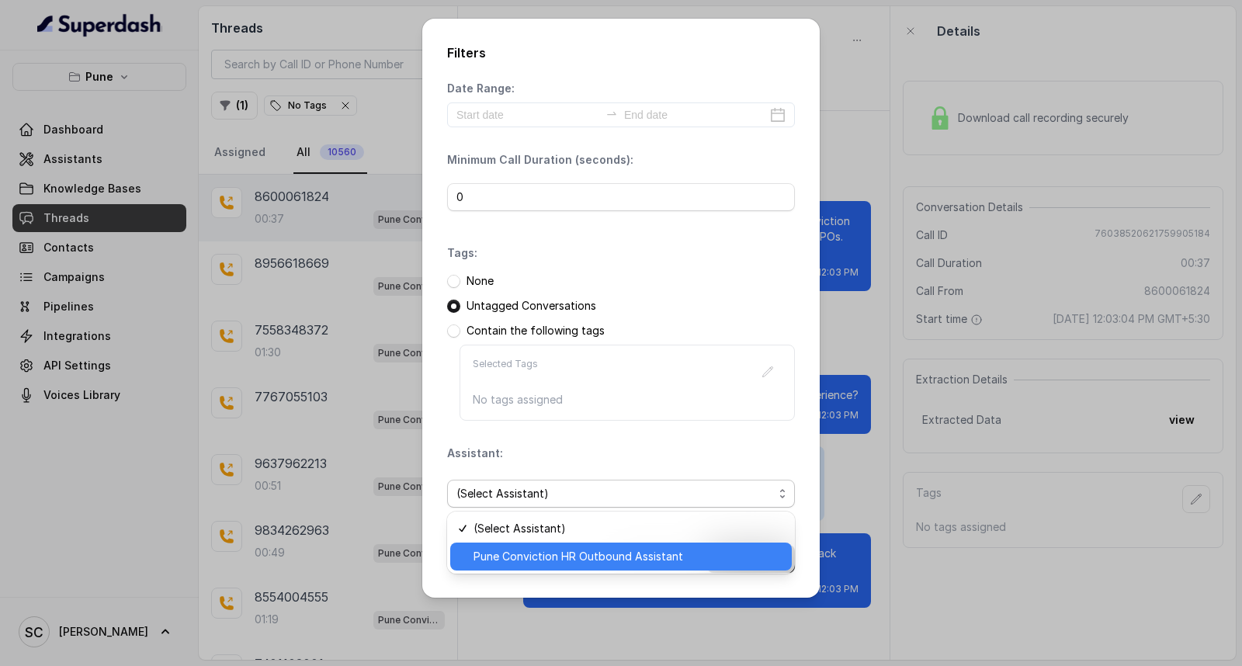
click at [498, 556] on span "Pune Conviction HR Outbound Assistant" at bounding box center [628, 556] width 309 height 19
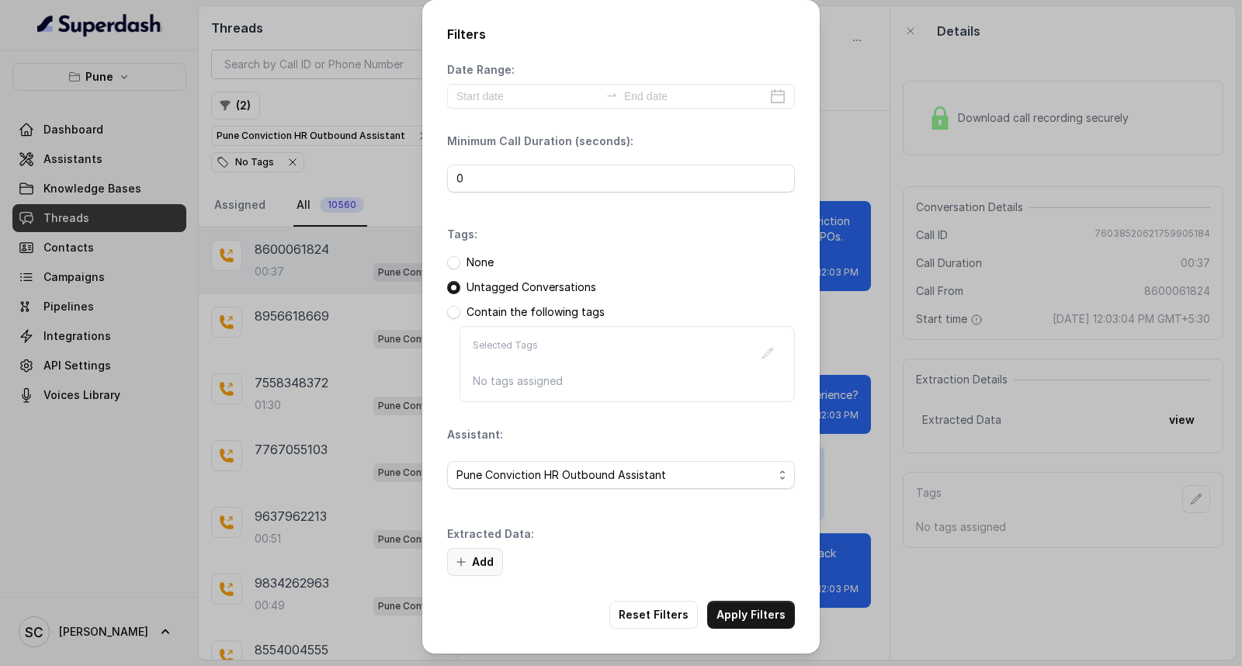
click at [476, 561] on button "Add" at bounding box center [475, 562] width 56 height 28
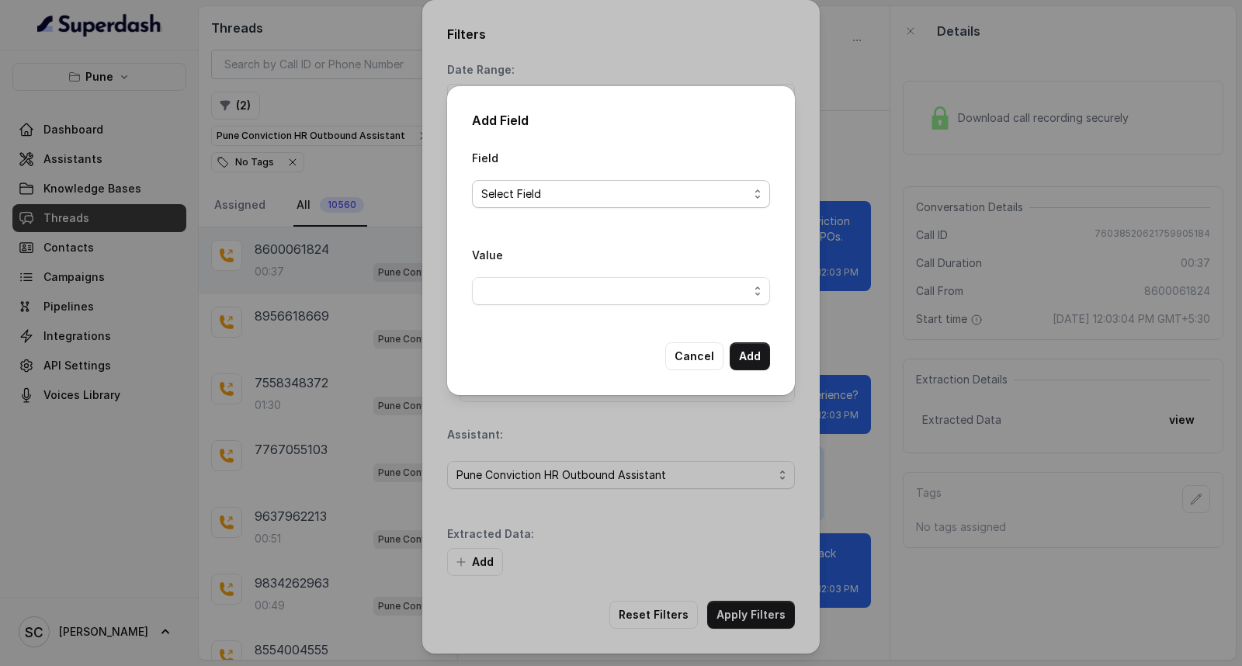
click at [529, 197] on span "Select Field" at bounding box center [614, 194] width 267 height 19
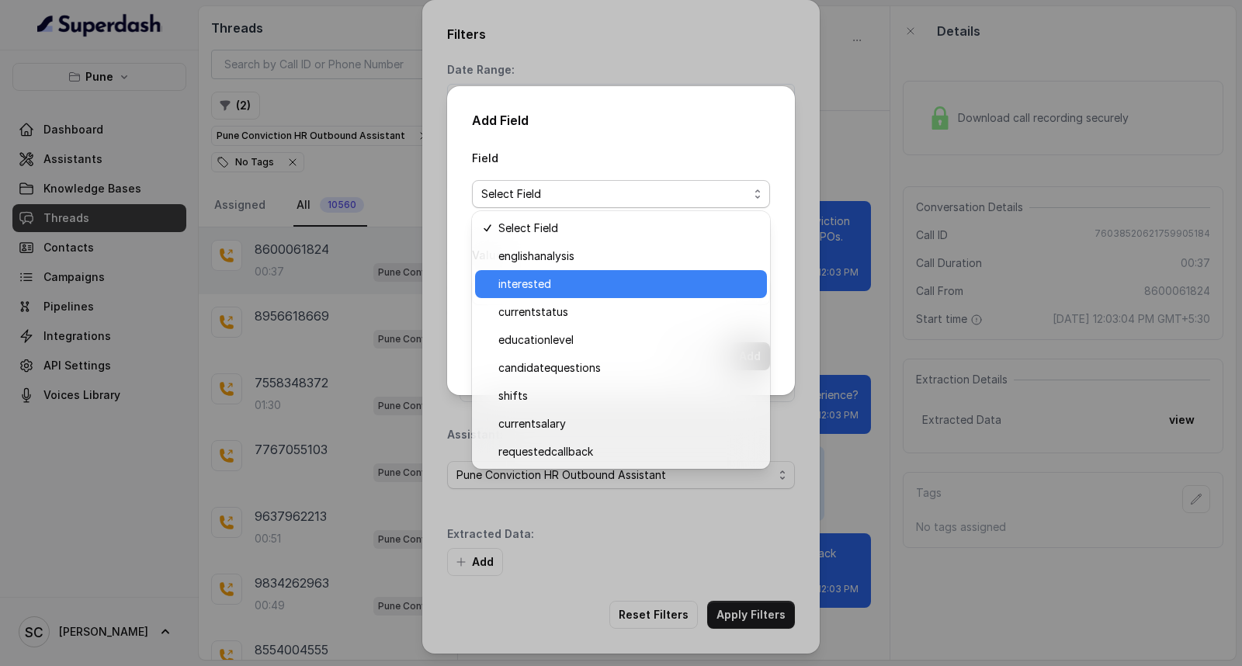
click at [530, 289] on span "interested" at bounding box center [627, 284] width 259 height 19
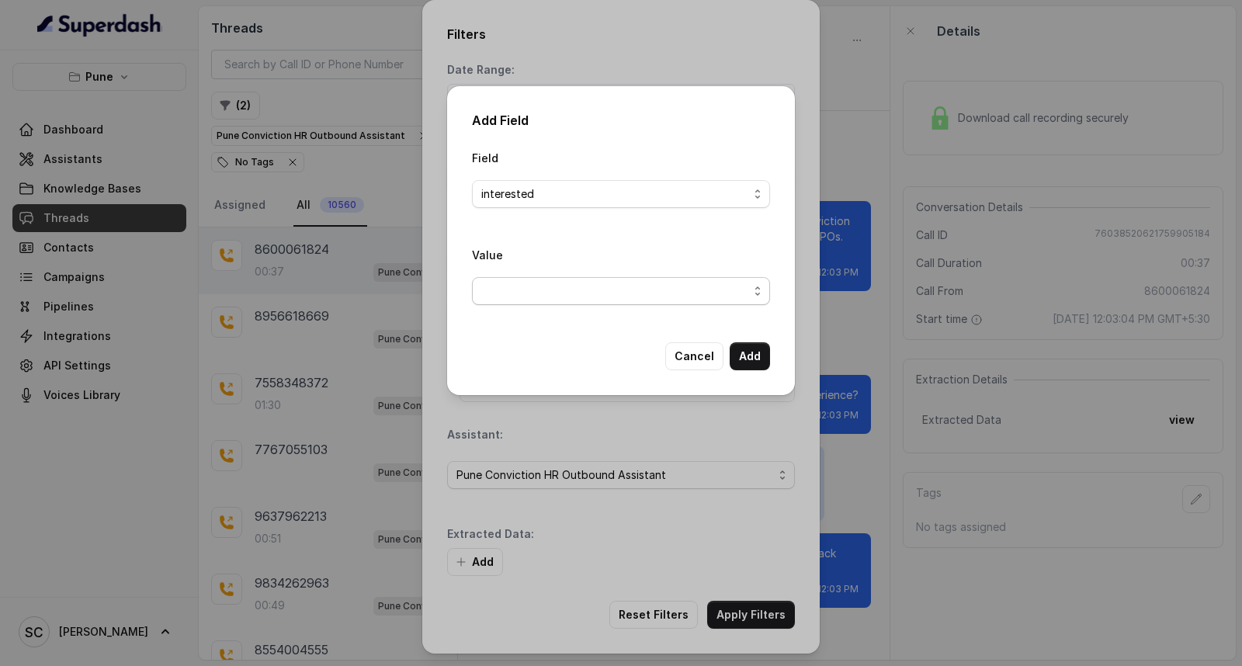
click at [530, 296] on span "button" at bounding box center [621, 291] width 298 height 28
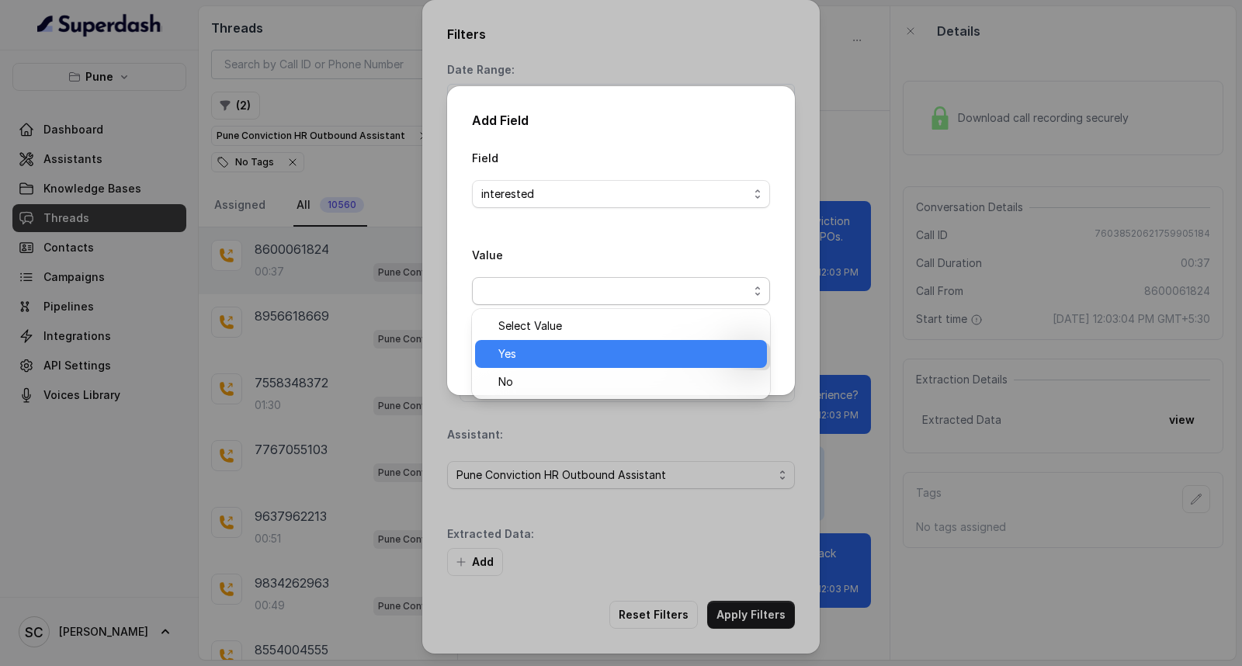
click at [526, 352] on span "Yes" at bounding box center [627, 354] width 259 height 19
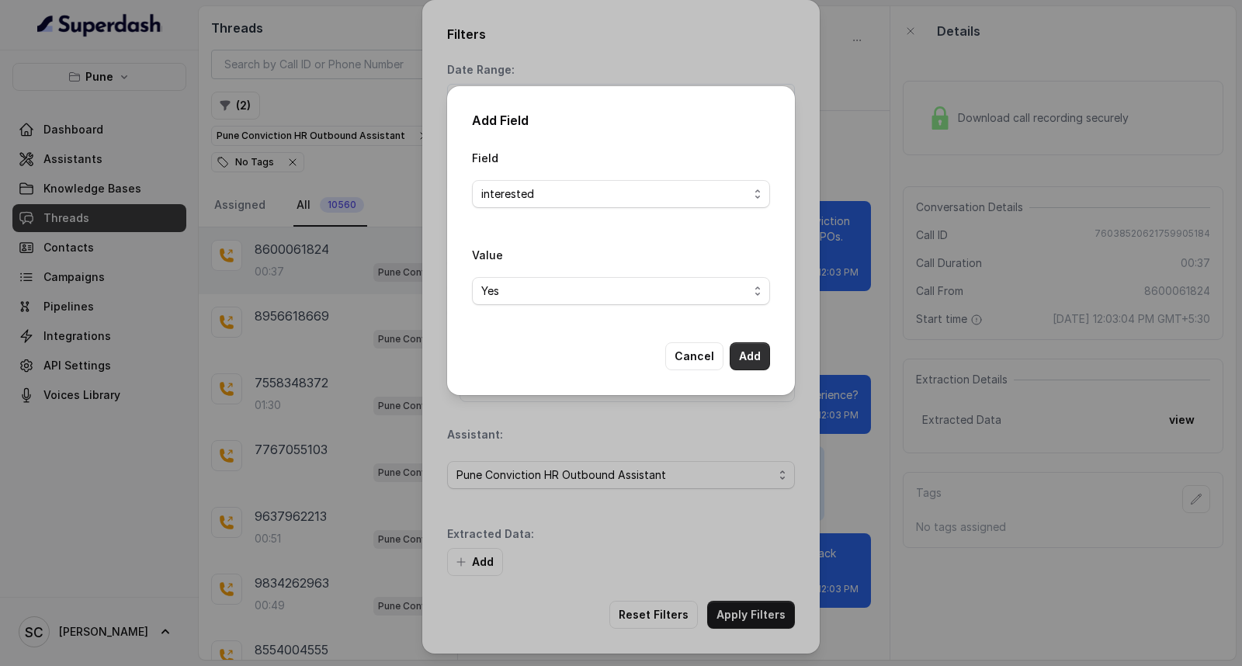
click at [750, 361] on button "Add" at bounding box center [750, 356] width 40 height 28
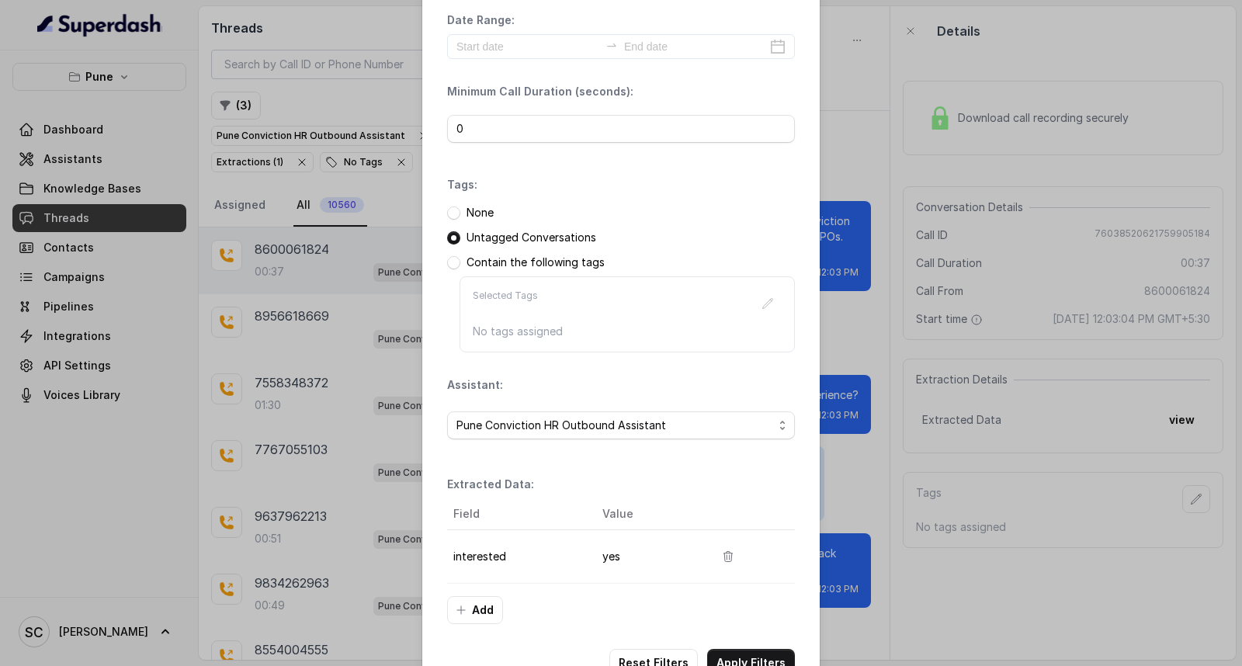
scroll to position [98, 0]
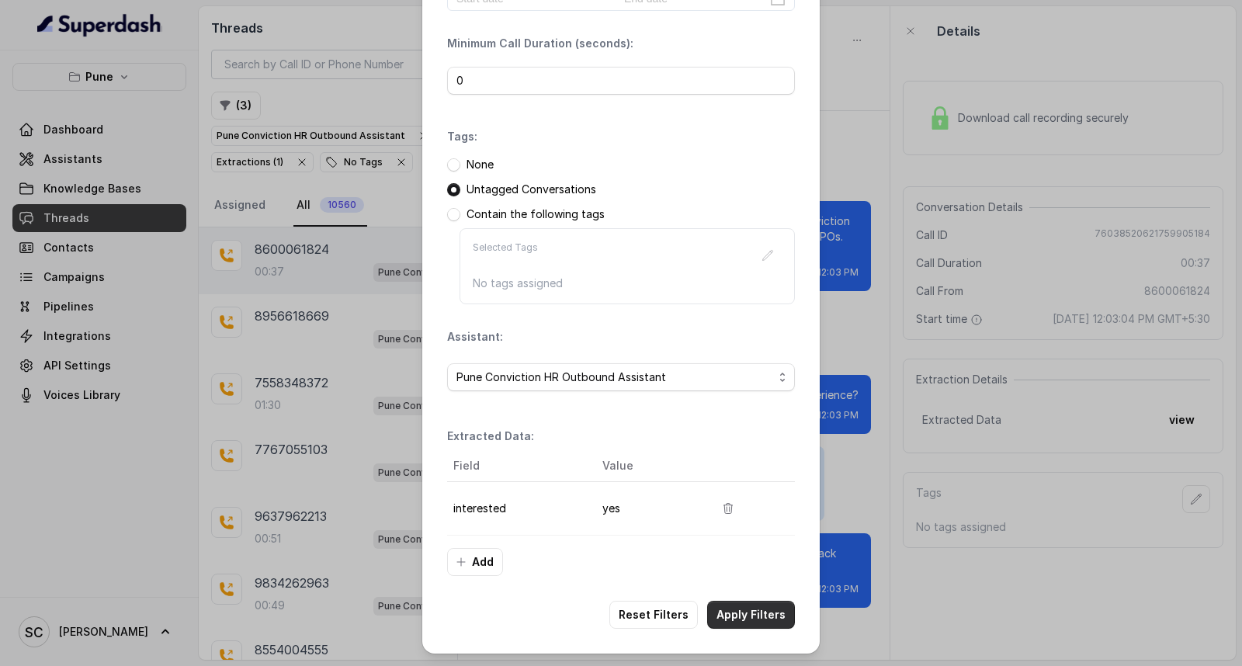
click at [739, 616] on button "Apply Filters" at bounding box center [751, 615] width 88 height 28
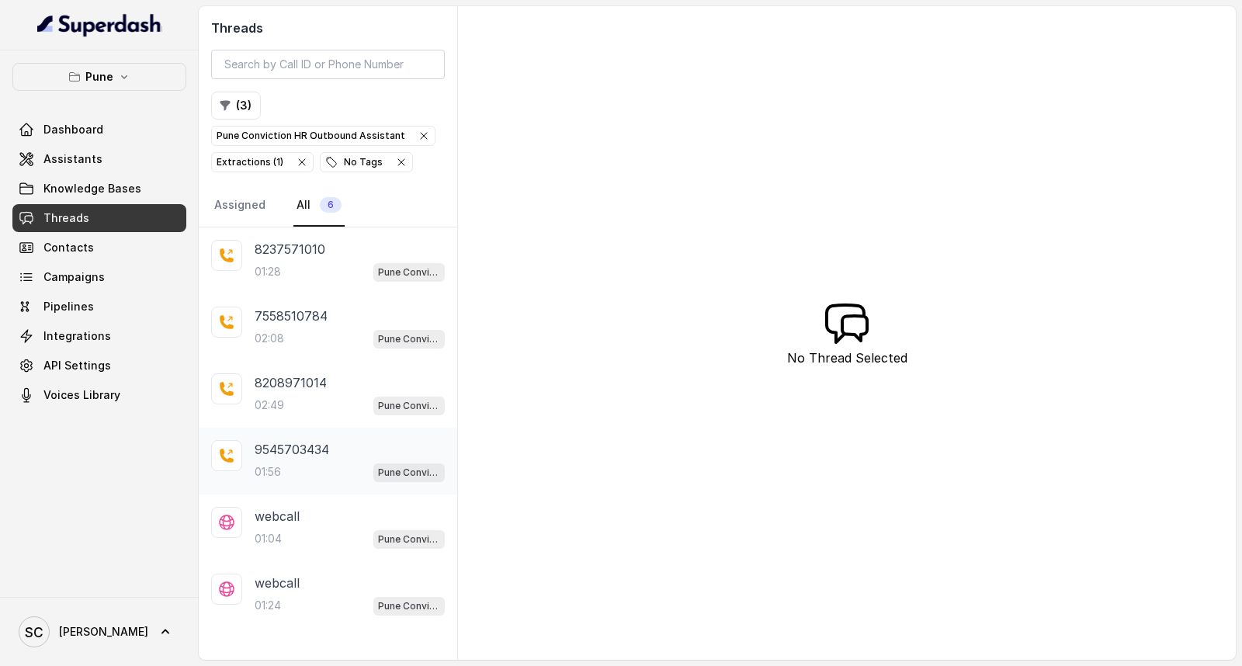
click at [311, 456] on p "9545703434" at bounding box center [292, 449] width 75 height 19
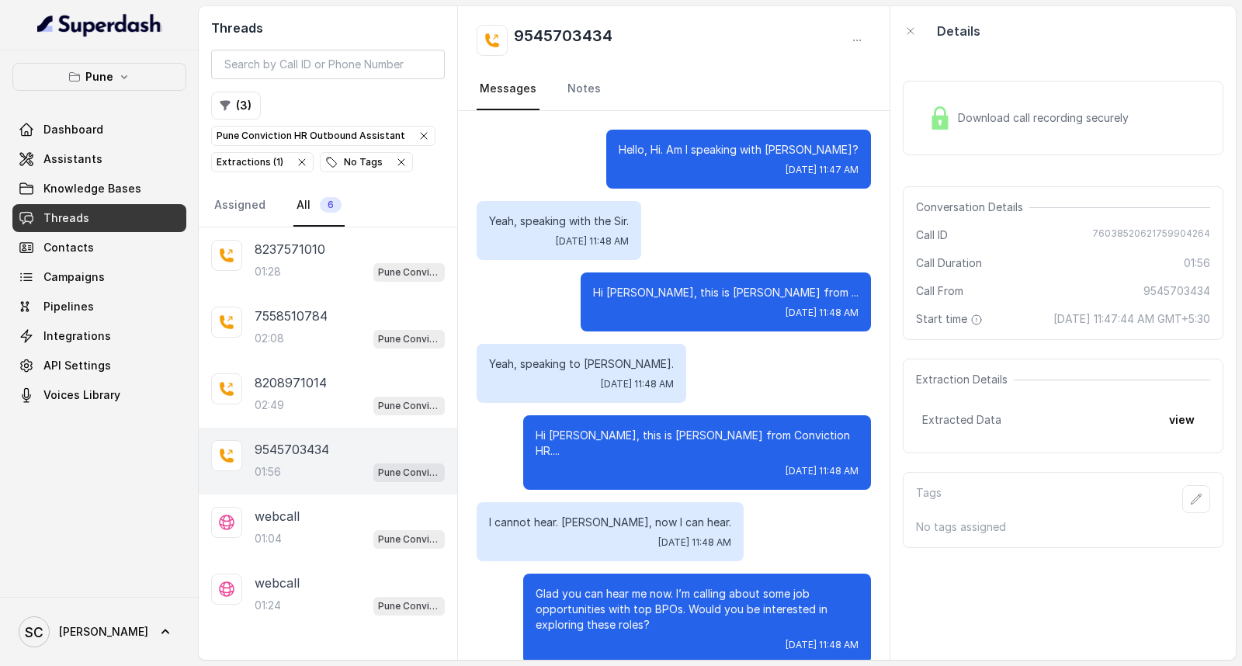
scroll to position [1669, 0]
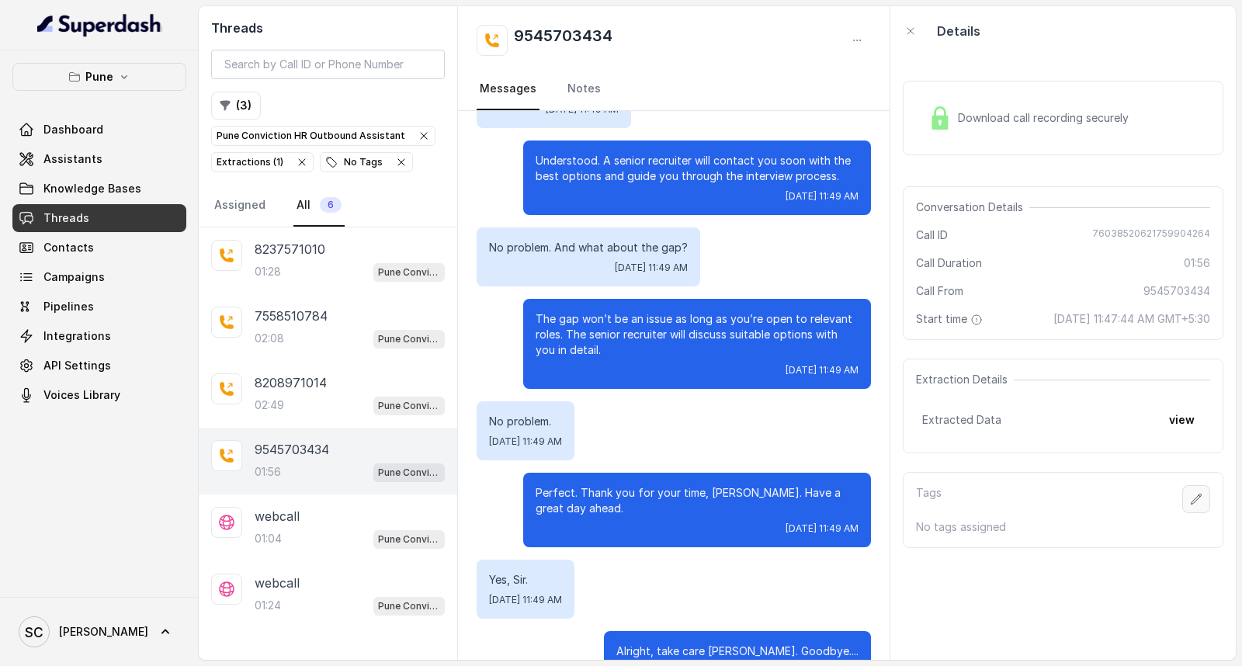
click at [1190, 501] on icon "button" at bounding box center [1196, 499] width 12 height 12
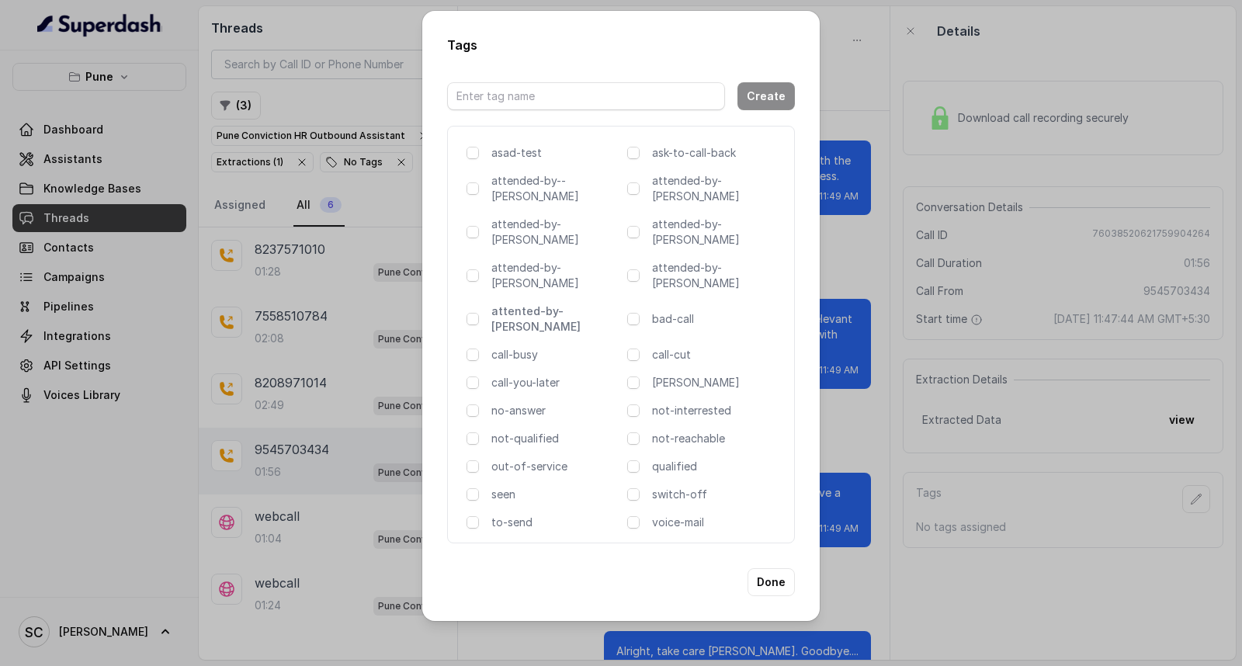
click at [573, 304] on p "attented-by-[PERSON_NAME]" at bounding box center [556, 319] width 130 height 31
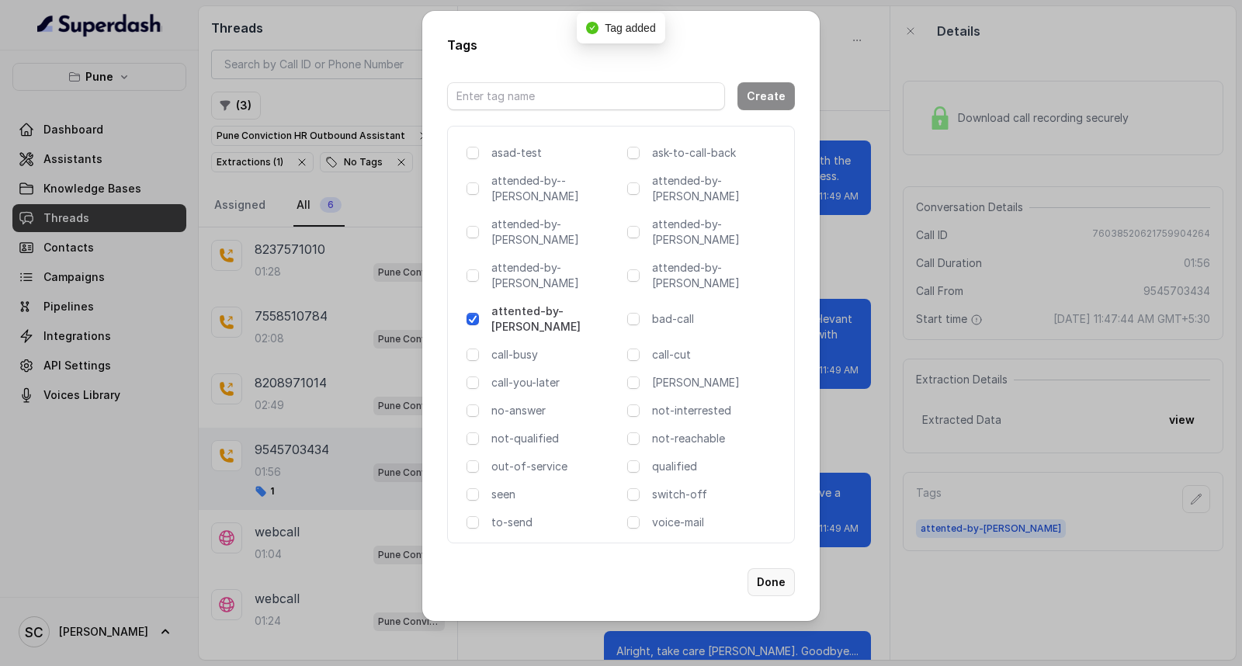
click at [769, 568] on button "Done" at bounding box center [771, 582] width 47 height 28
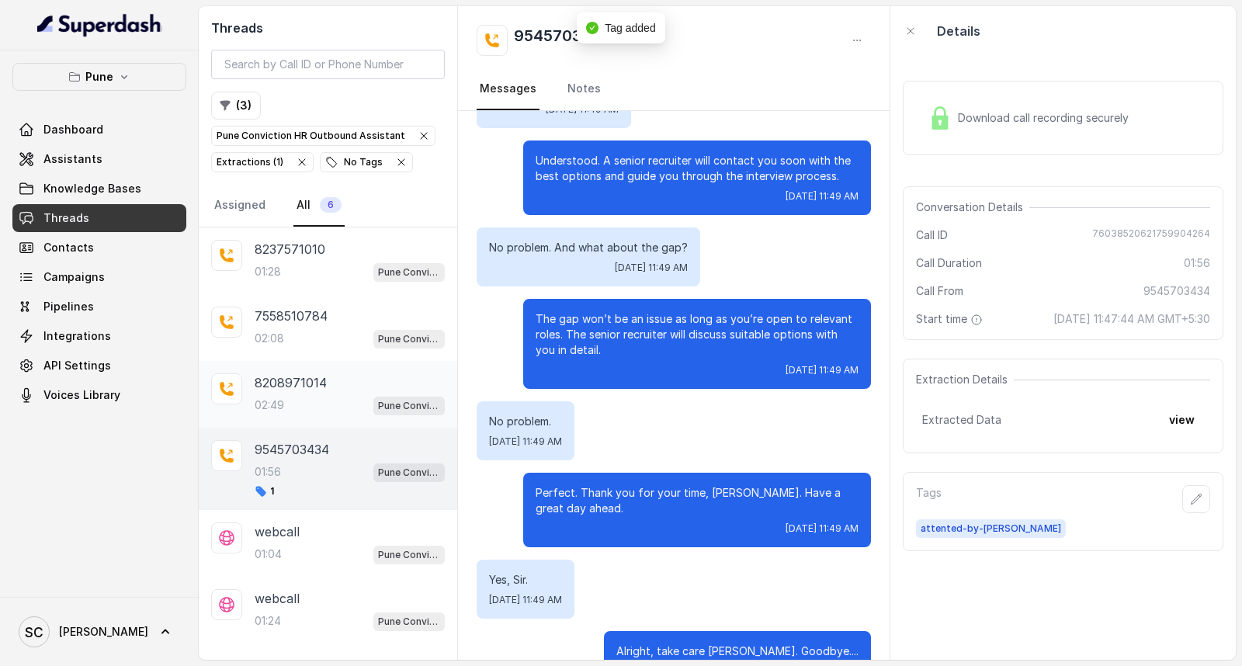
click at [287, 401] on div "02:49 Pune Conviction HR Outbound Assistant" at bounding box center [350, 405] width 190 height 20
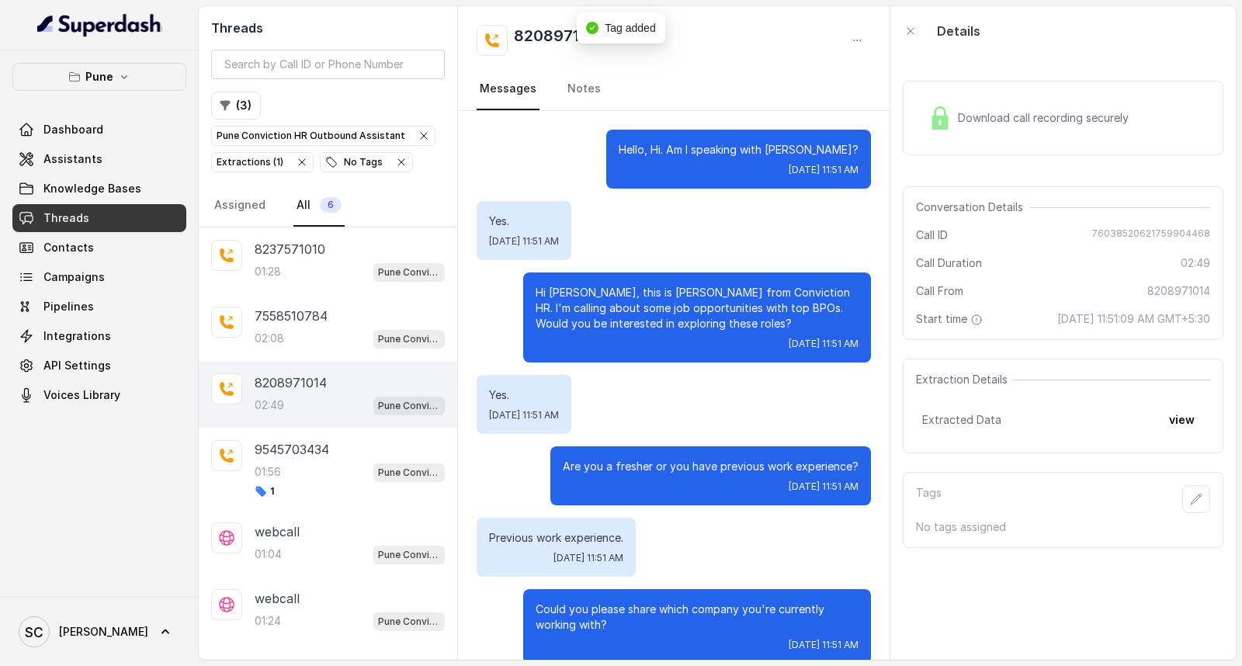
scroll to position [2230, 0]
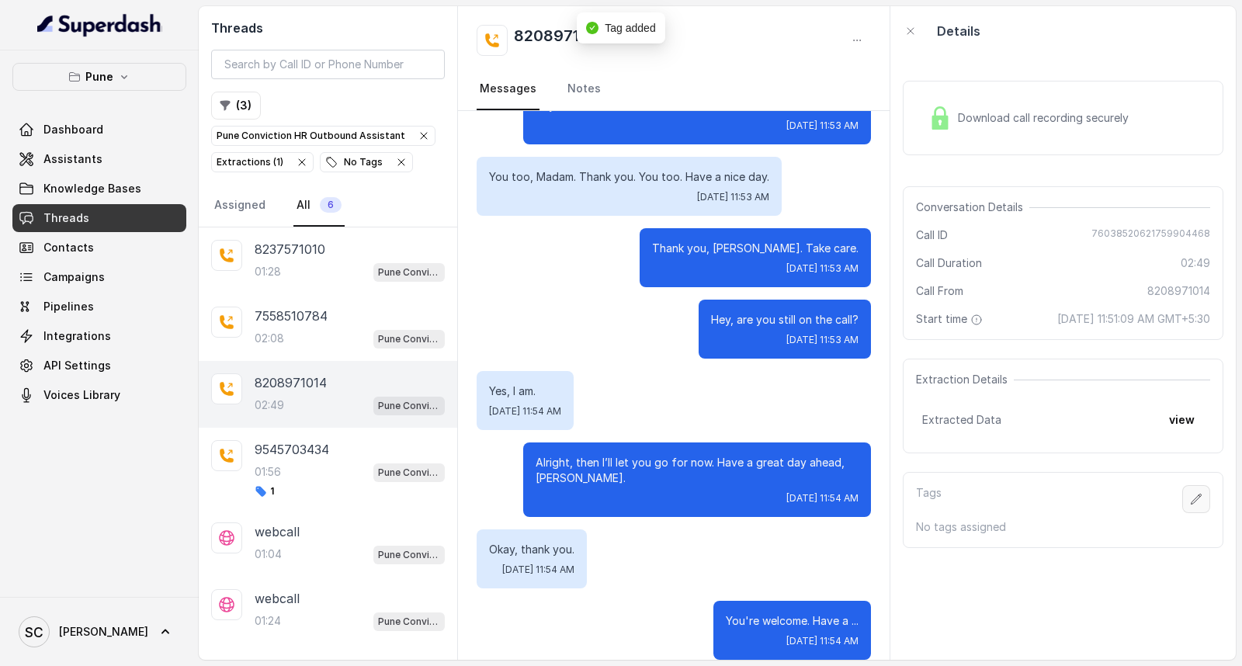
click at [1192, 498] on button "button" at bounding box center [1196, 499] width 28 height 28
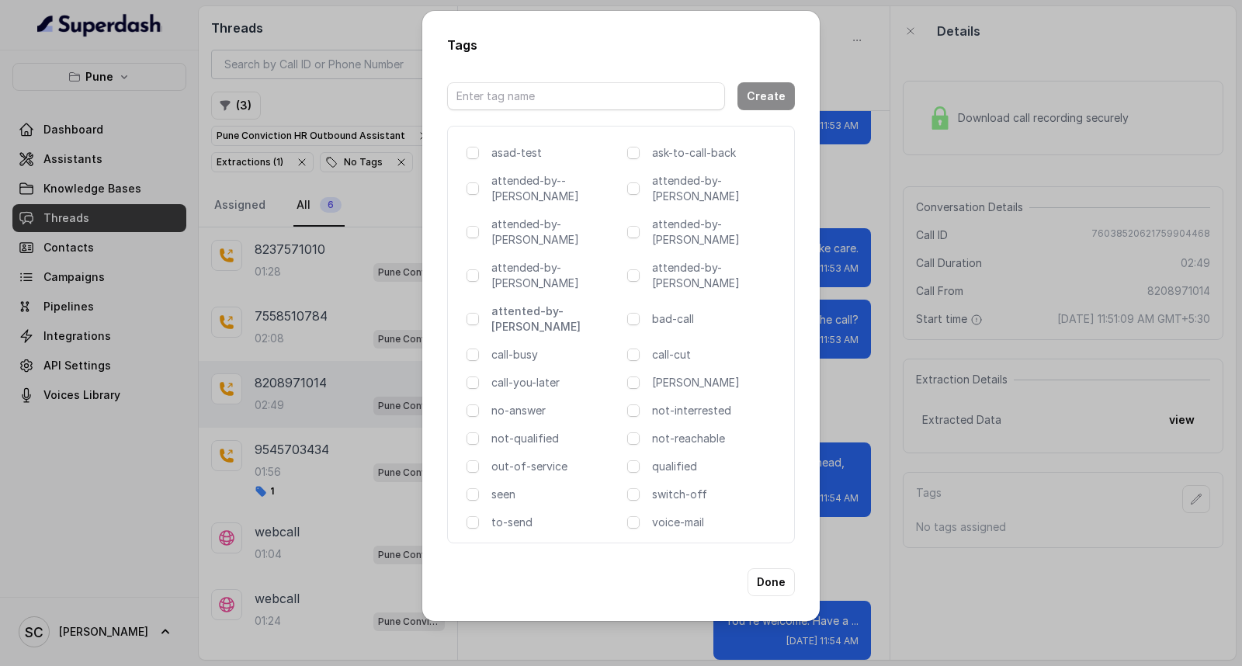
click at [549, 304] on p "attented-by-[PERSON_NAME]" at bounding box center [556, 319] width 130 height 31
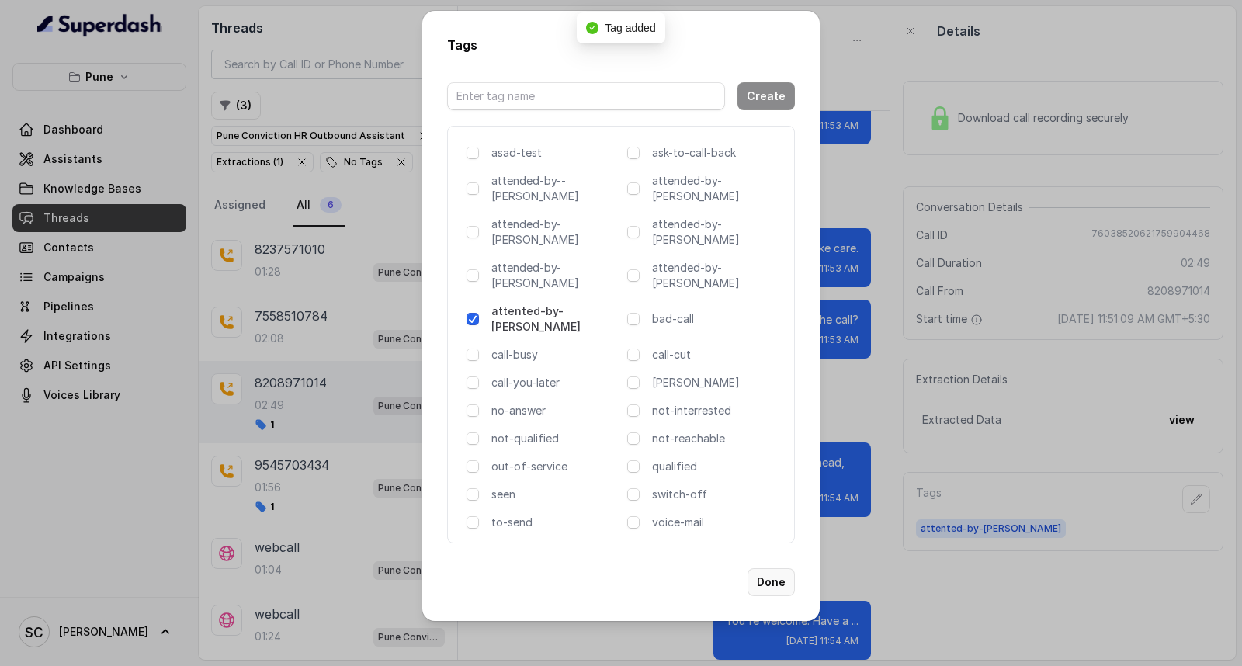
click at [773, 568] on button "Done" at bounding box center [771, 582] width 47 height 28
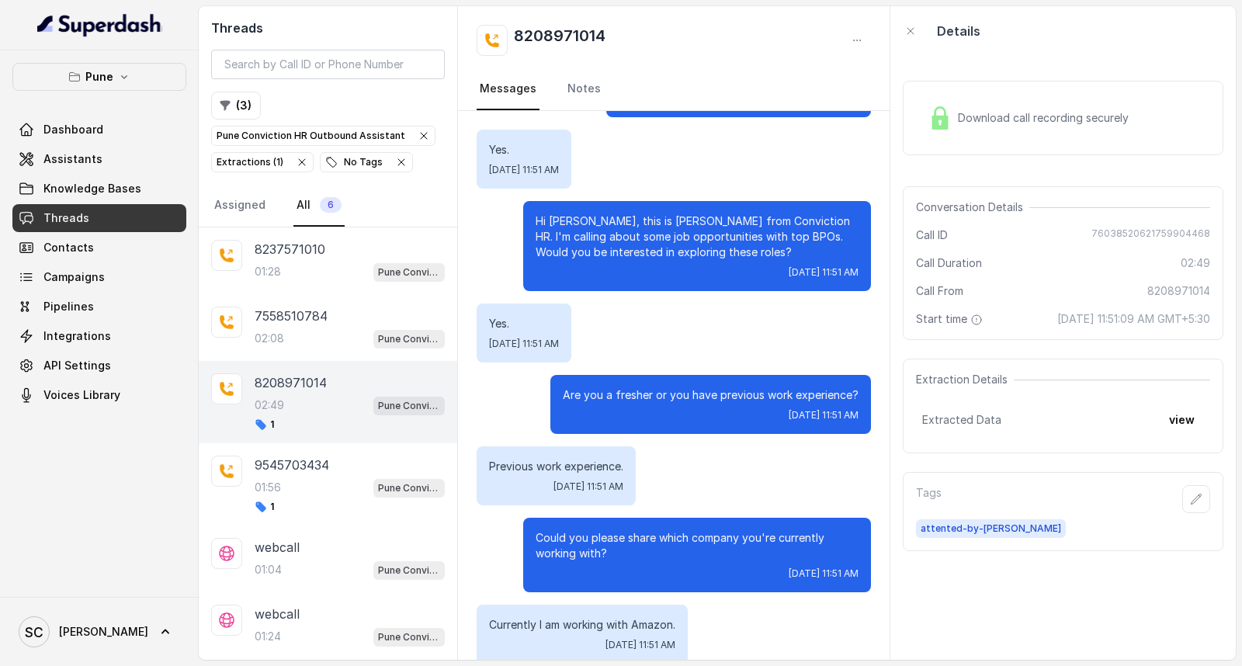
scroll to position [0, 0]
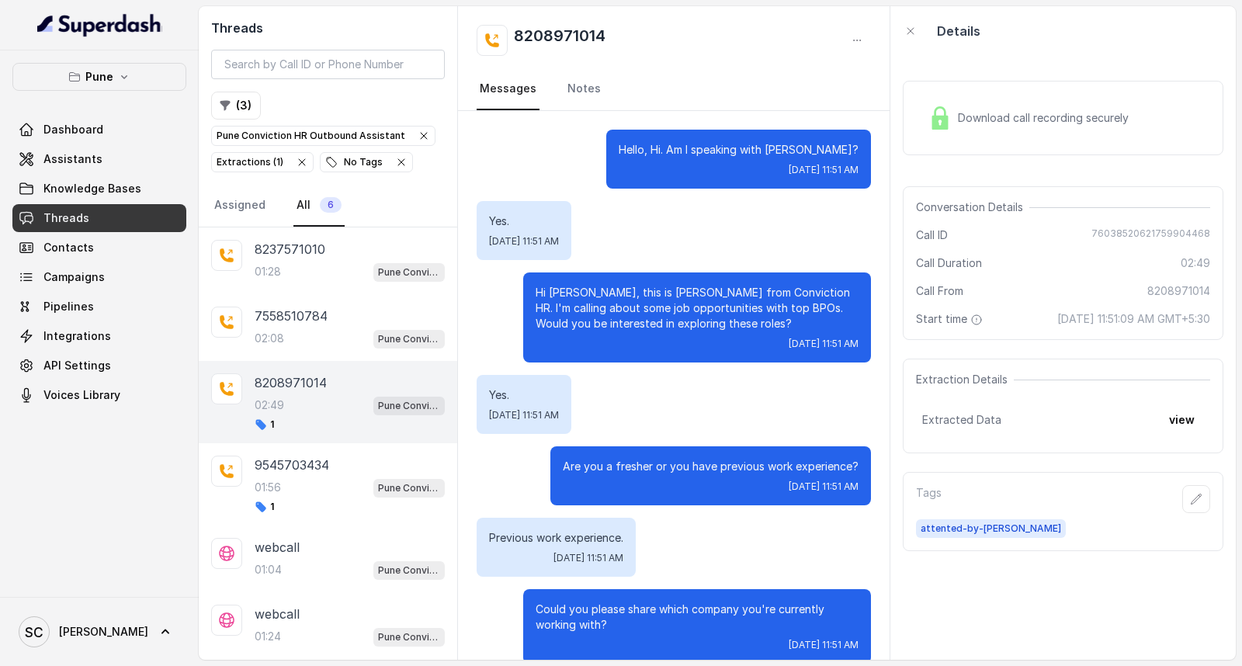
click at [564, 21] on div "8208971014 Messages Notes" at bounding box center [674, 58] width 432 height 105
copy h2 "8208971014"
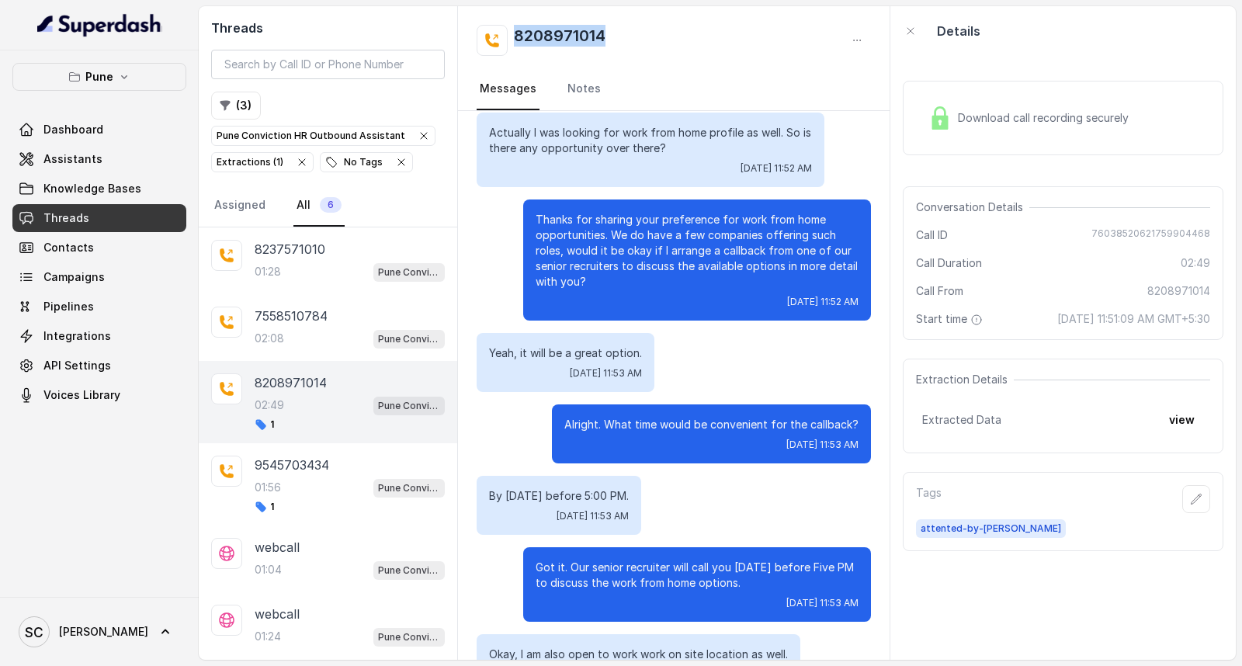
scroll to position [1466, 0]
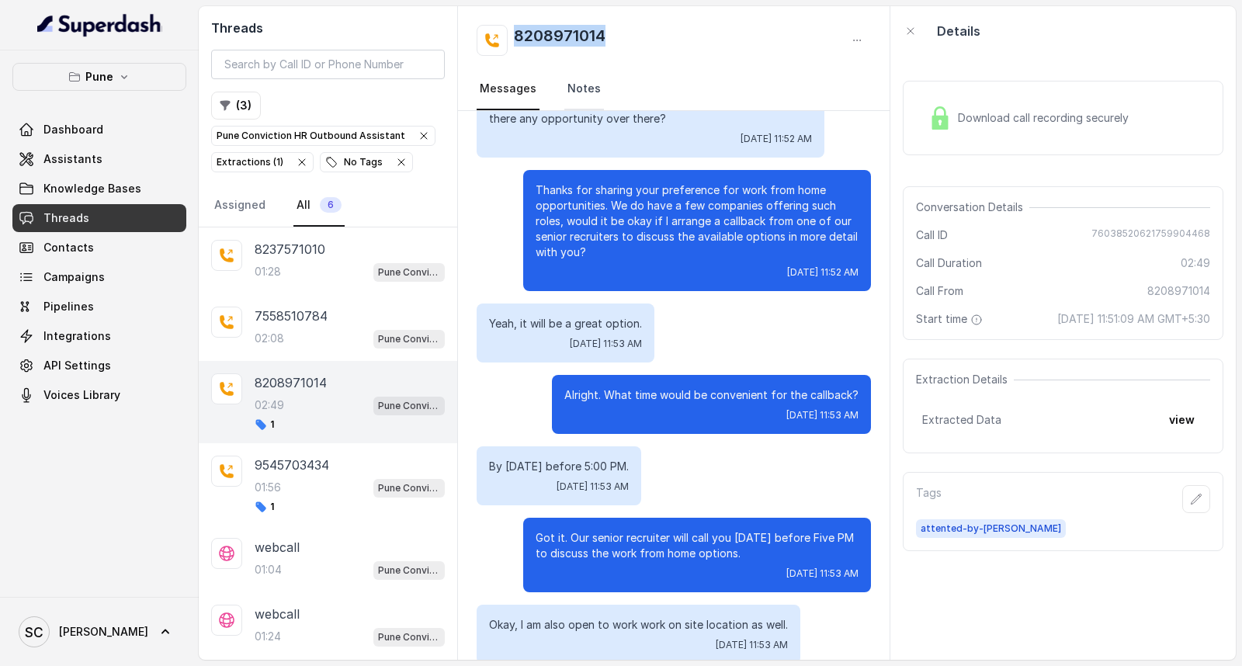
click at [578, 94] on link "Notes" at bounding box center [584, 89] width 40 height 42
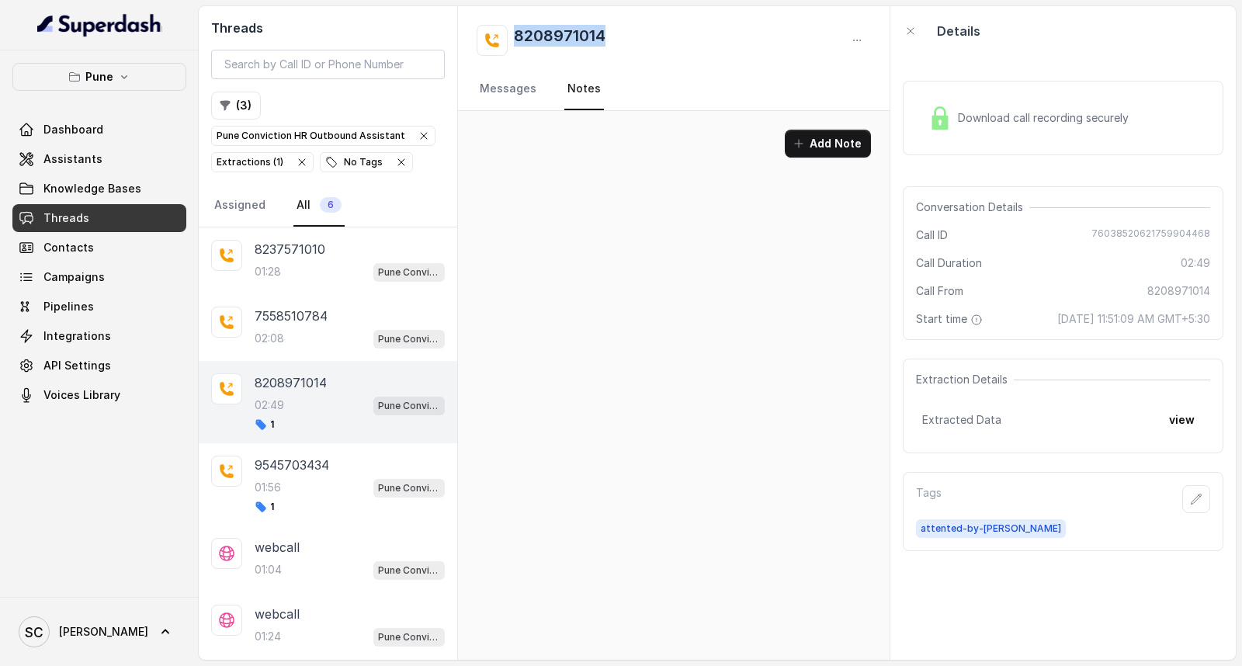
scroll to position [0, 0]
click at [845, 141] on button "Add Note" at bounding box center [828, 144] width 86 height 28
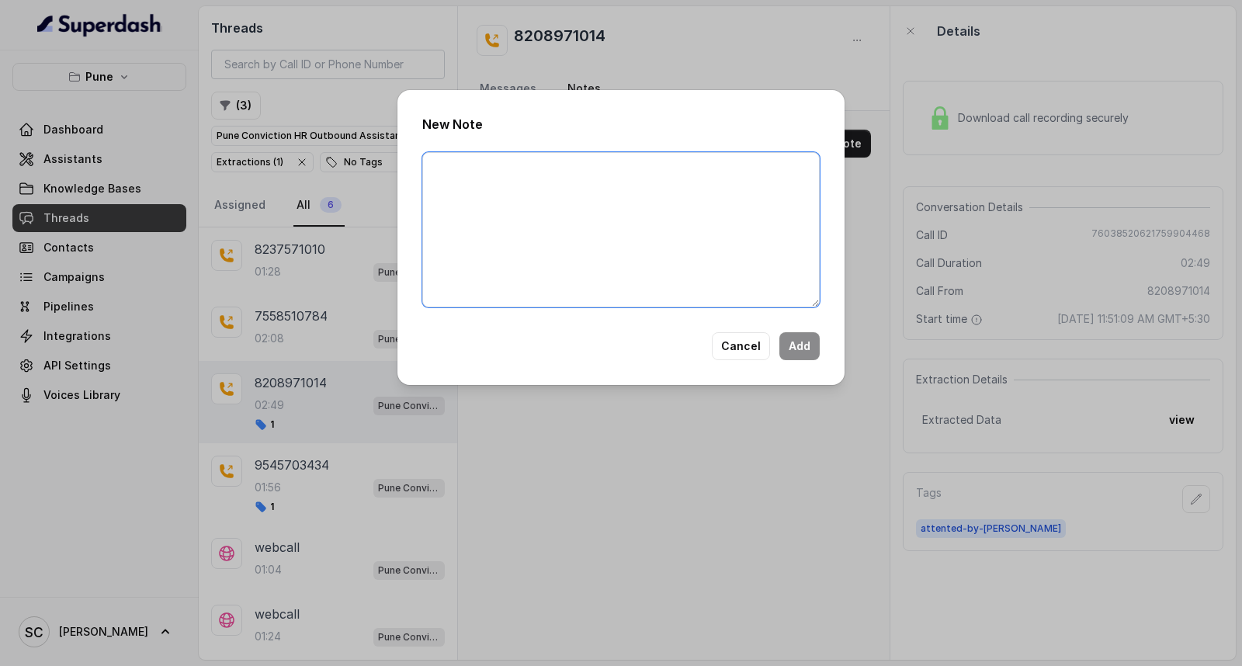
click at [712, 220] on textarea at bounding box center [620, 229] width 397 height 155
paste textarea "Name Number Recruiter Name of attender Comments AI Improvement"
click at [554, 155] on textarea "Name Number Recruiter Name of attender Comments AI Improvement" at bounding box center [620, 229] width 397 height 155
click at [522, 184] on textarea "Name [PERSON_NAME] Number Recruiter Name of attender Comments AI Improvement" at bounding box center [620, 229] width 397 height 155
click at [479, 200] on textarea "Name [PERSON_NAME] Number 8208971014 Recruiter Name of attender Comments AI Imp…" at bounding box center [620, 229] width 397 height 155
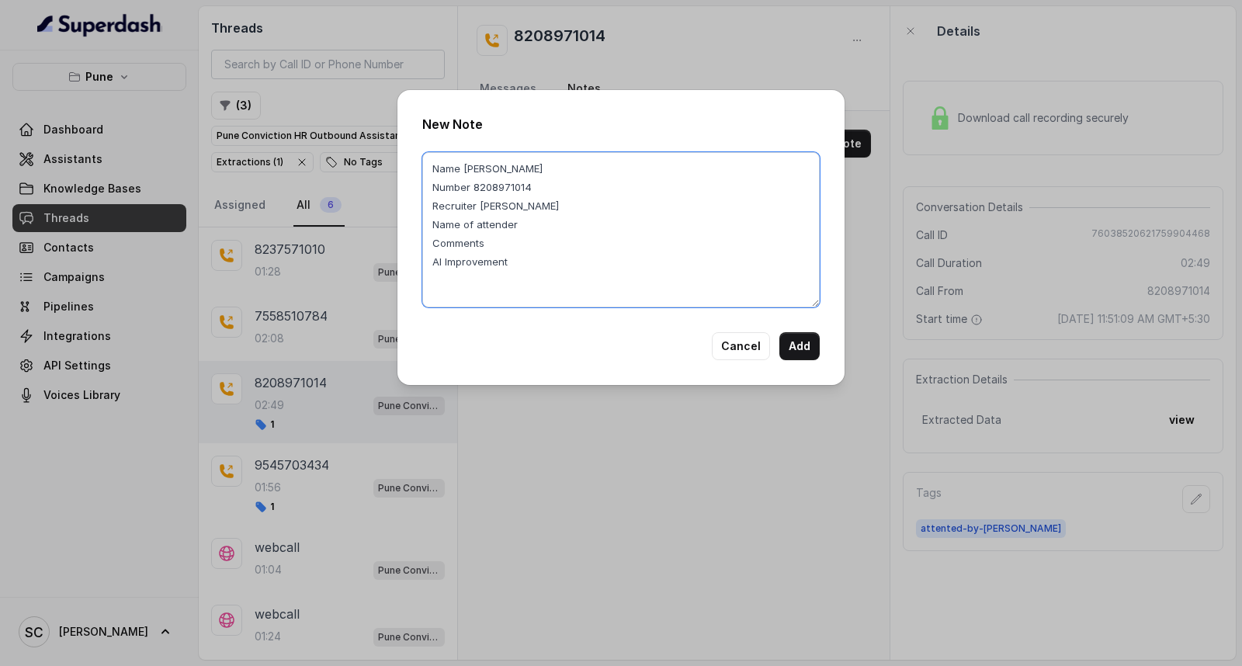
click at [482, 203] on textarea "Name [PERSON_NAME] Number 8208971014 Recruiter [PERSON_NAME] Name of attender C…" at bounding box center [620, 229] width 397 height 155
click at [540, 214] on textarea "Name [PERSON_NAME] Number 8208971014 Recruiter [PERSON_NAME] Name of attender C…" at bounding box center [620, 229] width 397 height 155
click at [524, 221] on textarea "Name [PERSON_NAME] Number 8208971014 Recruiter [PERSON_NAME] Name of attender C…" at bounding box center [620, 229] width 397 height 155
click at [515, 238] on textarea "Name [PERSON_NAME] Number 8208971014 Recruiter [PERSON_NAME] Name of attender:-…" at bounding box center [620, 229] width 397 height 155
click at [506, 245] on textarea "Name [PERSON_NAME] Number 8208971014 Recruiter [PERSON_NAME] Name of attender:-…" at bounding box center [620, 229] width 397 height 155
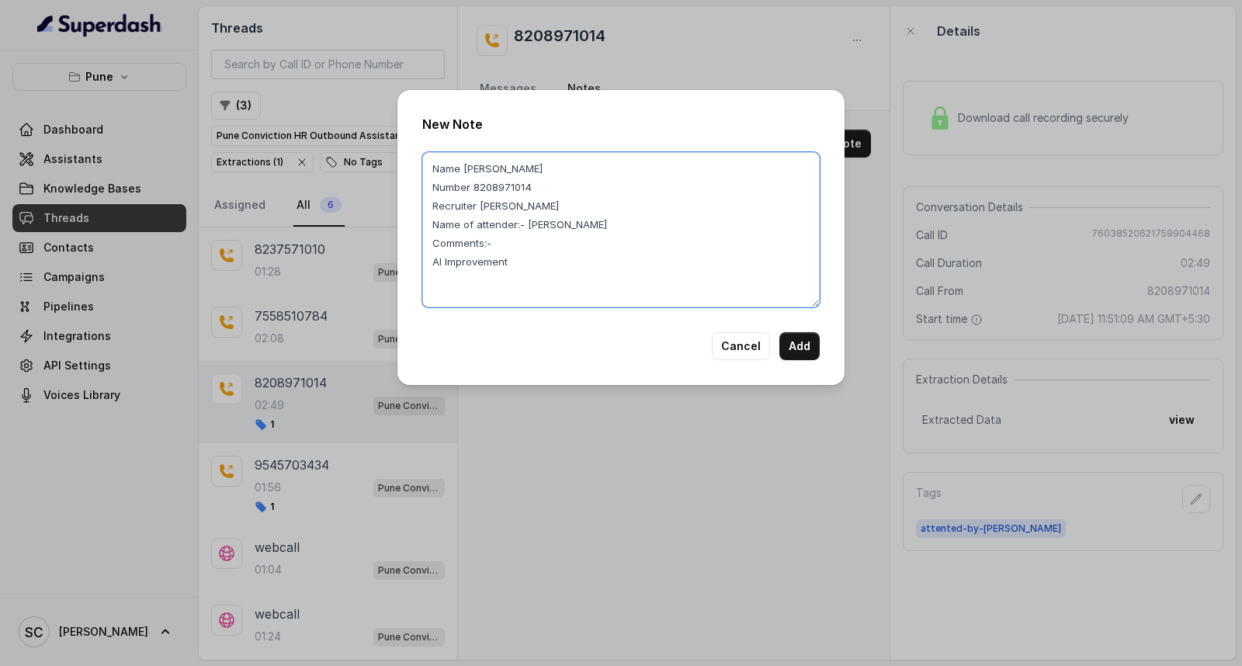
paste textarea "Candidate is working for Amazon, have asked for 1 day, mostly looking for WFH"
type textarea "Name [PERSON_NAME] Number 8208971014 Recruiter [PERSON_NAME] Name of attender:-…"
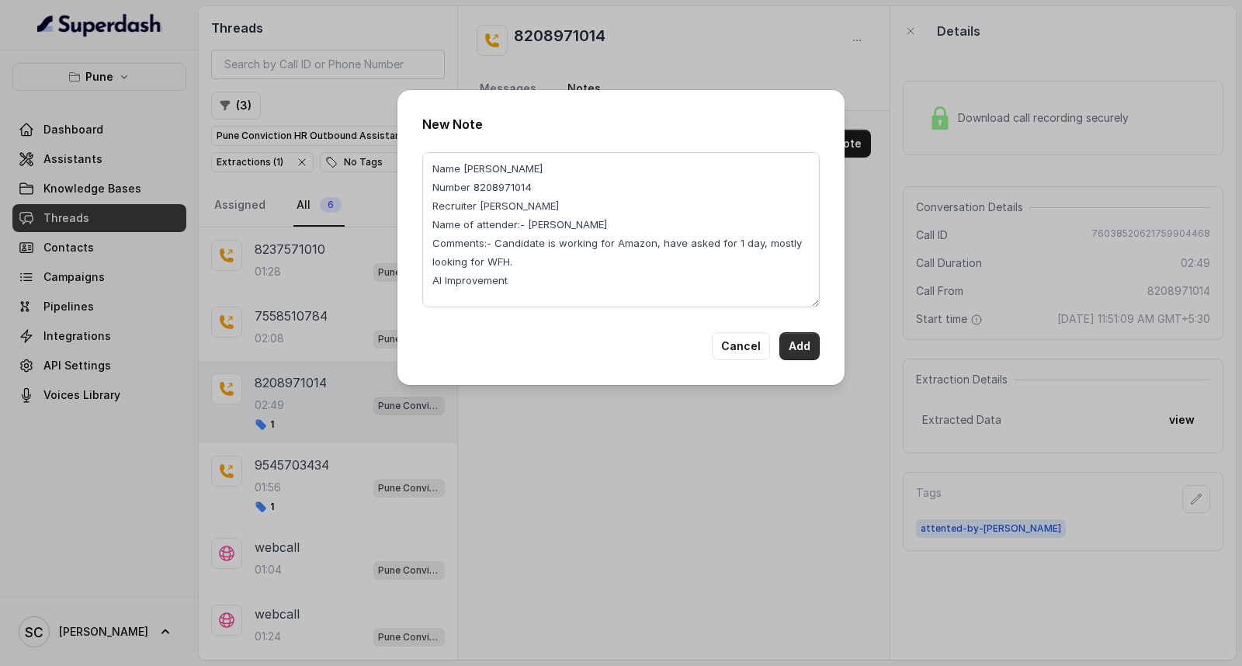
click at [797, 336] on button "Add" at bounding box center [799, 346] width 40 height 28
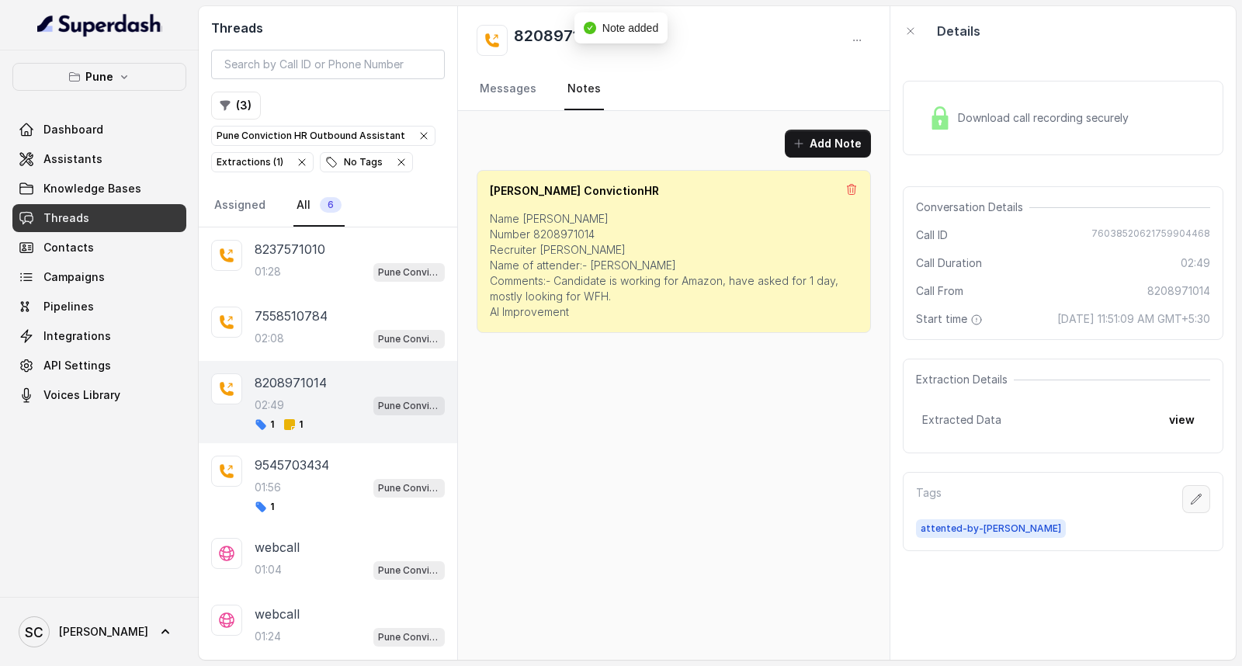
click at [1190, 501] on icon "button" at bounding box center [1196, 499] width 12 height 12
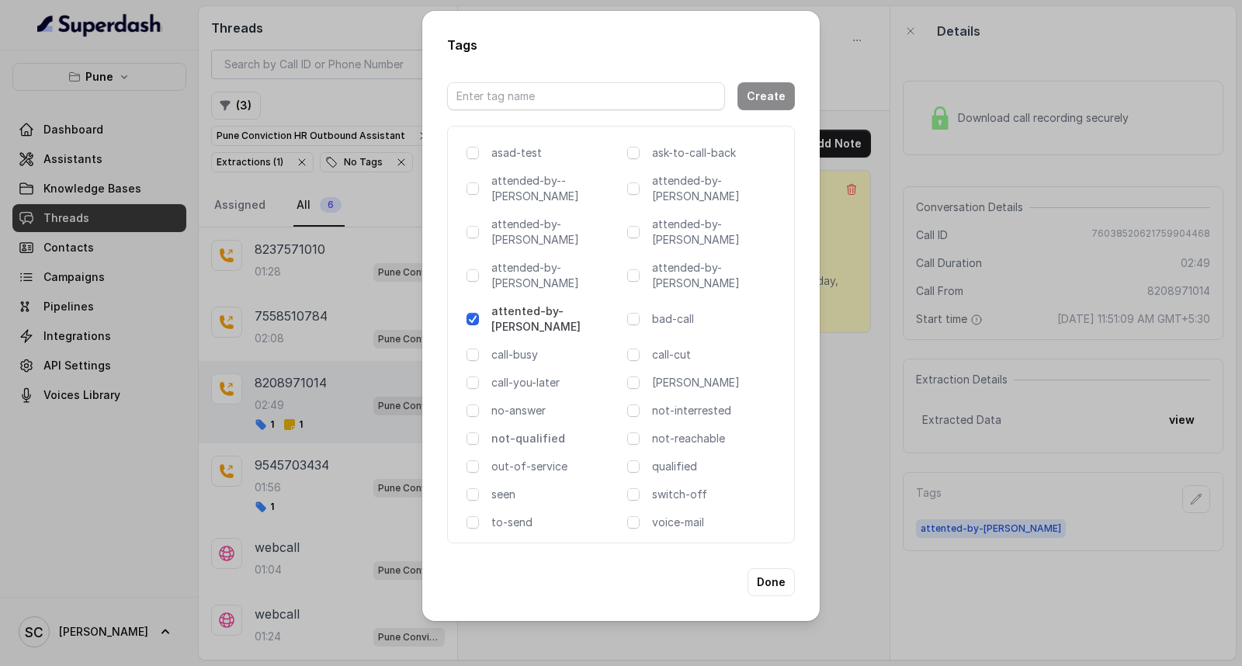
click at [505, 431] on p "not-qualified" at bounding box center [556, 439] width 130 height 16
click at [765, 568] on button "Done" at bounding box center [771, 582] width 47 height 28
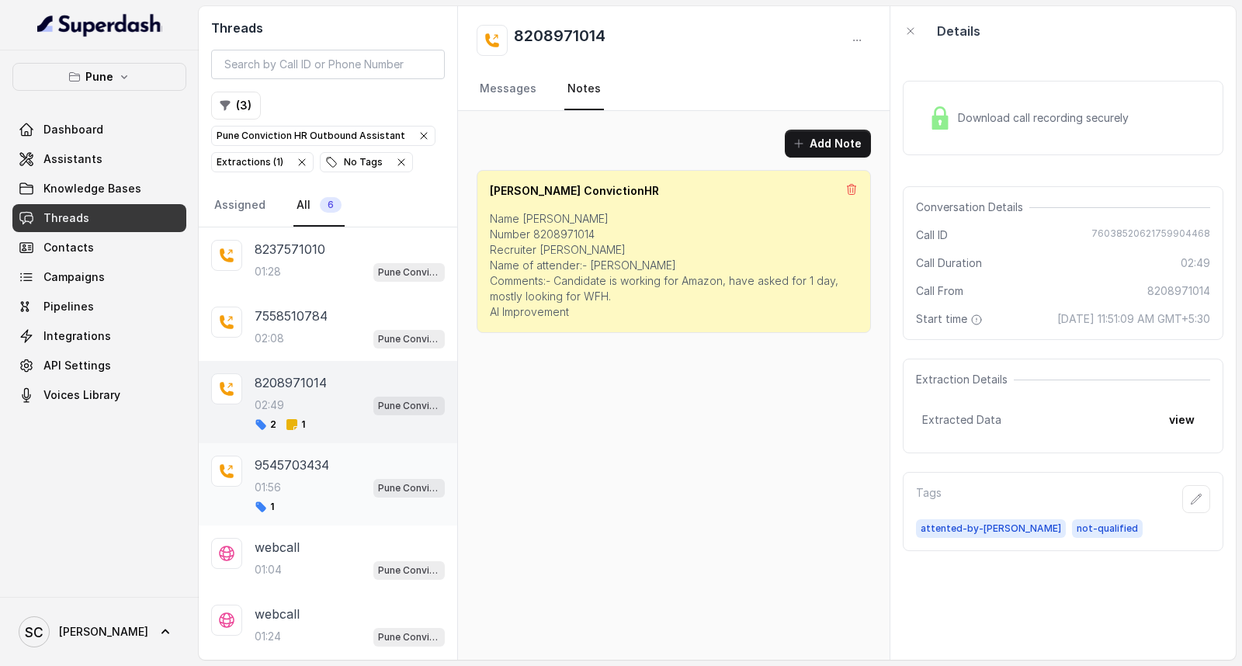
click at [309, 487] on div "01:56 Pune Conviction HR Outbound Assistant" at bounding box center [350, 487] width 190 height 20
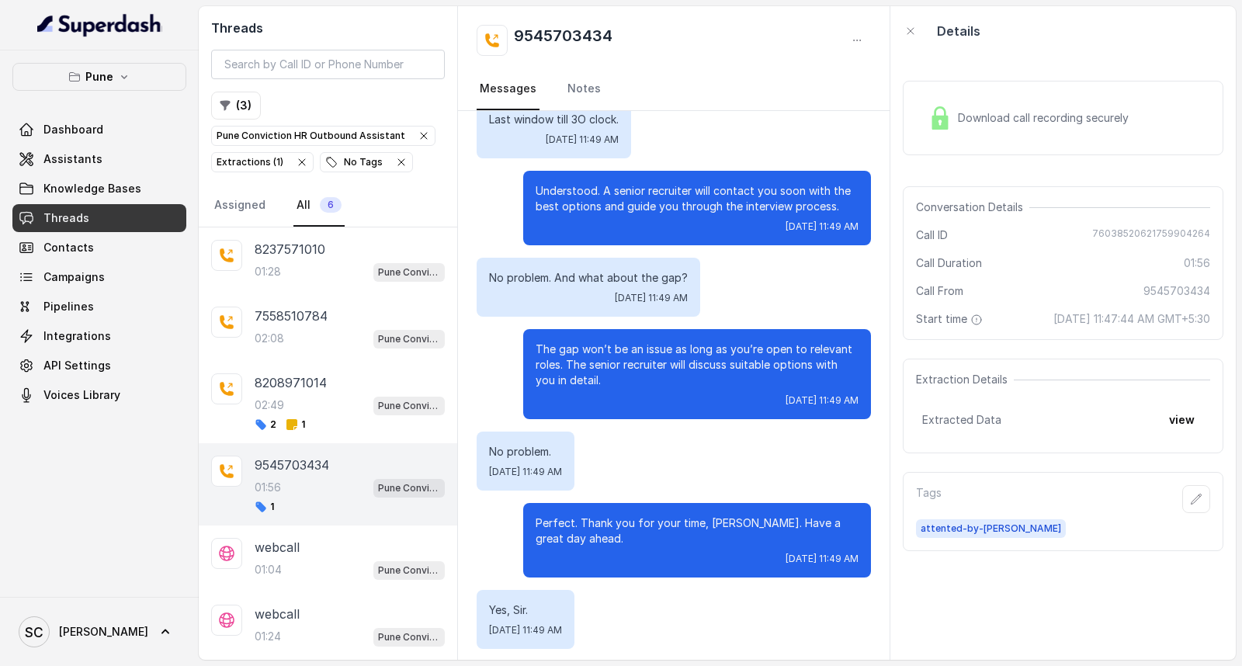
scroll to position [1669, 0]
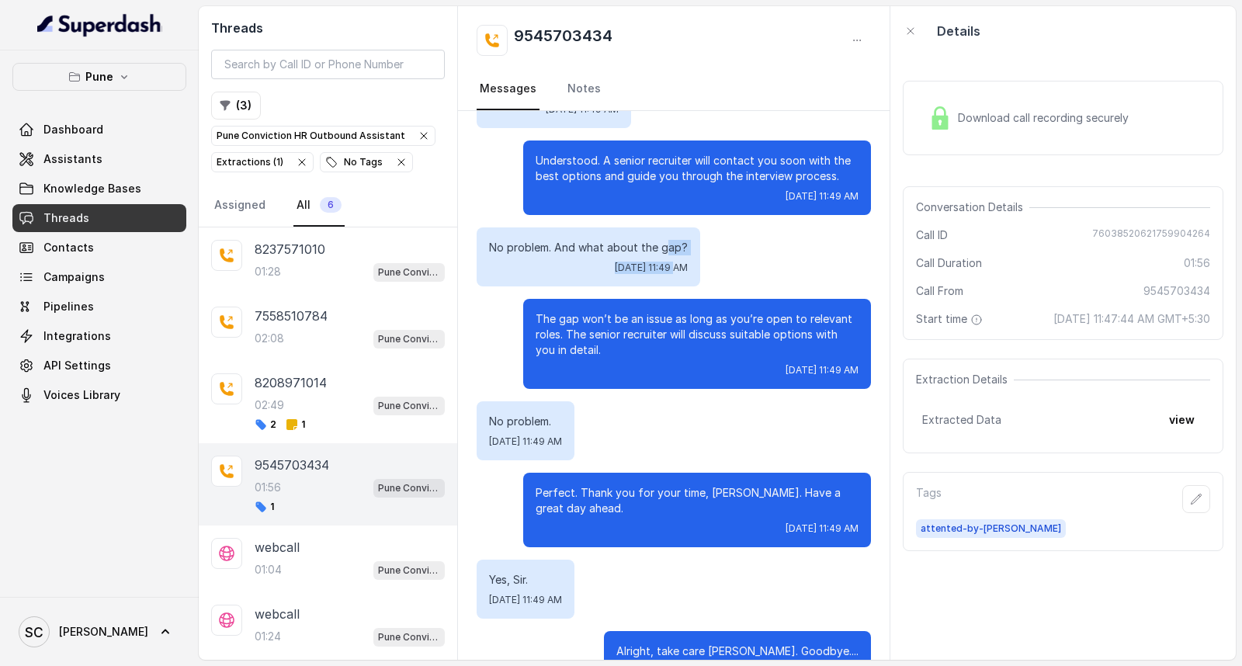
drag, startPoint x: 666, startPoint y: 203, endPoint x: 623, endPoint y: 211, distance: 44.3
click at [623, 227] on div "No problem. And what about the gap? [DATE] 11:49 AM" at bounding box center [589, 256] width 224 height 59
drag, startPoint x: 623, startPoint y: 193, endPoint x: 640, endPoint y: 253, distance: 62.9
click at [665, 311] on p "The gap won’t be an issue as long as you’re open to relevant roles. The senior …" at bounding box center [697, 334] width 323 height 47
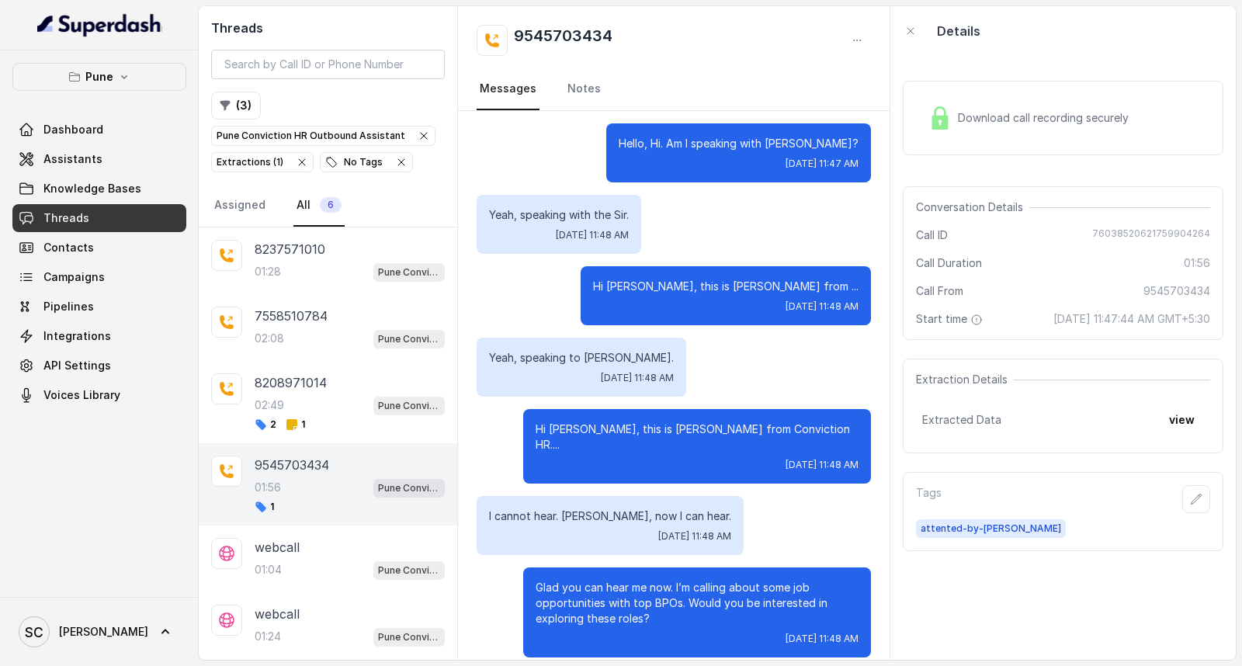
scroll to position [0, 0]
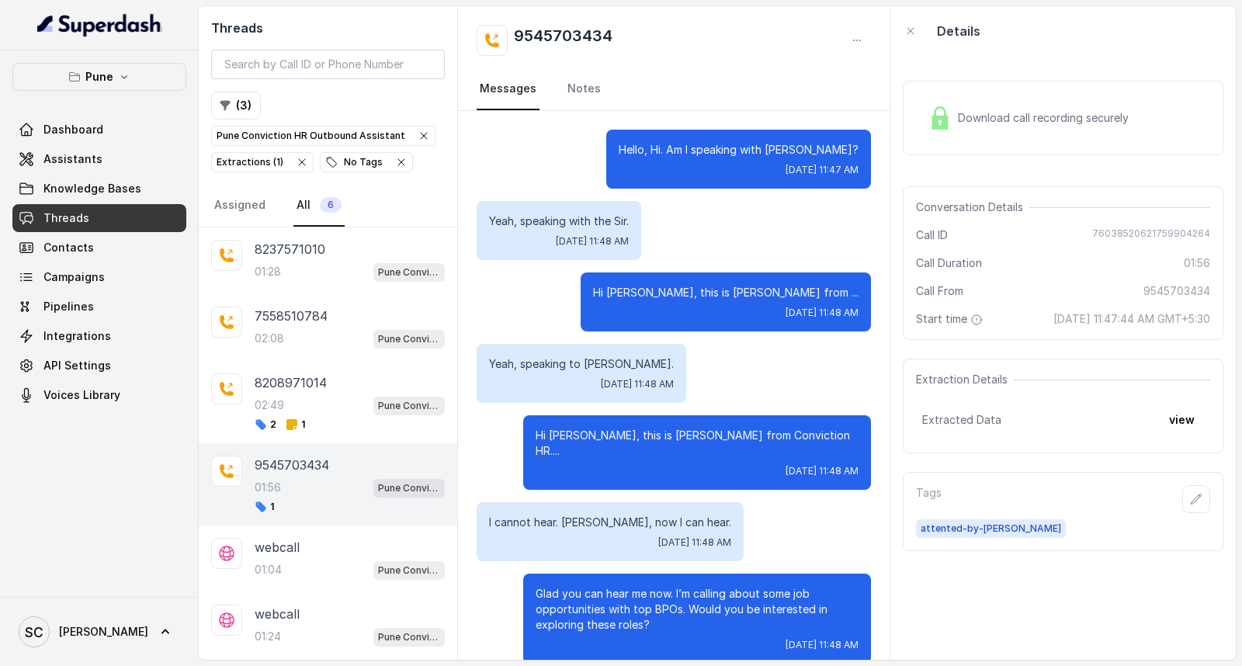
click at [552, 26] on h2 "9545703434" at bounding box center [563, 40] width 99 height 31
copy div "9545703434"
click at [1190, 498] on icon "button" at bounding box center [1196, 499] width 12 height 12
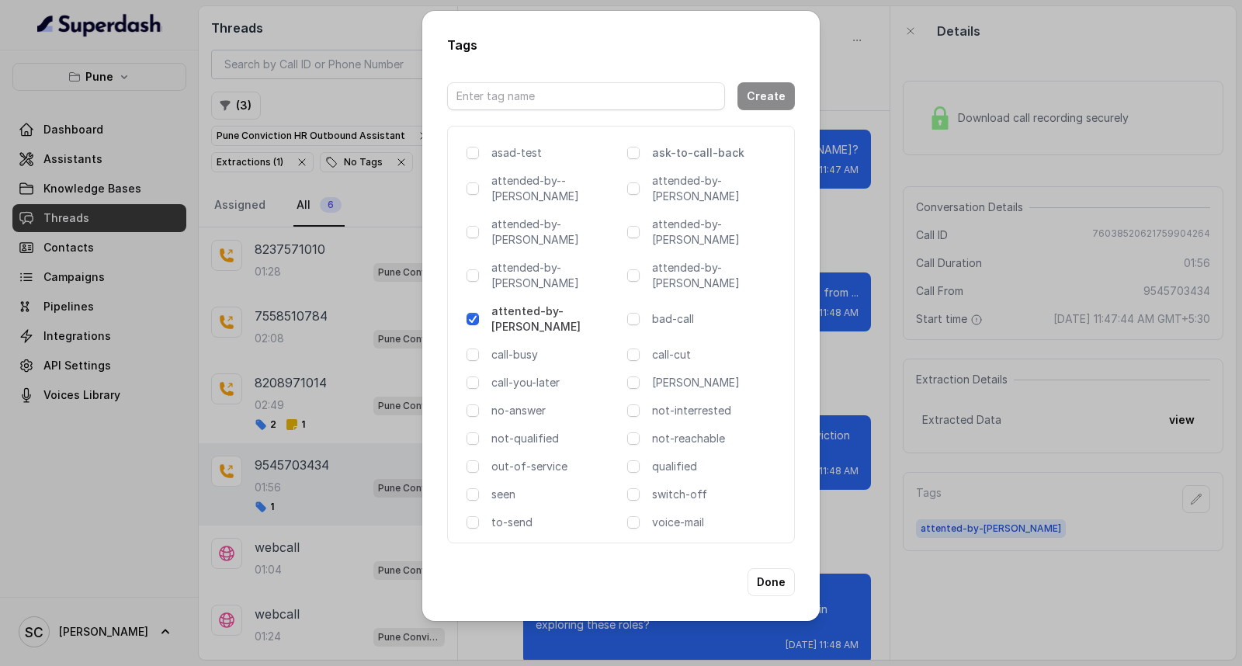
click at [720, 161] on p "ask-to-call-back" at bounding box center [717, 153] width 130 height 16
click at [772, 568] on button "Done" at bounding box center [771, 582] width 47 height 28
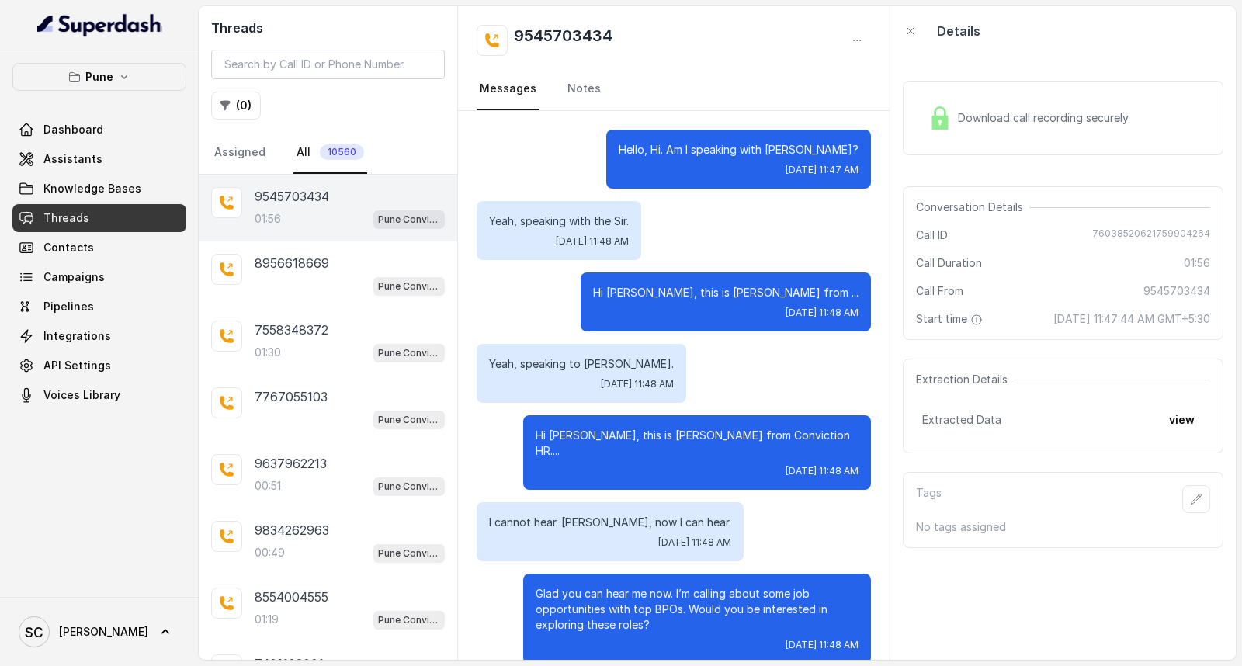
scroll to position [1669, 0]
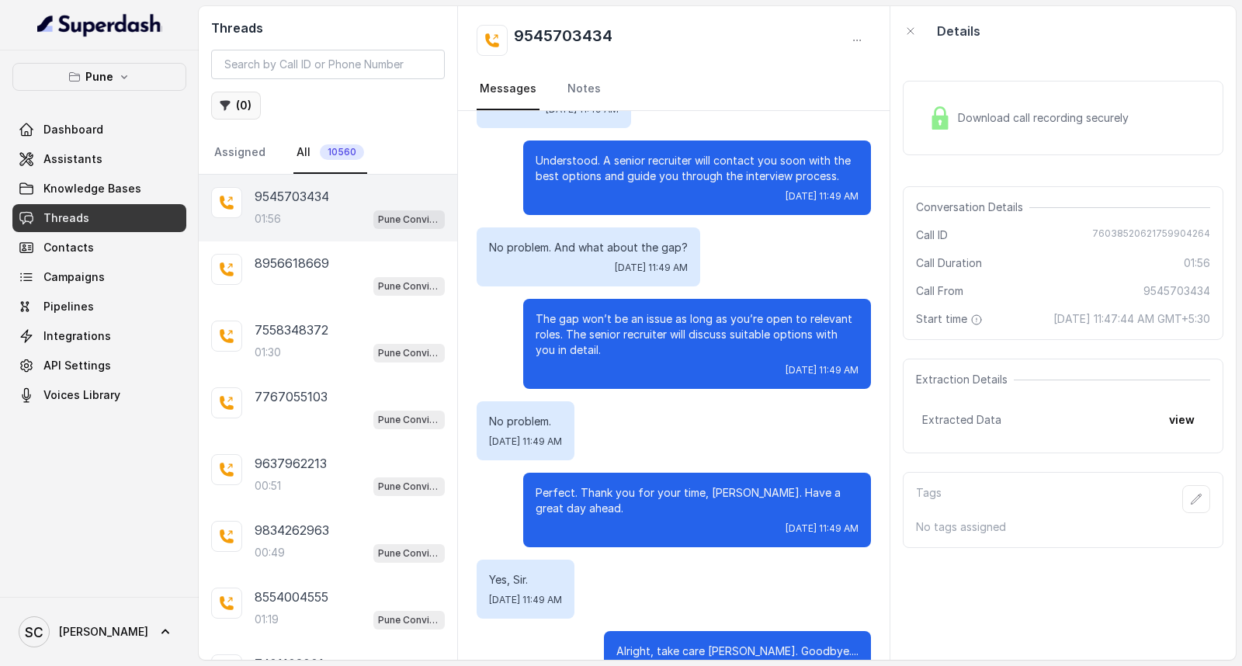
click at [230, 102] on icon "button" at bounding box center [225, 105] width 12 height 12
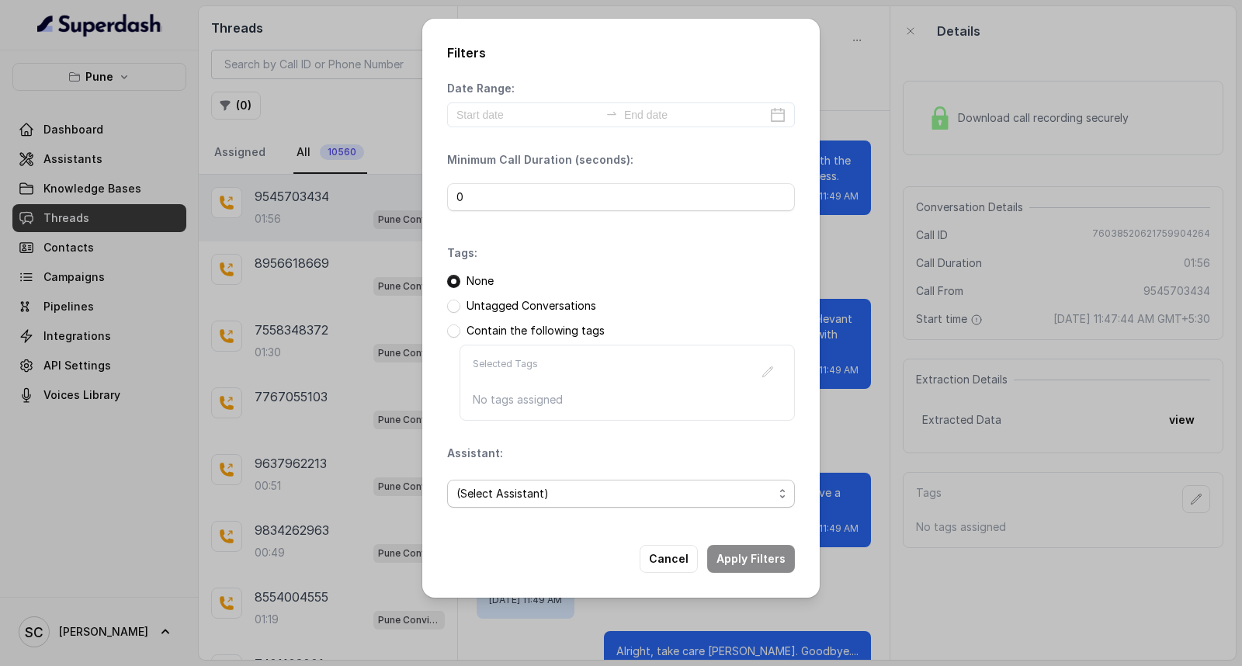
click at [502, 499] on span "(Select Assistant)" at bounding box center [614, 493] width 317 height 19
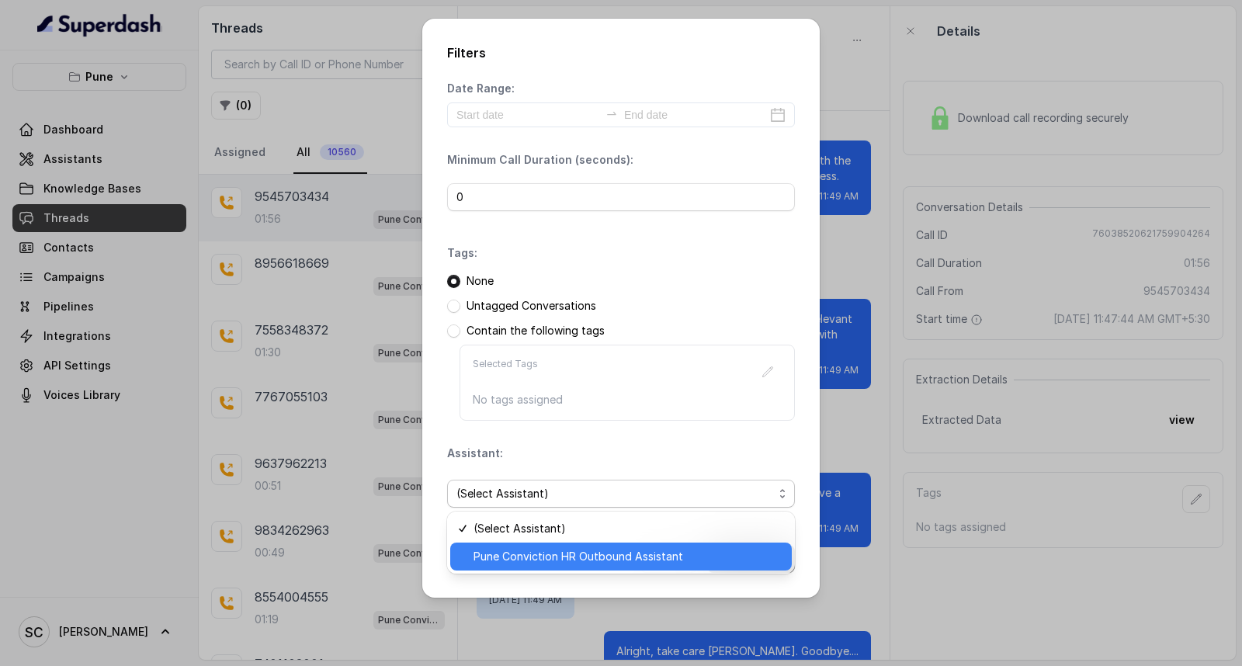
click at [490, 557] on span "Pune Conviction HR Outbound Assistant" at bounding box center [628, 556] width 309 height 19
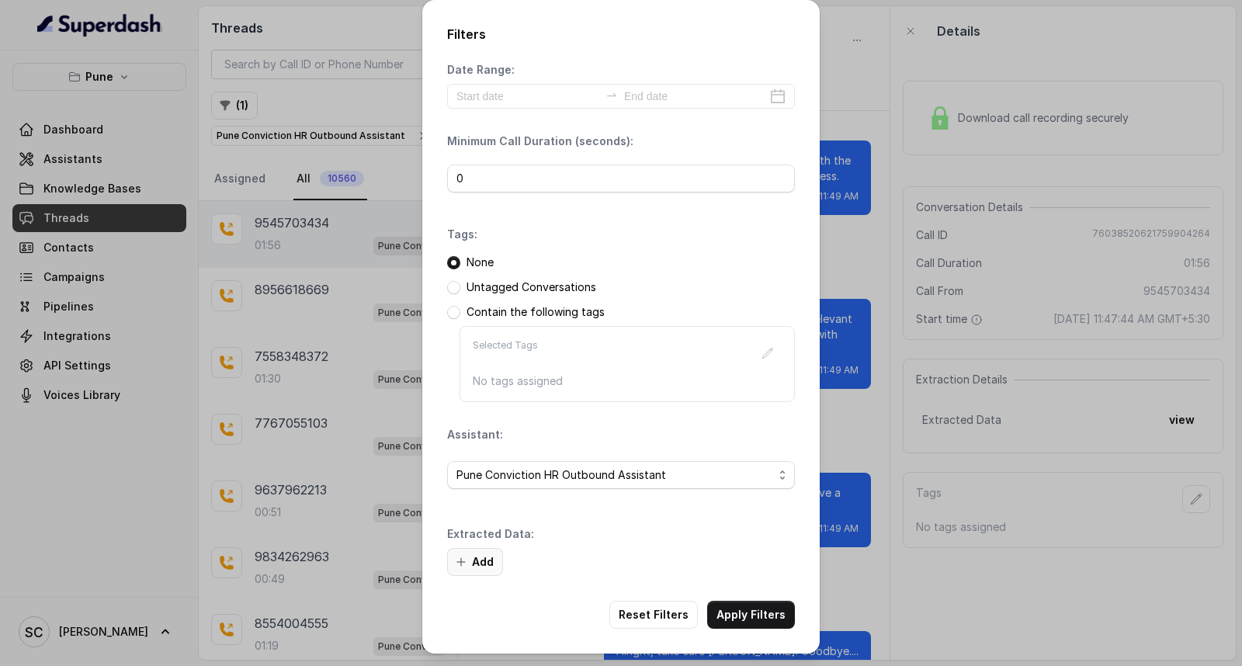
click at [487, 561] on button "Add" at bounding box center [475, 562] width 56 height 28
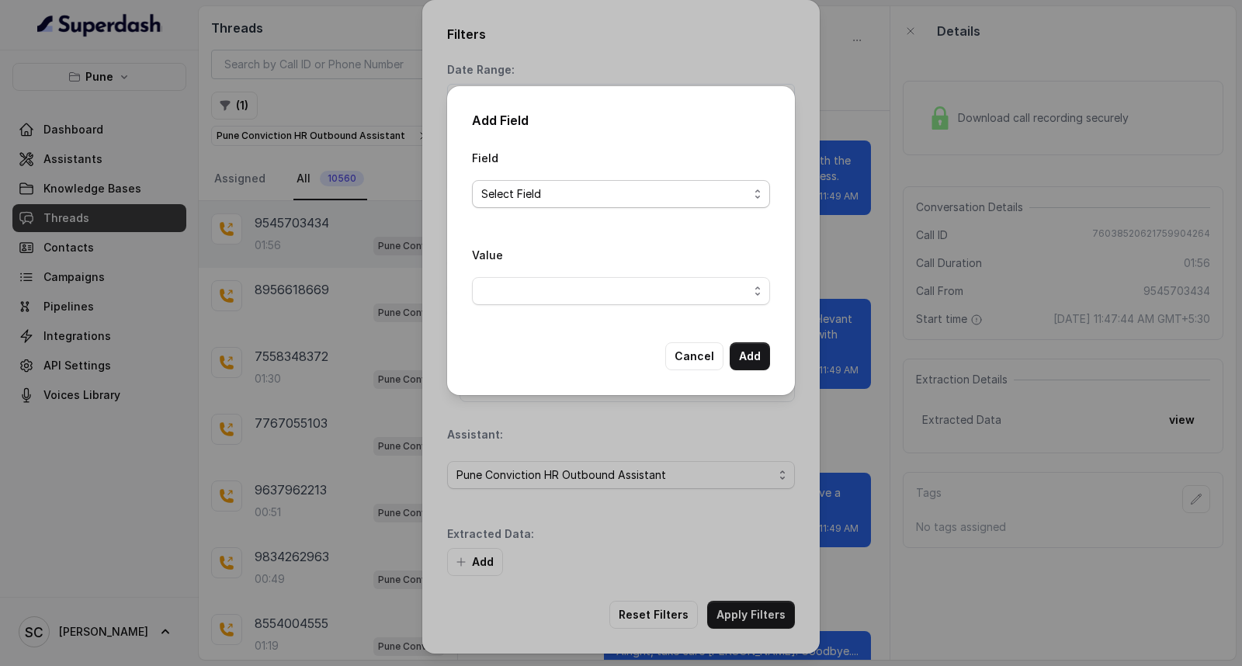
click at [564, 187] on span "Select Field" at bounding box center [614, 194] width 267 height 19
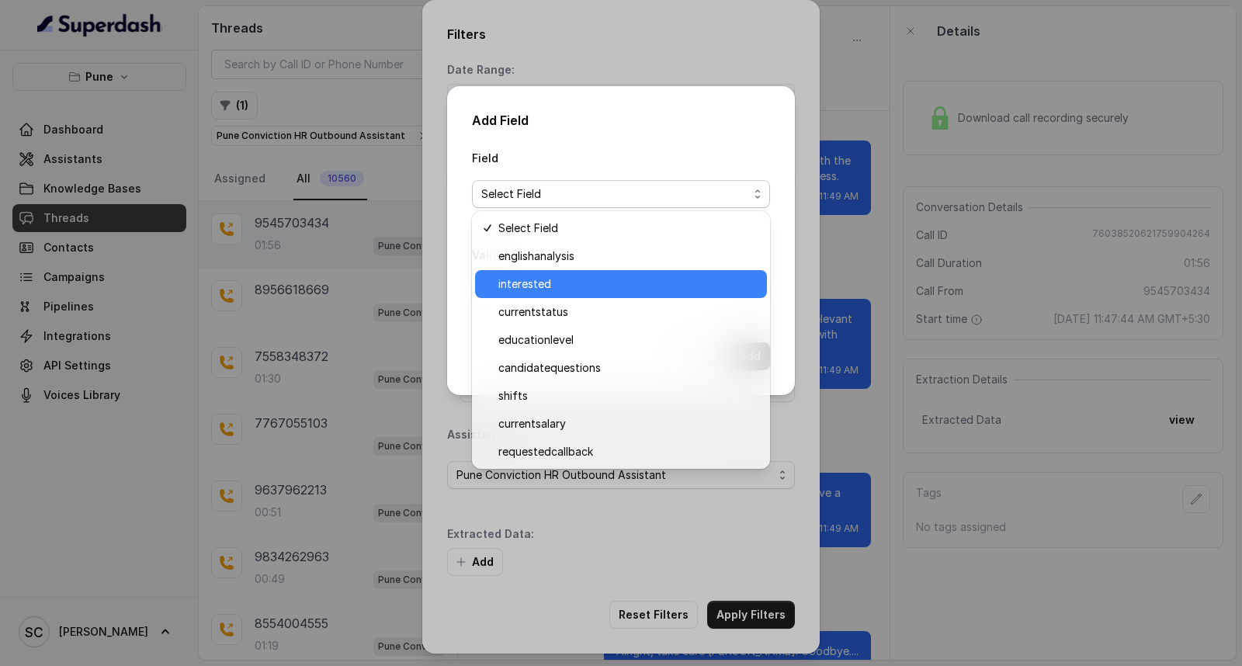
click at [553, 284] on span "interested" at bounding box center [627, 284] width 259 height 19
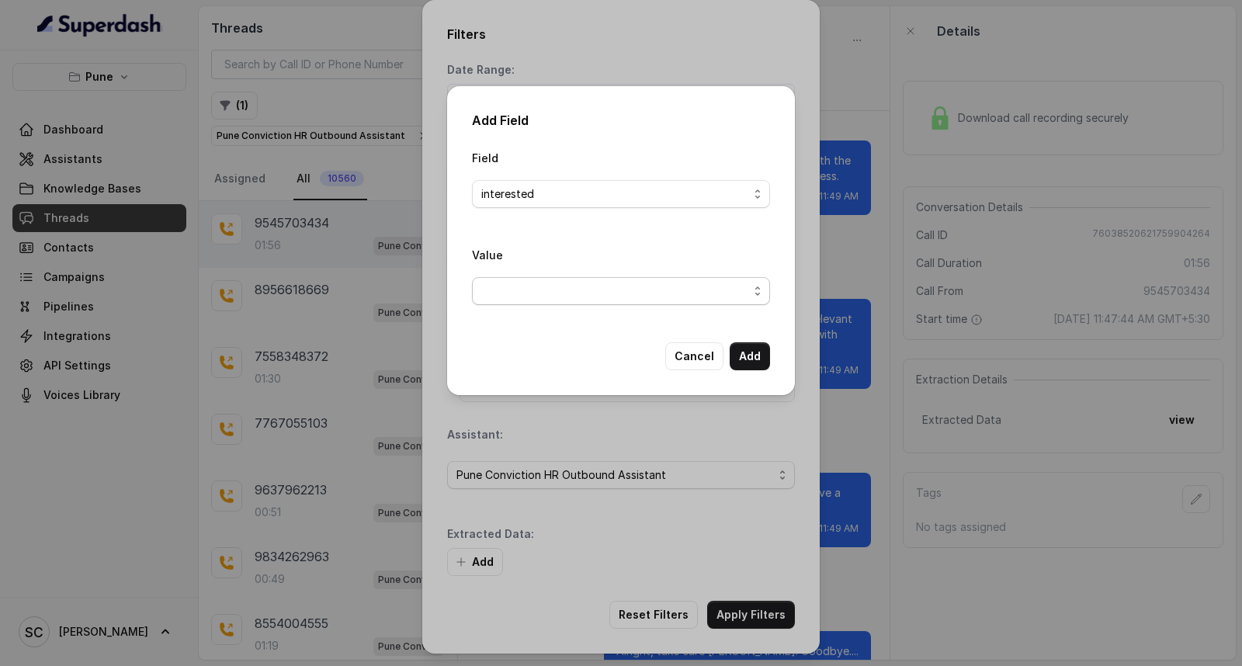
click at [542, 305] on span "button" at bounding box center [621, 291] width 298 height 28
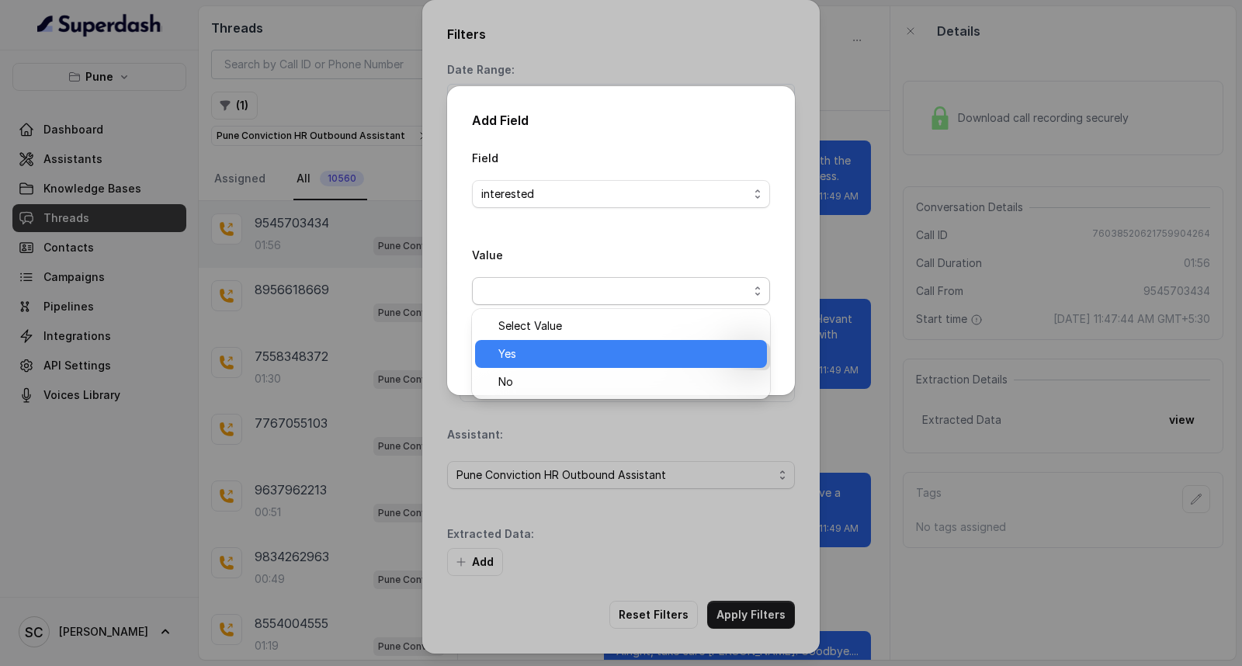
click at [540, 362] on span "Yes" at bounding box center [627, 354] width 259 height 19
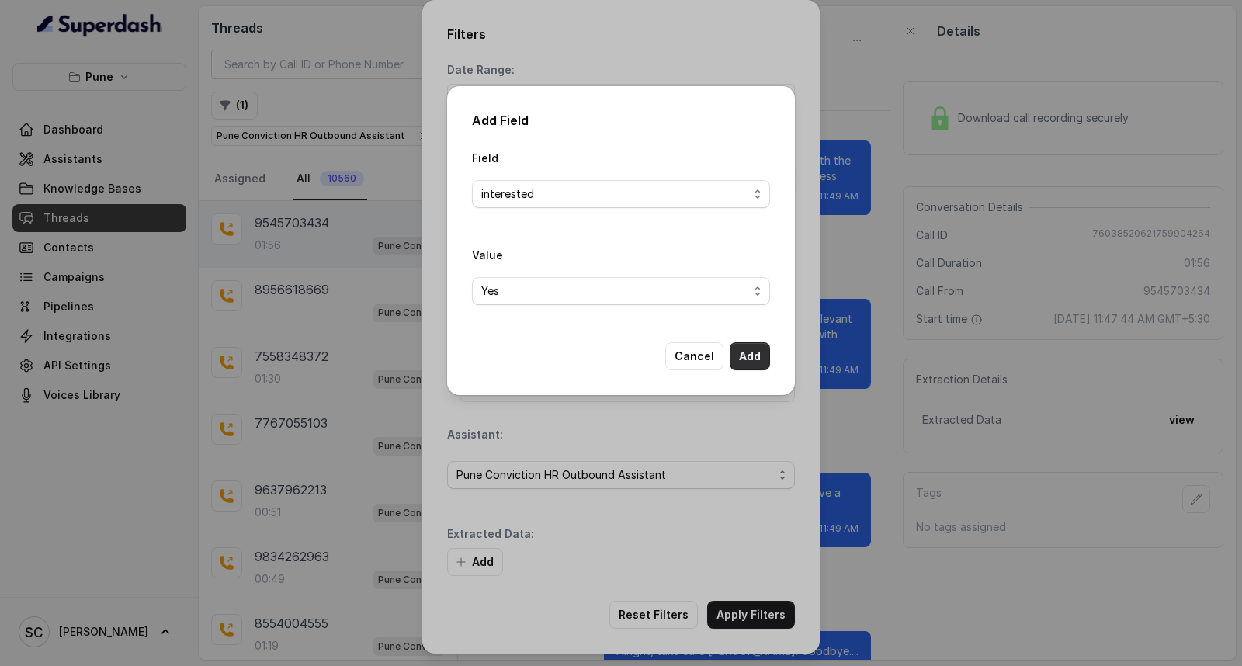
click at [762, 350] on button "Add" at bounding box center [750, 356] width 40 height 28
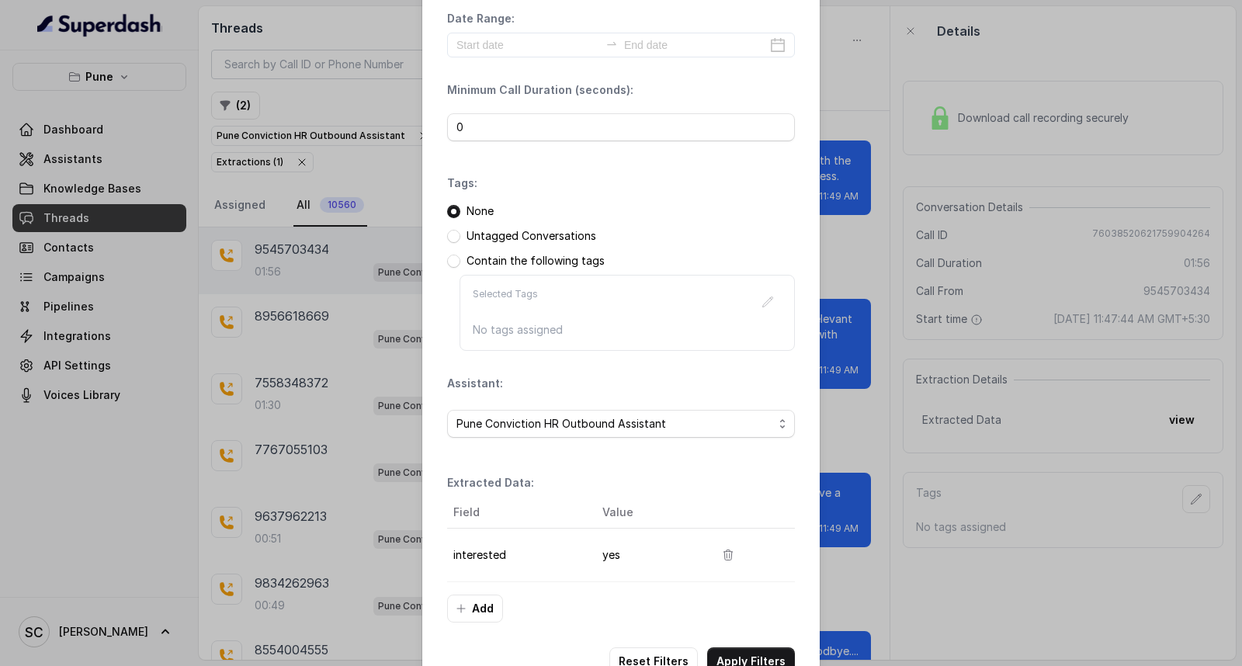
scroll to position [98, 0]
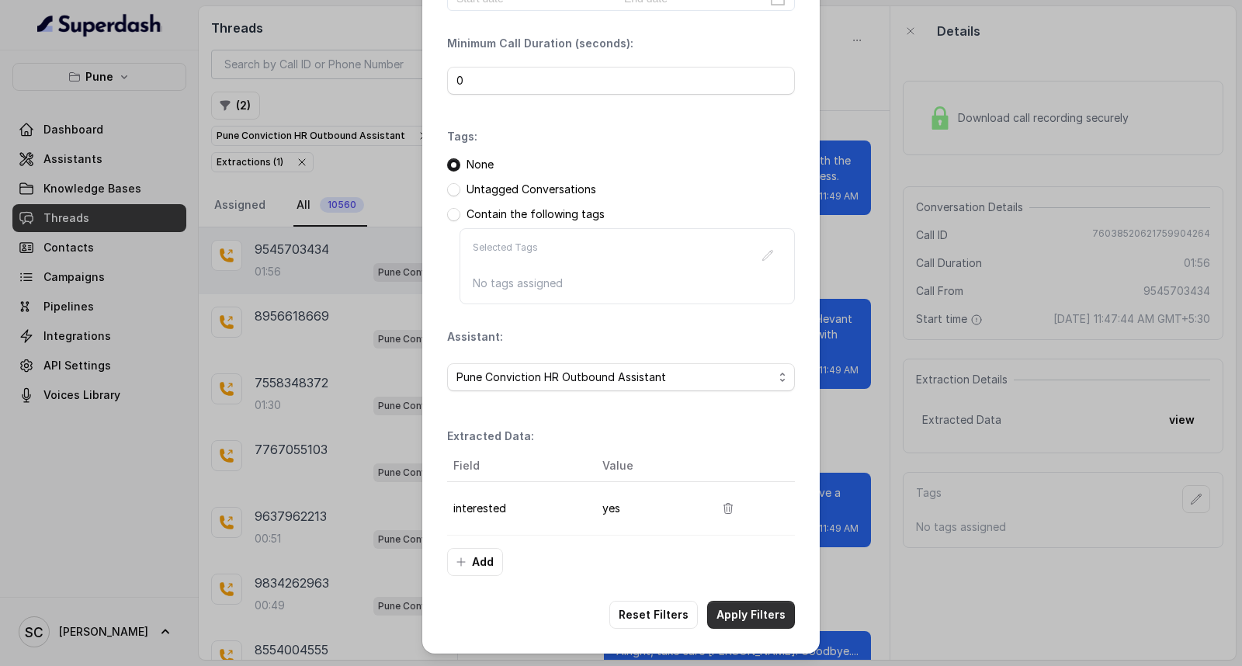
click at [733, 611] on button "Apply Filters" at bounding box center [751, 615] width 88 height 28
